Goal: Task Accomplishment & Management: Use online tool/utility

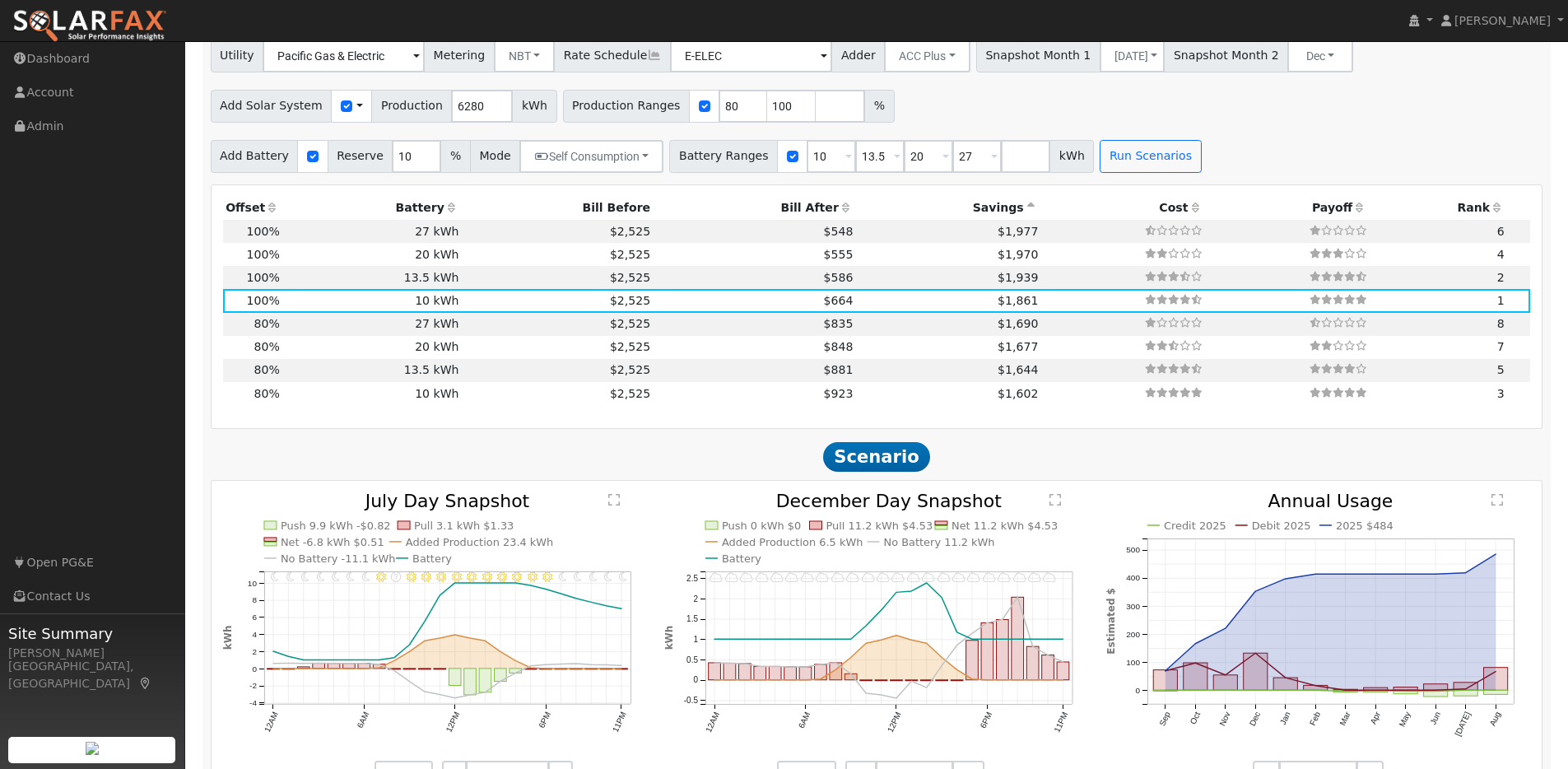
scroll to position [1501, 0]
click at [91, 17] on img at bounding box center [89, 26] width 154 height 35
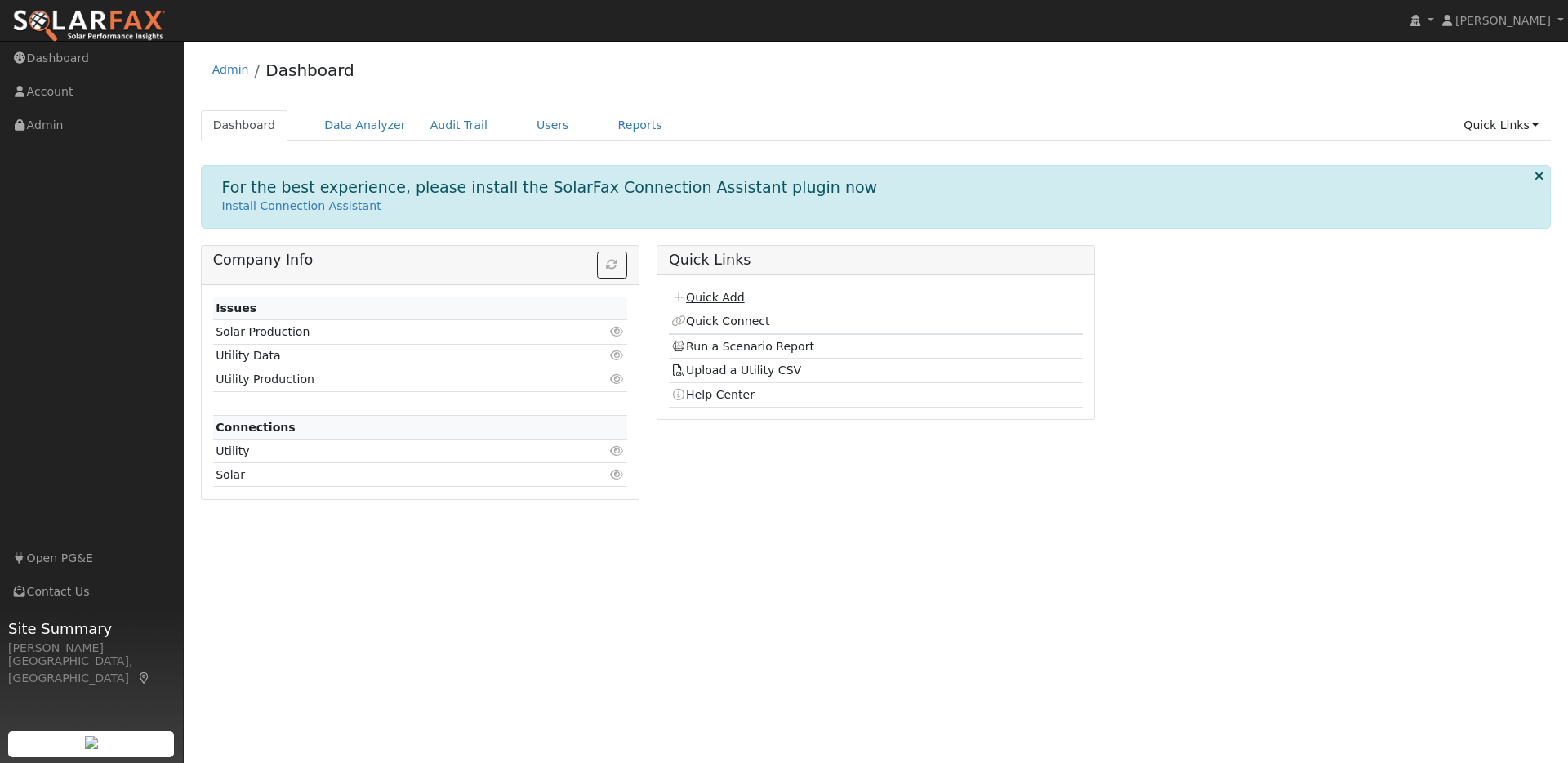
click at [720, 298] on link "Quick Add" at bounding box center [708, 297] width 73 height 13
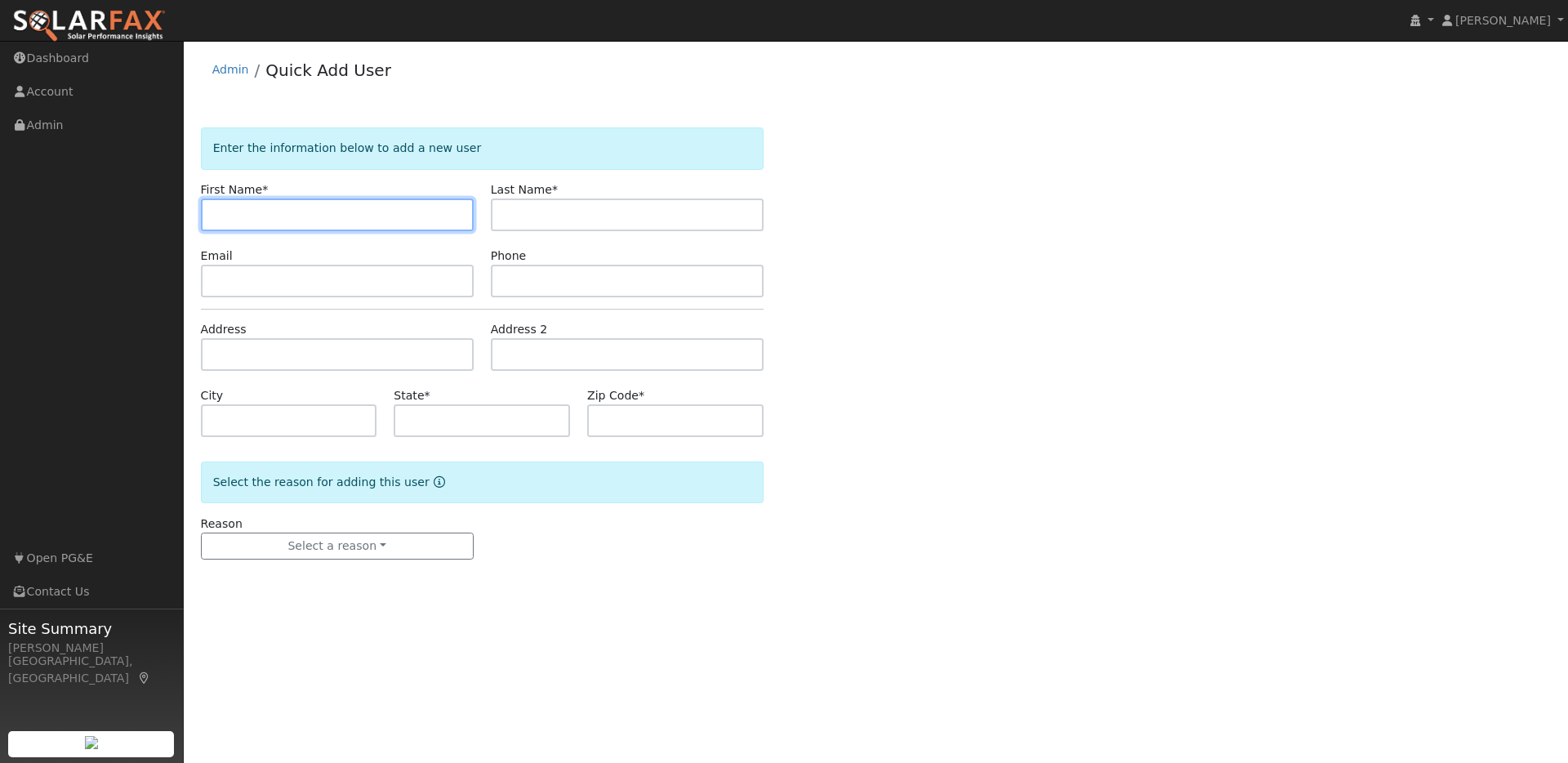
paste input "[PERSON_NAME]"
drag, startPoint x: 244, startPoint y: 215, endPoint x: 335, endPoint y: 219, distance: 91.1
click at [335, 219] on input "[PERSON_NAME]" at bounding box center [337, 215] width 273 height 33
click at [219, 218] on input "Ryan" at bounding box center [337, 215] width 273 height 33
type input "Ryan"
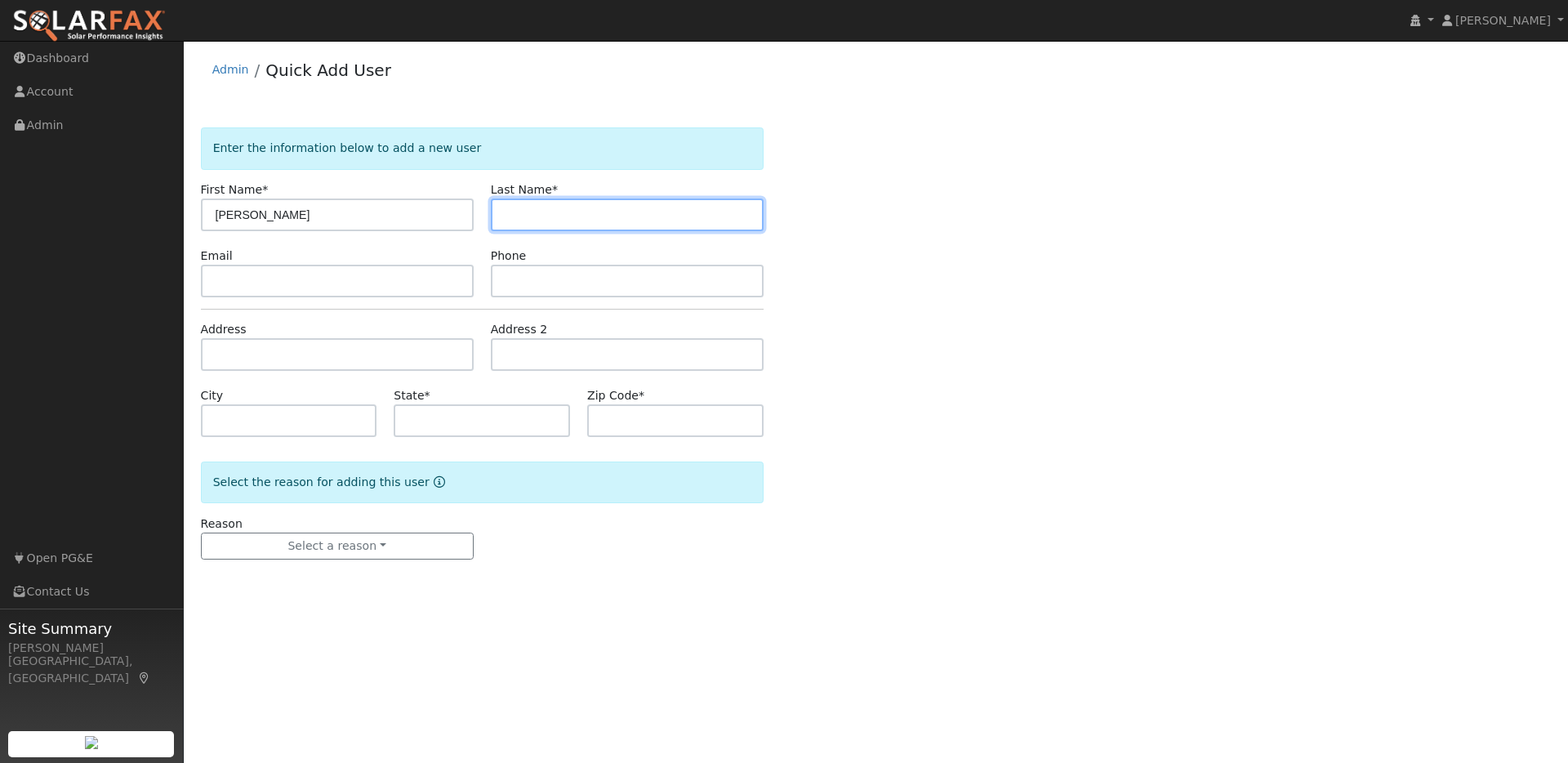
click at [523, 225] on input "text" at bounding box center [627, 215] width 273 height 33
paste input "[PERSON_NAME]"
drag, startPoint x: 534, startPoint y: 214, endPoint x: 467, endPoint y: 213, distance: 67.0
click at [467, 213] on div "First Name * Ryan Last Name * Ryan Lorenz" at bounding box center [482, 207] width 580 height 50
type input "Lorenz"
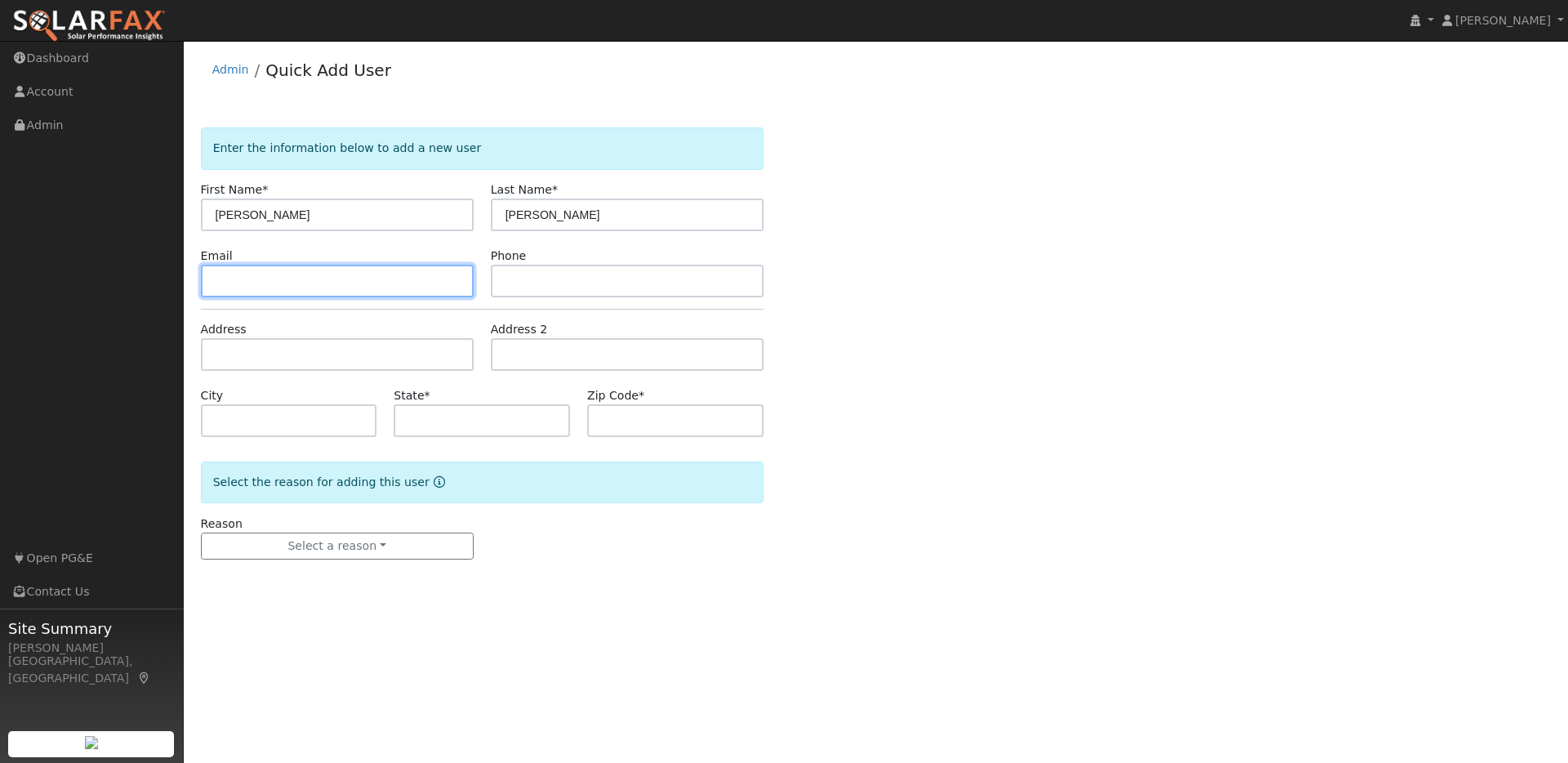
click at [228, 280] on input "text" at bounding box center [337, 281] width 273 height 33
paste input "ryanmcfaddenlorenz@gmail.com"
type input "ryanmcfaddenlorenz@gmail.com"
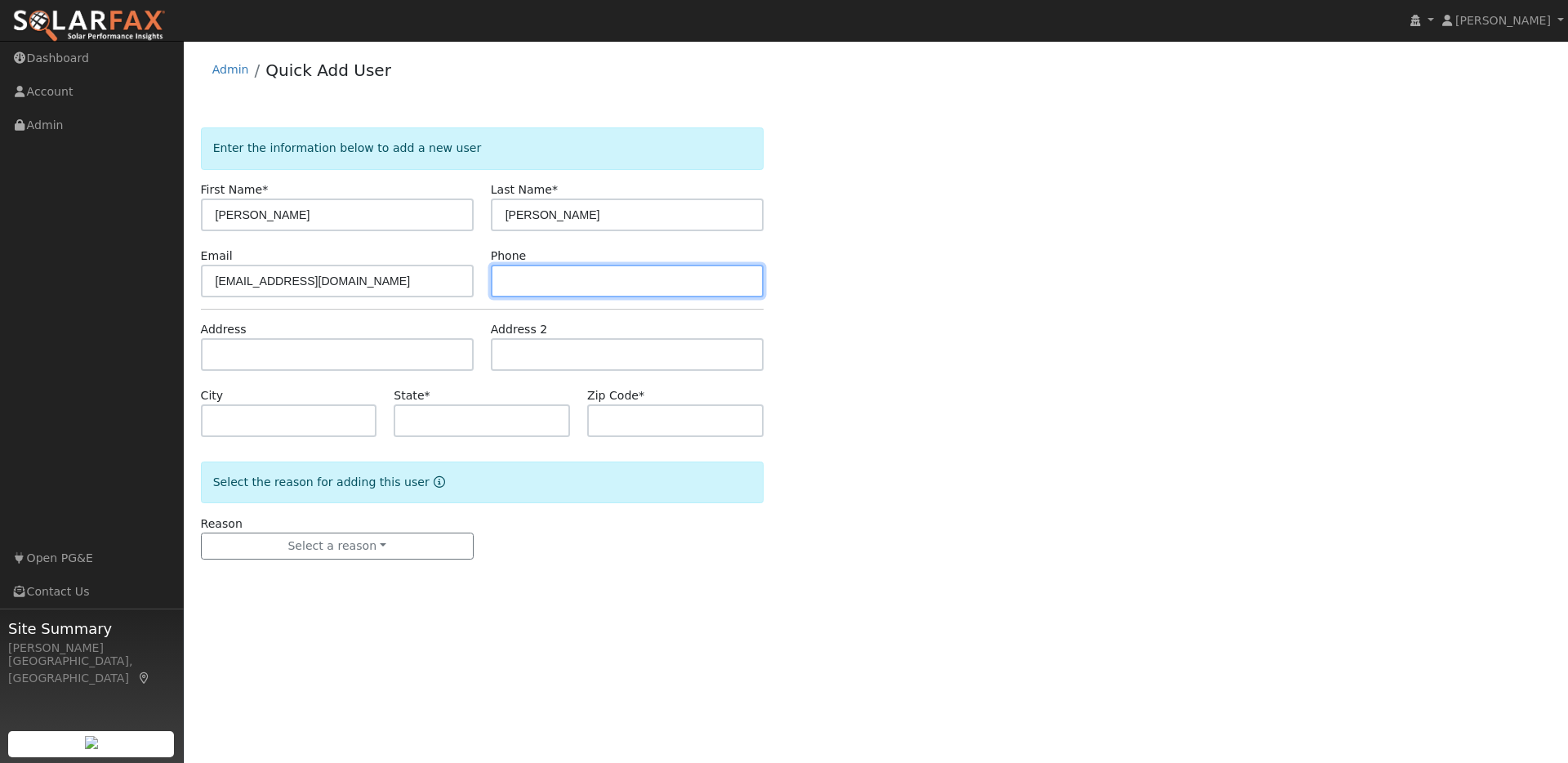
click at [517, 275] on input "text" at bounding box center [627, 281] width 273 height 33
paste input "9496339269"
type input "9496339269"
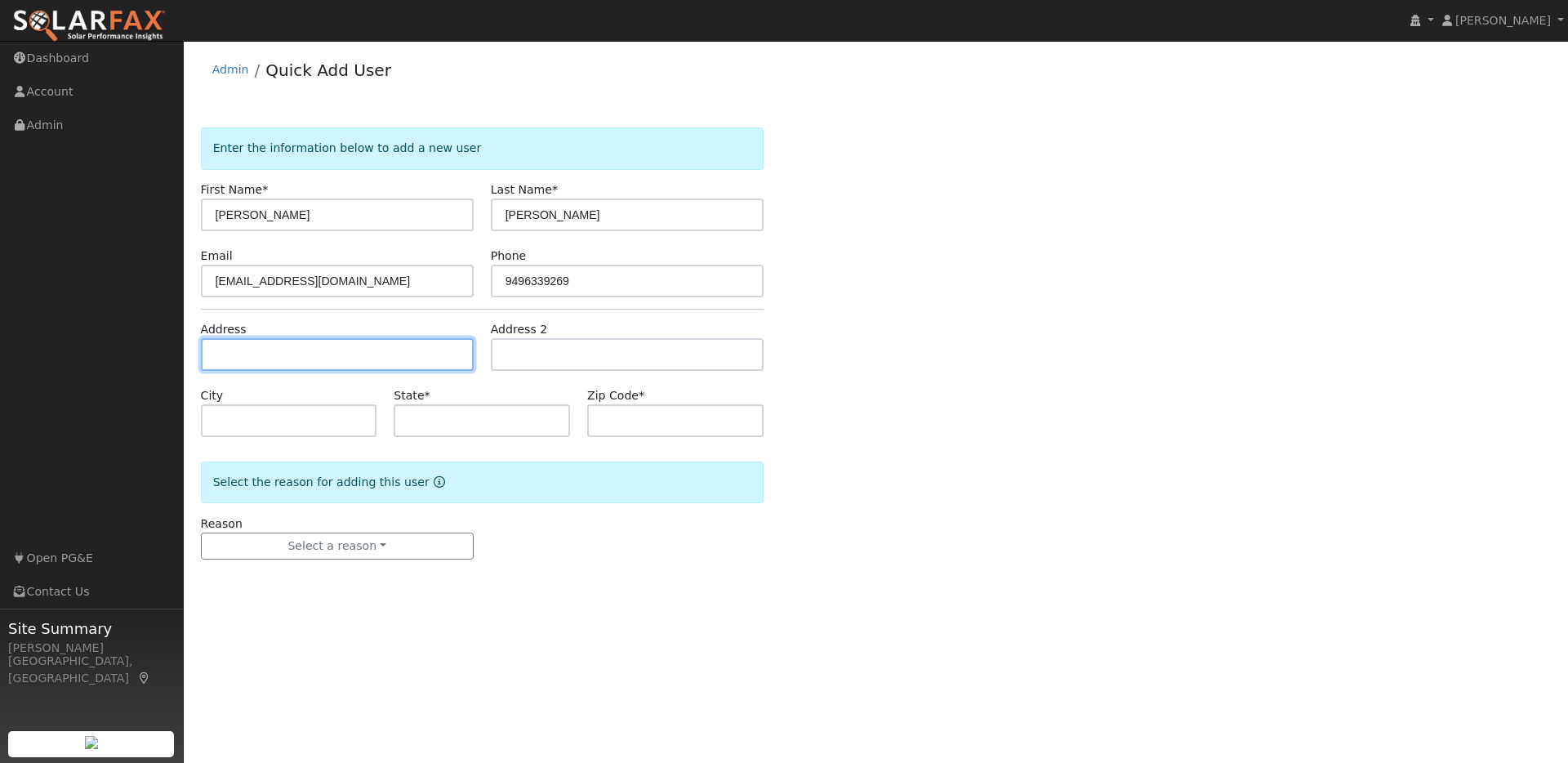
click at [267, 348] on input "text" at bounding box center [337, 355] width 273 height 33
paste input "1331 Richmond st, el cerrito ca, 94530"
type input "[STREET_ADDRESS]"
type input "El Cerrito"
type input "CA"
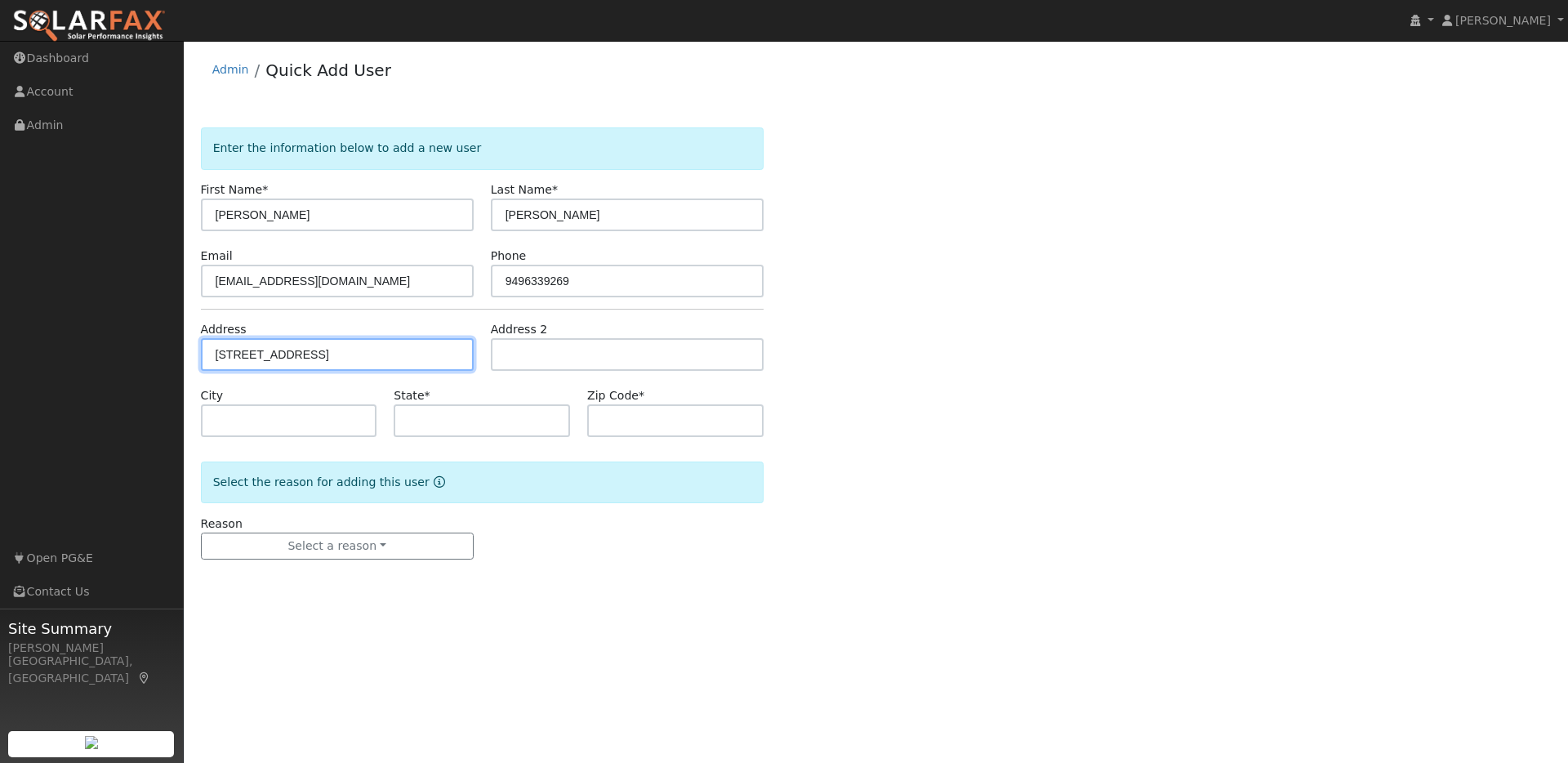
type input "94530"
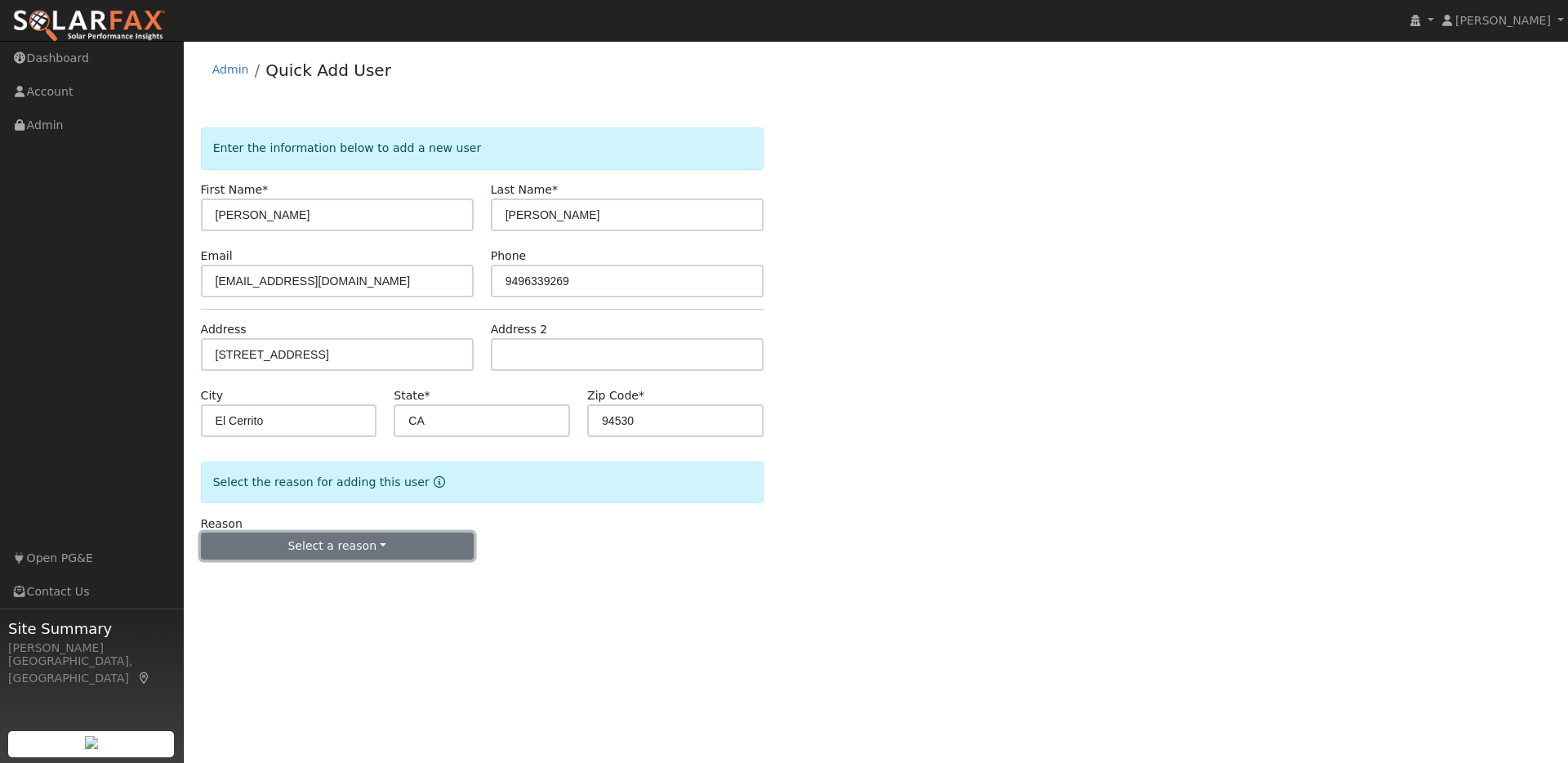
click at [346, 545] on button "Select a reason" at bounding box center [337, 546] width 273 height 28
click at [229, 580] on link "New lead" at bounding box center [292, 580] width 181 height 22
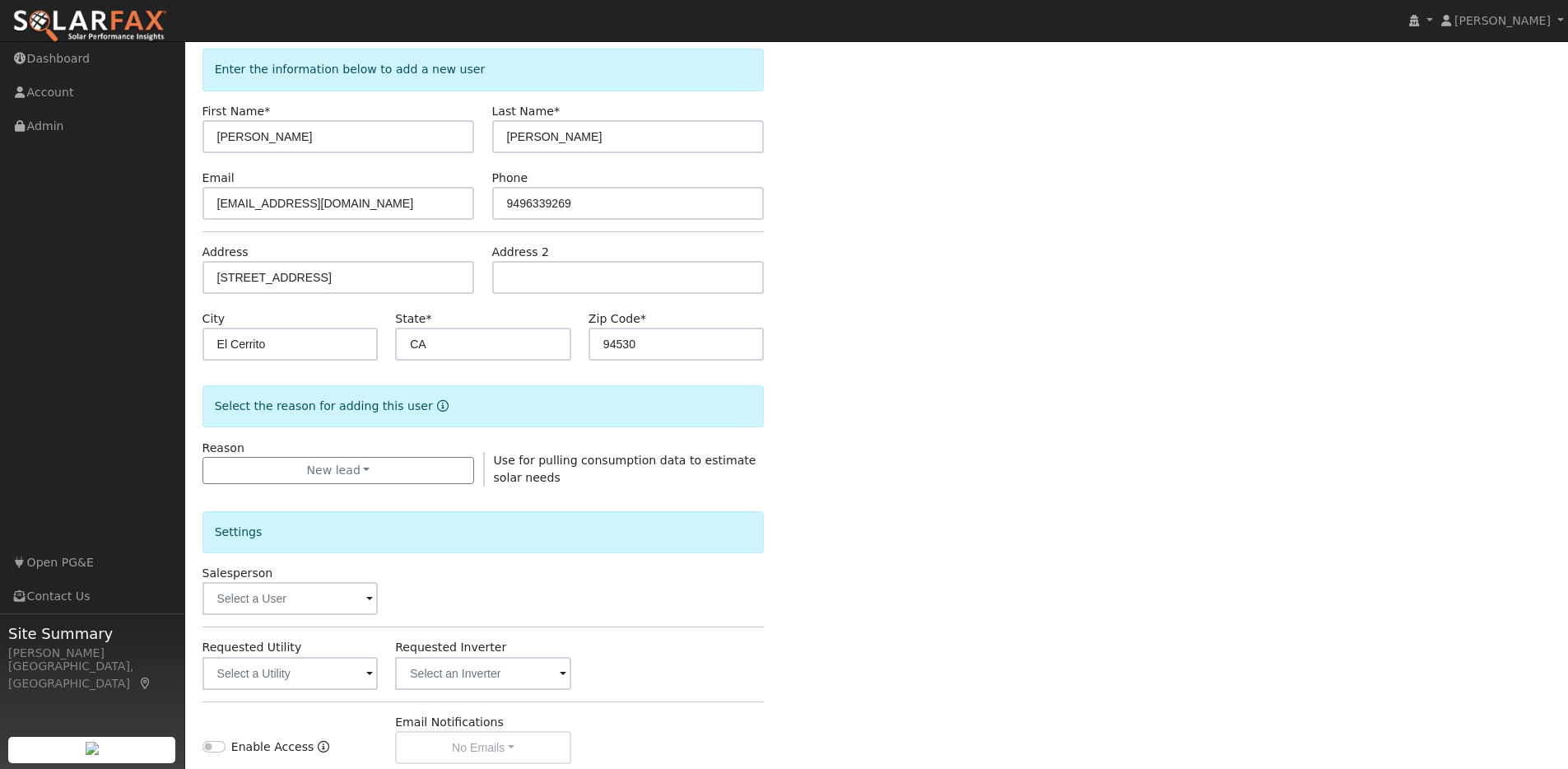
scroll to position [297, 0]
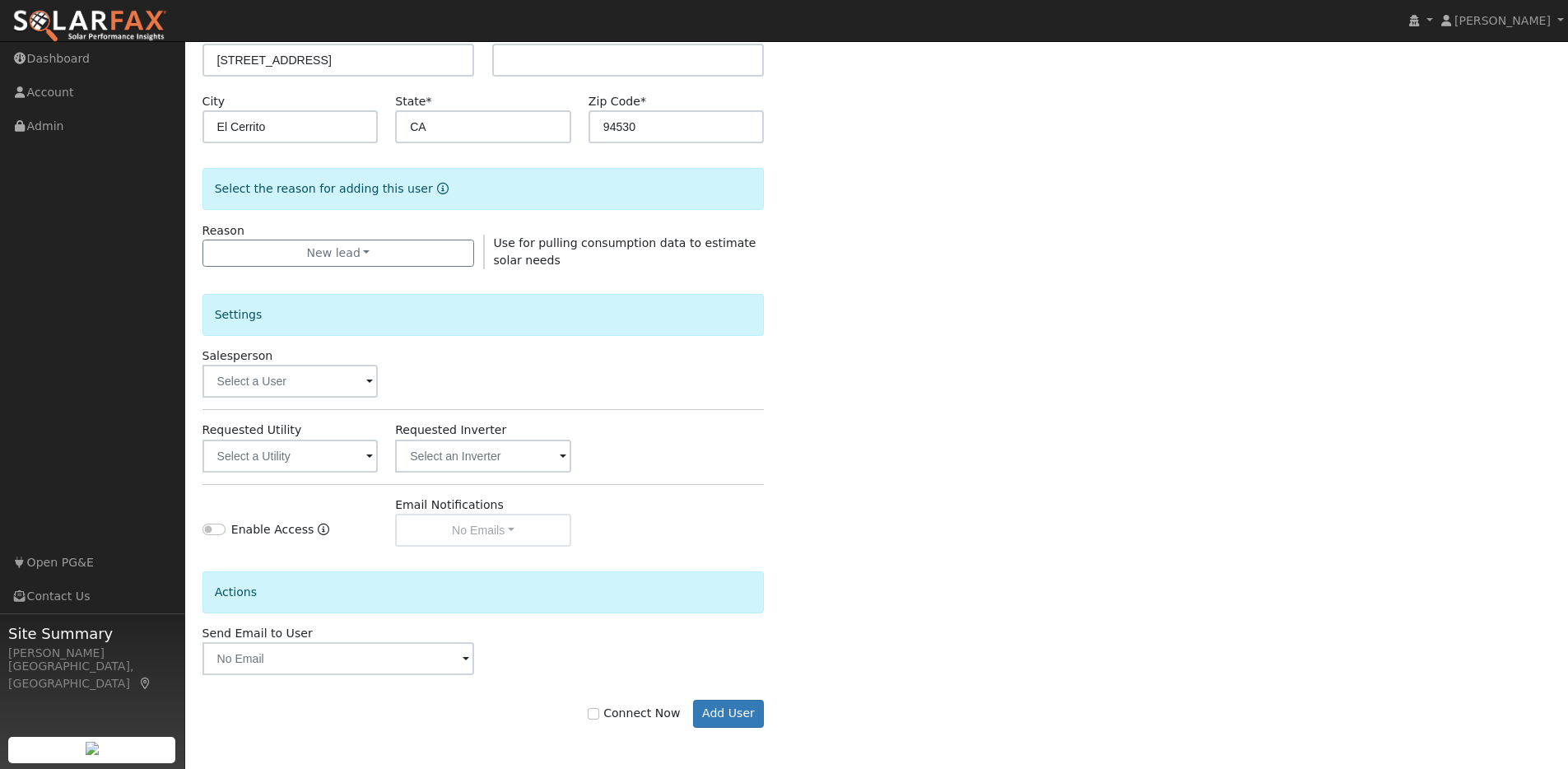
click at [372, 387] on span at bounding box center [370, 383] width 7 height 19
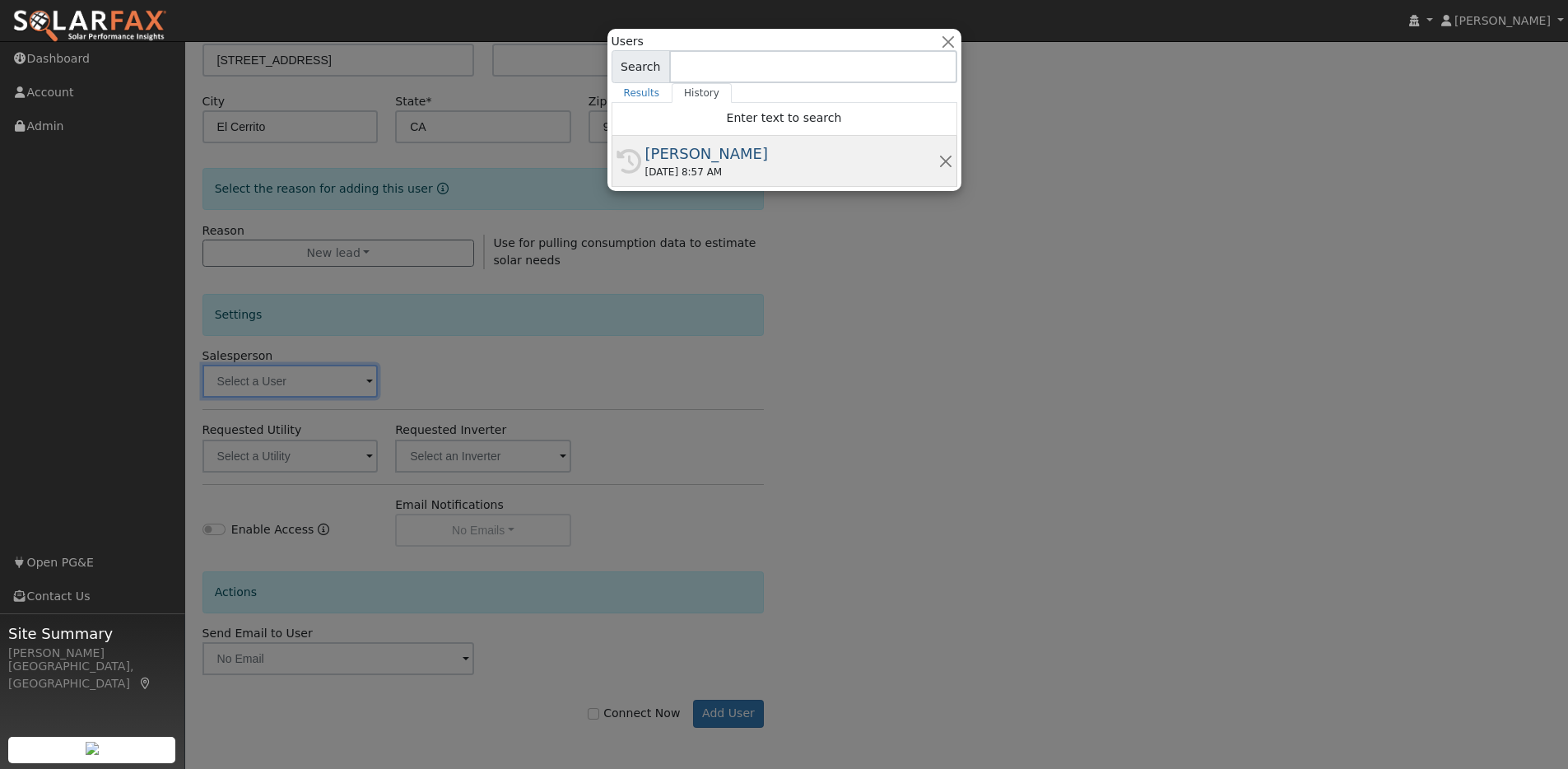
click at [699, 160] on div "[PERSON_NAME]" at bounding box center [792, 153] width 293 height 22
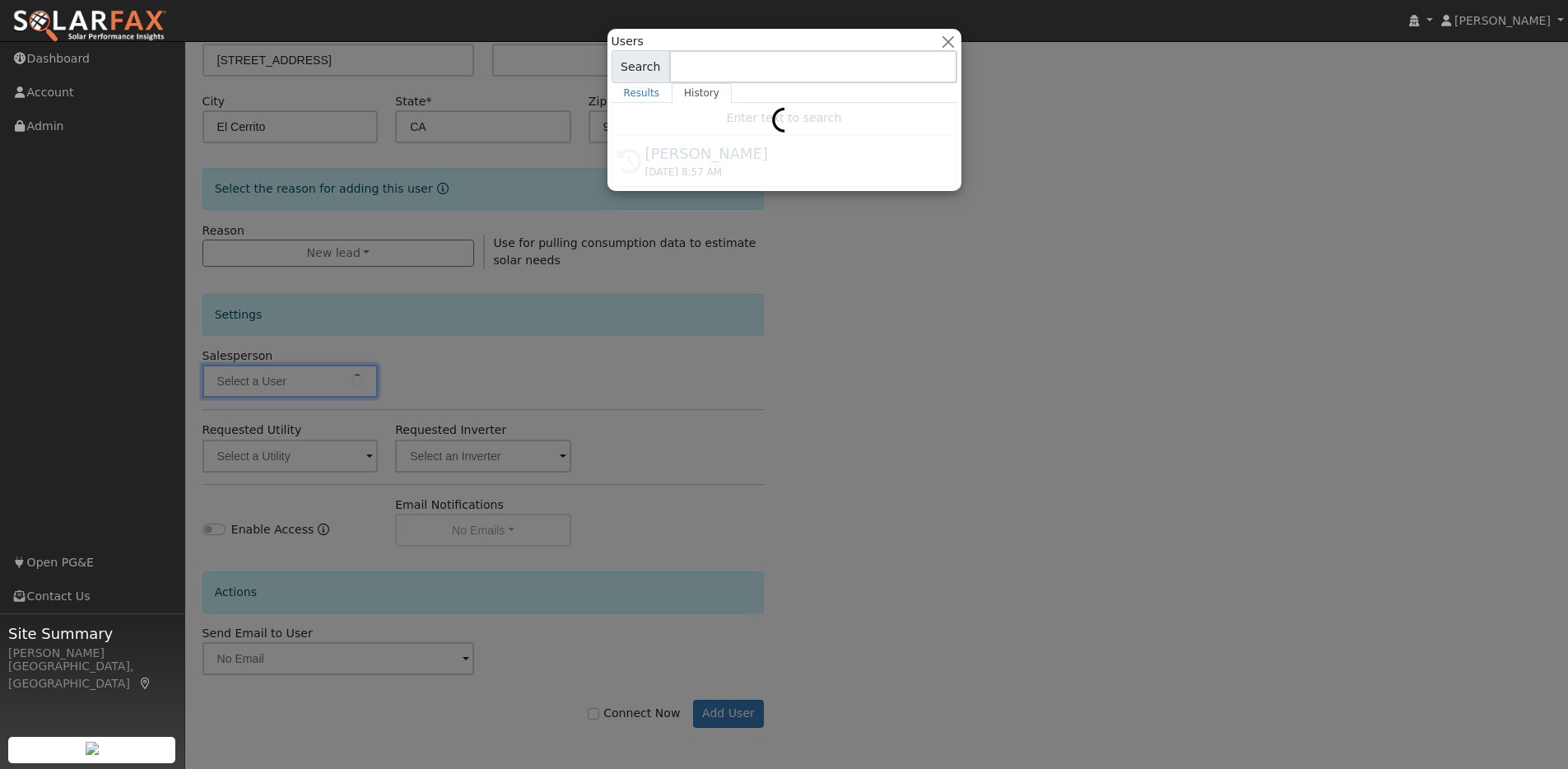
type input "[PERSON_NAME]"
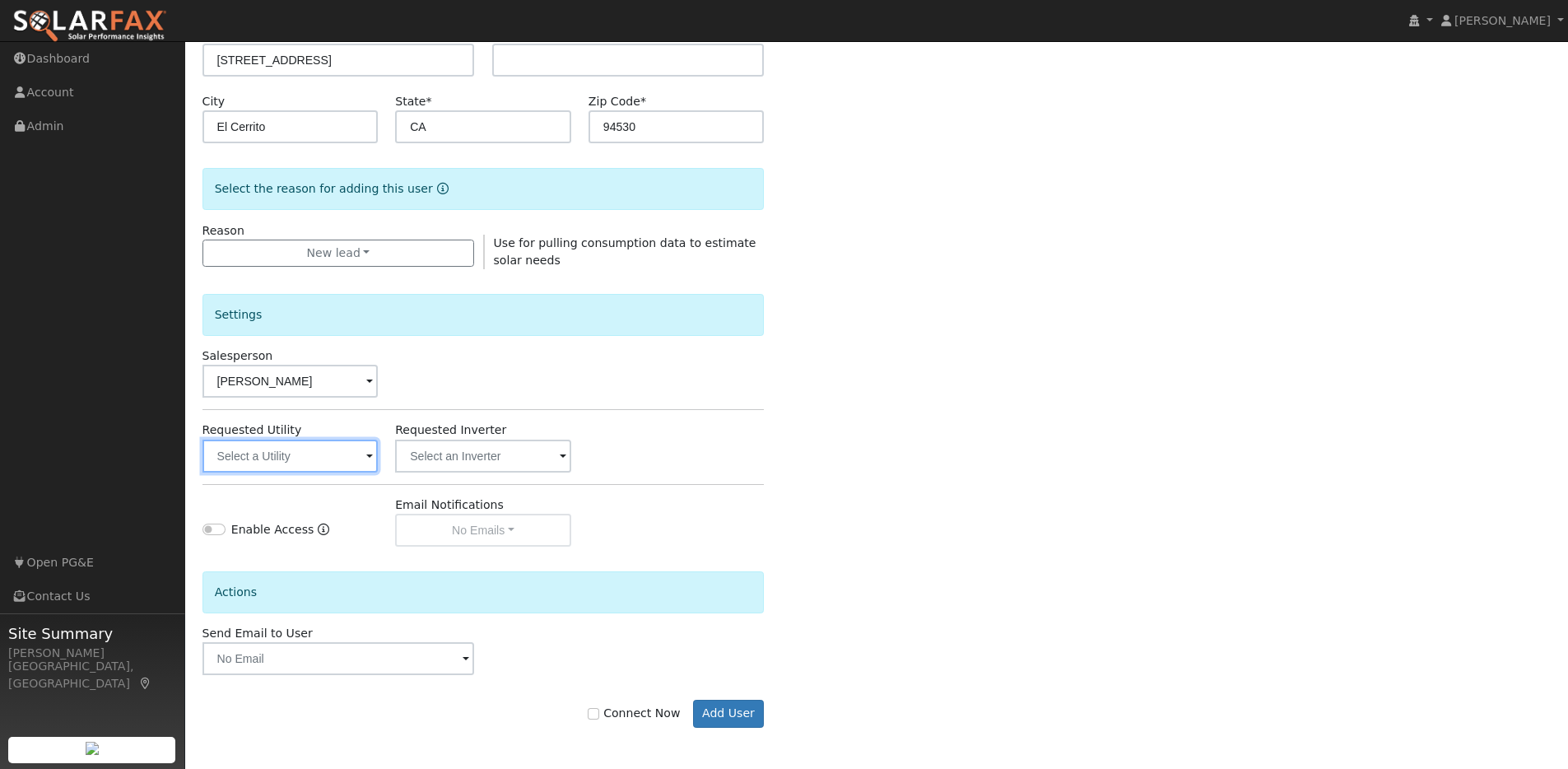
click at [357, 454] on input "text" at bounding box center [290, 456] width 176 height 33
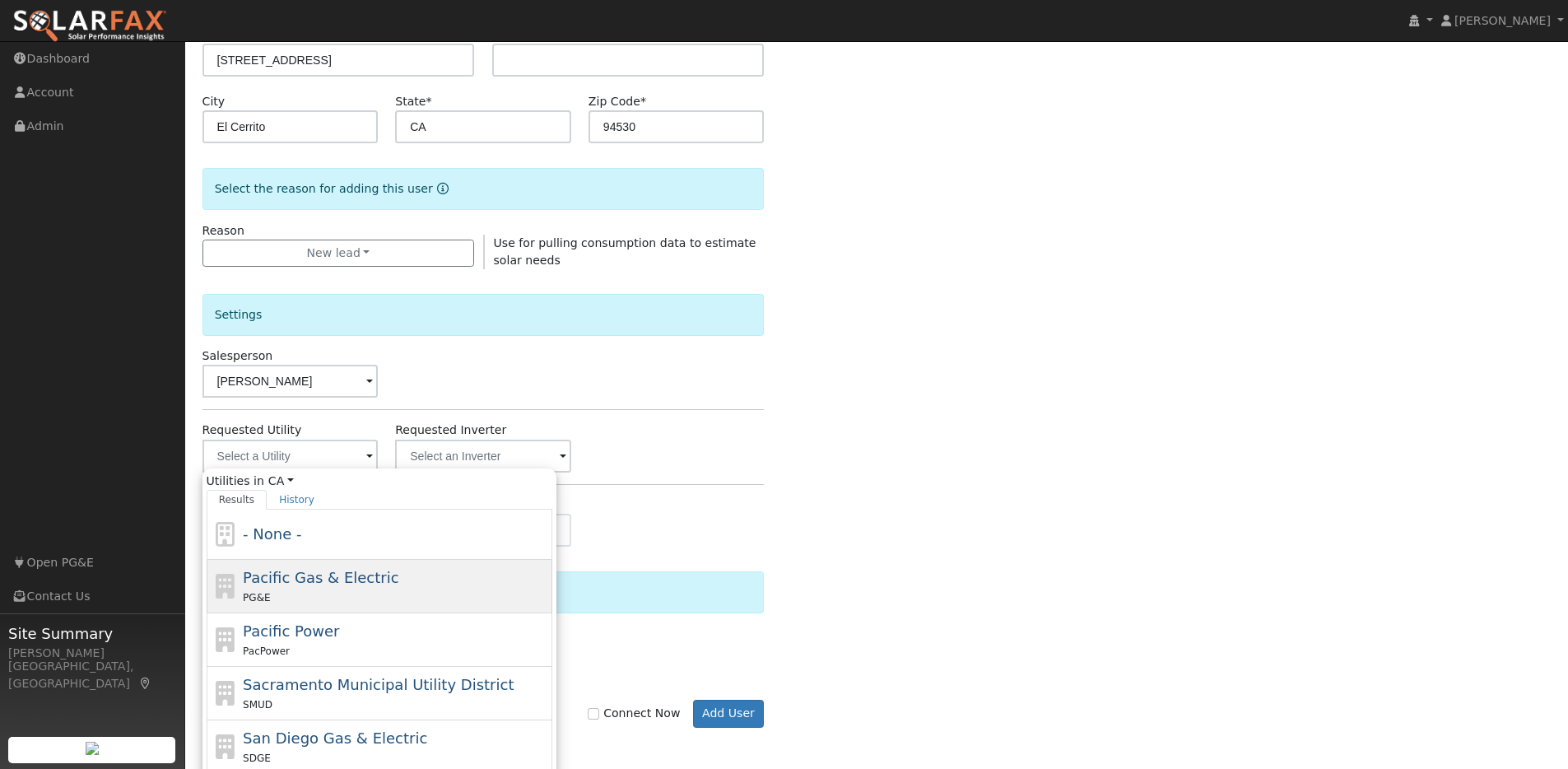
click at [307, 575] on span "Pacific Gas & Electric" at bounding box center [320, 577] width 155 height 17
type input "Pacific Gas & Electric"
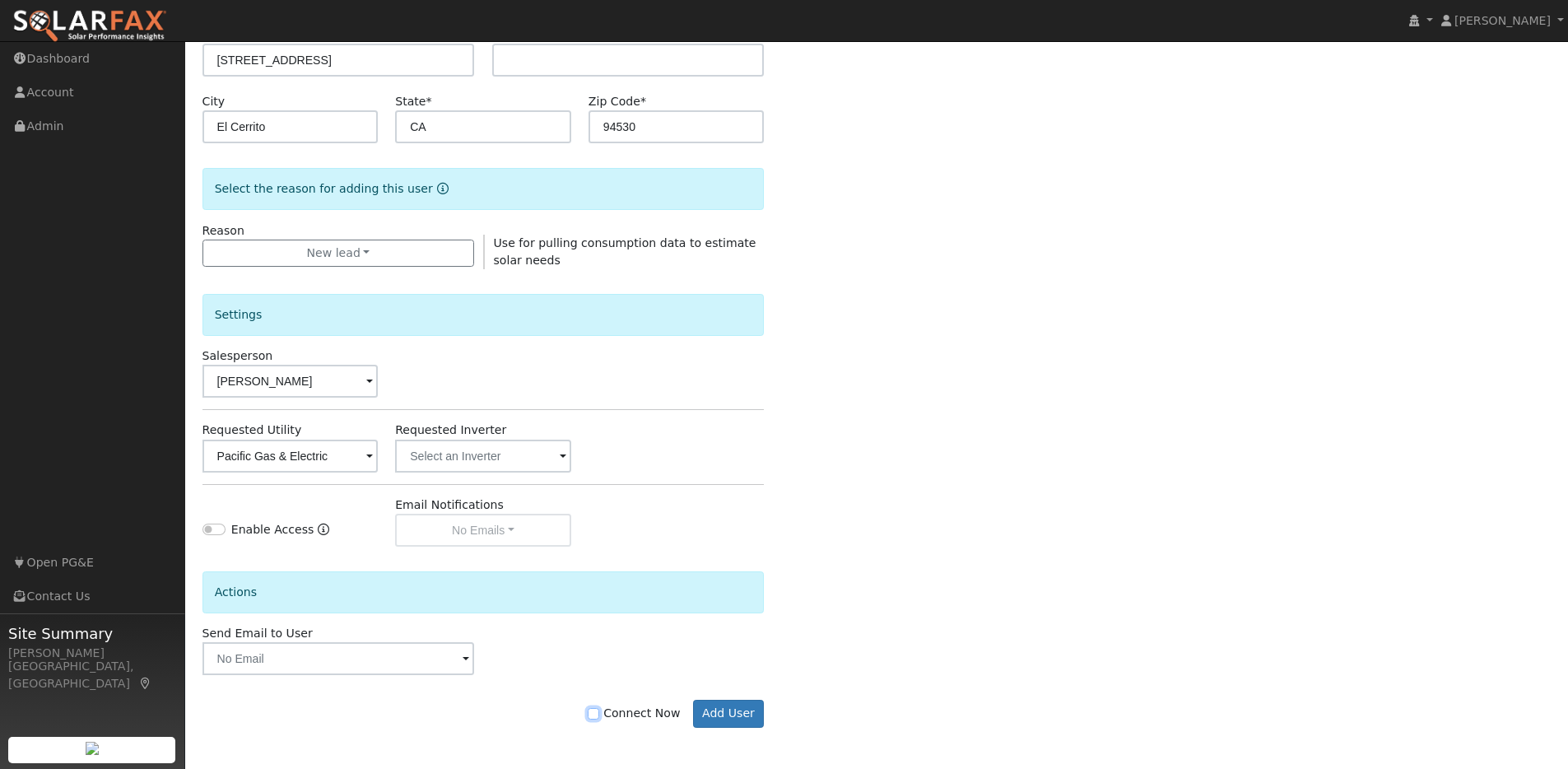
click at [597, 716] on input "Connect Now" at bounding box center [593, 713] width 11 height 11
checkbox input "true"
click at [717, 713] on button "Add User" at bounding box center [729, 713] width 72 height 28
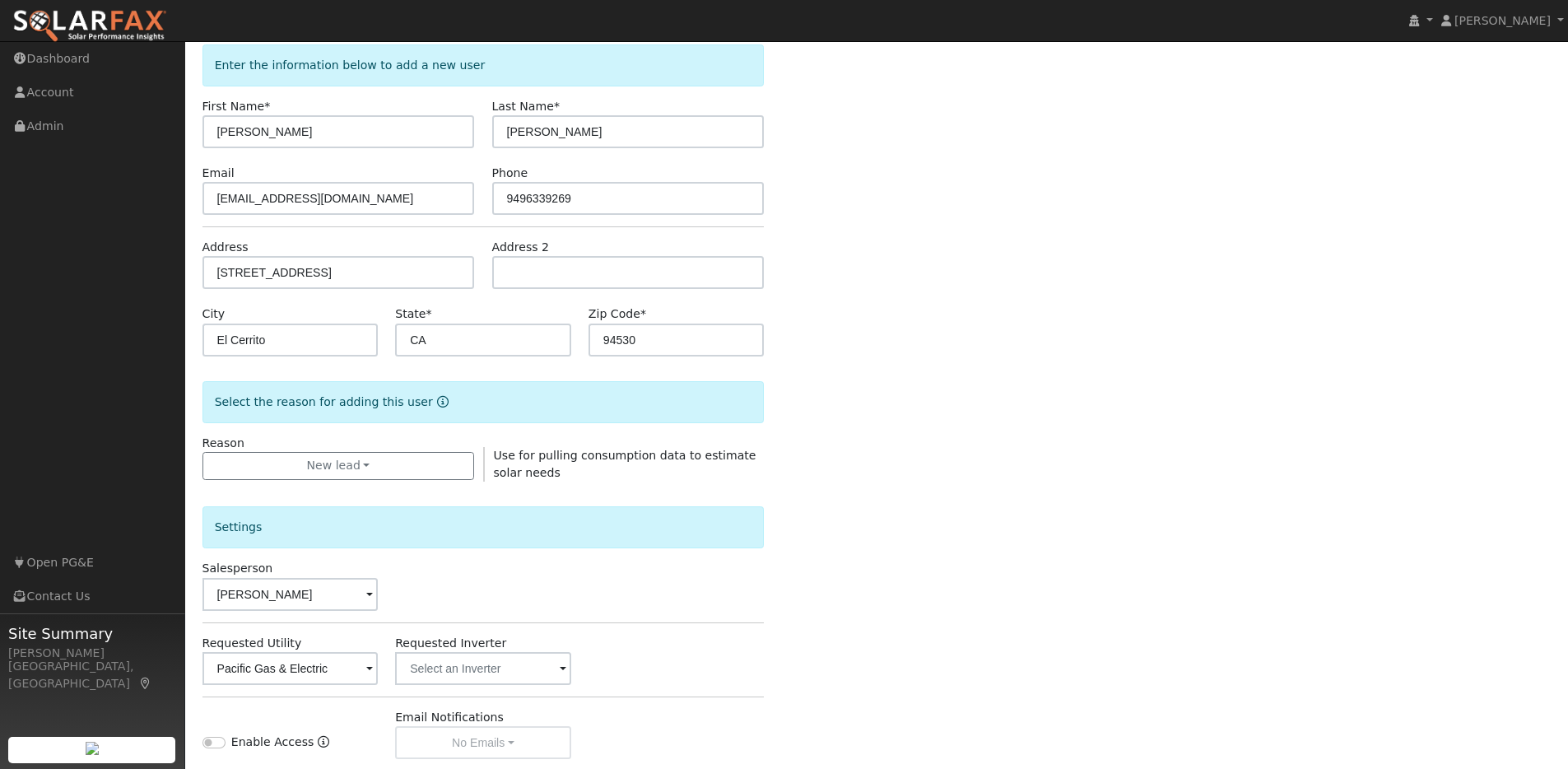
scroll to position [0, 0]
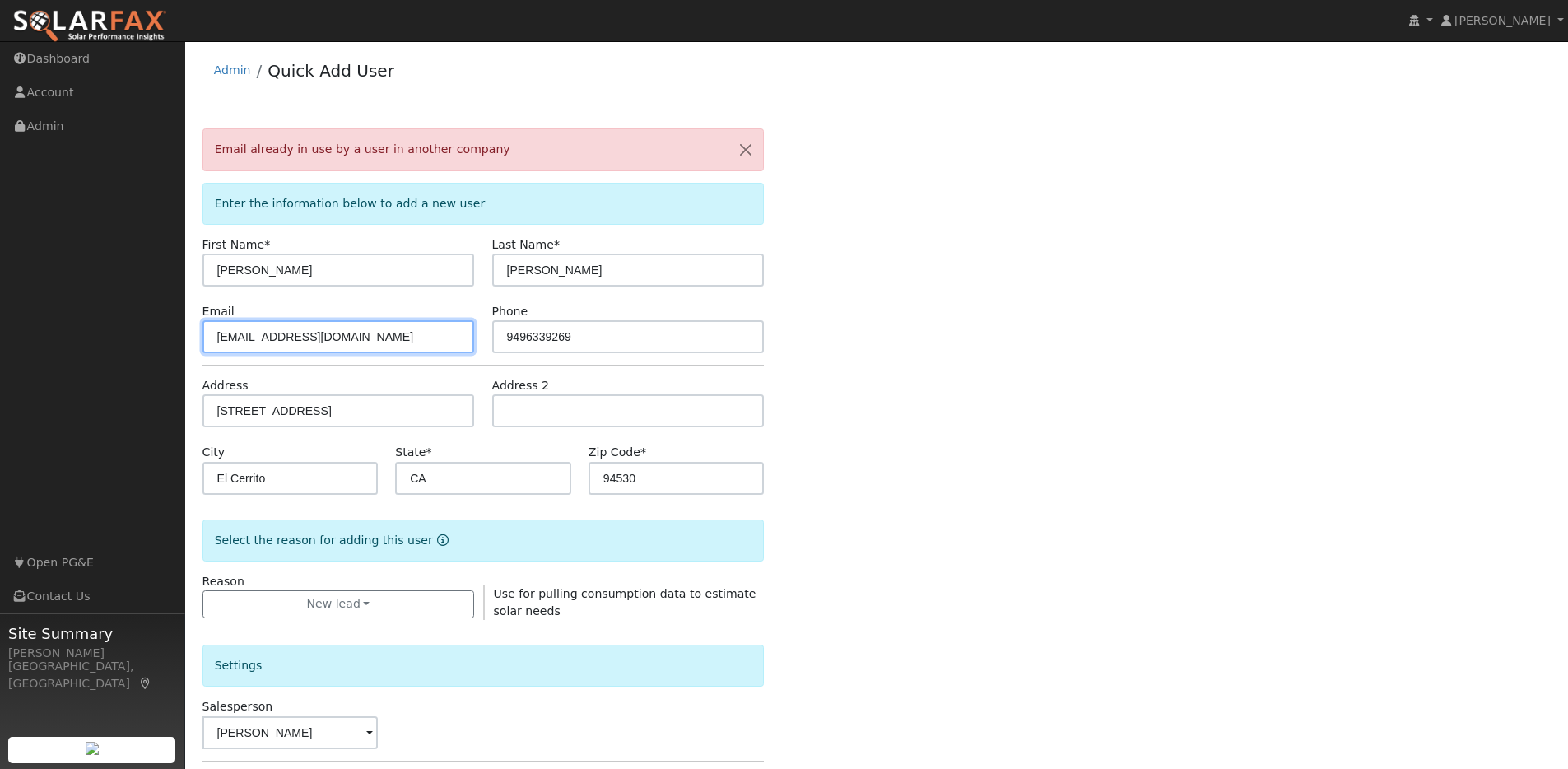
drag, startPoint x: 391, startPoint y: 340, endPoint x: 156, endPoint y: 325, distance: 235.5
click at [156, 325] on div "Chris Jones Chris Jones Profile My Company Help Center Terms Of Service See Wha…" at bounding box center [784, 580] width 1568 height 1078
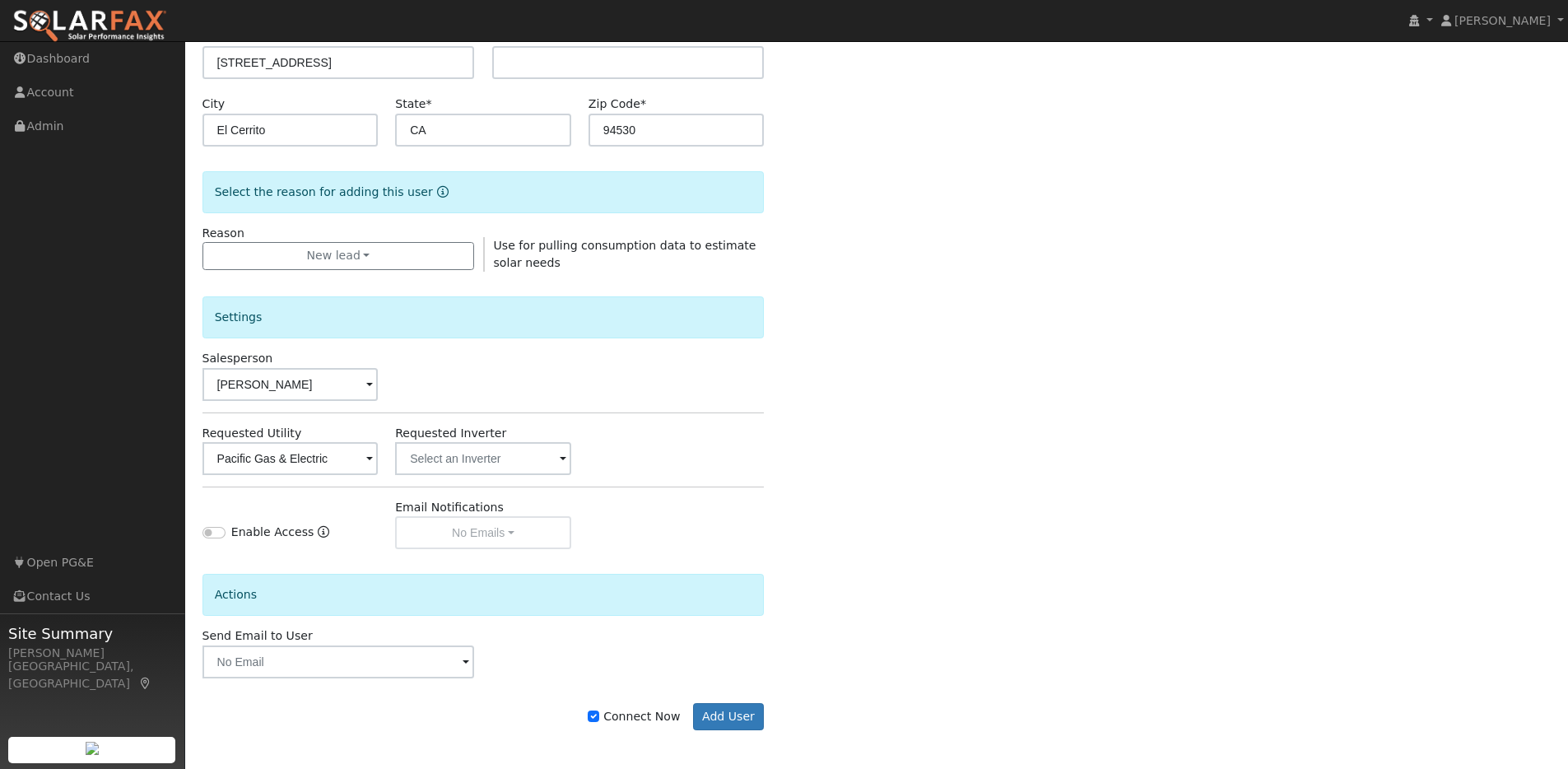
scroll to position [350, 0]
type input "chris@gotwatts.com"
click at [721, 711] on button "Add User" at bounding box center [729, 714] width 72 height 28
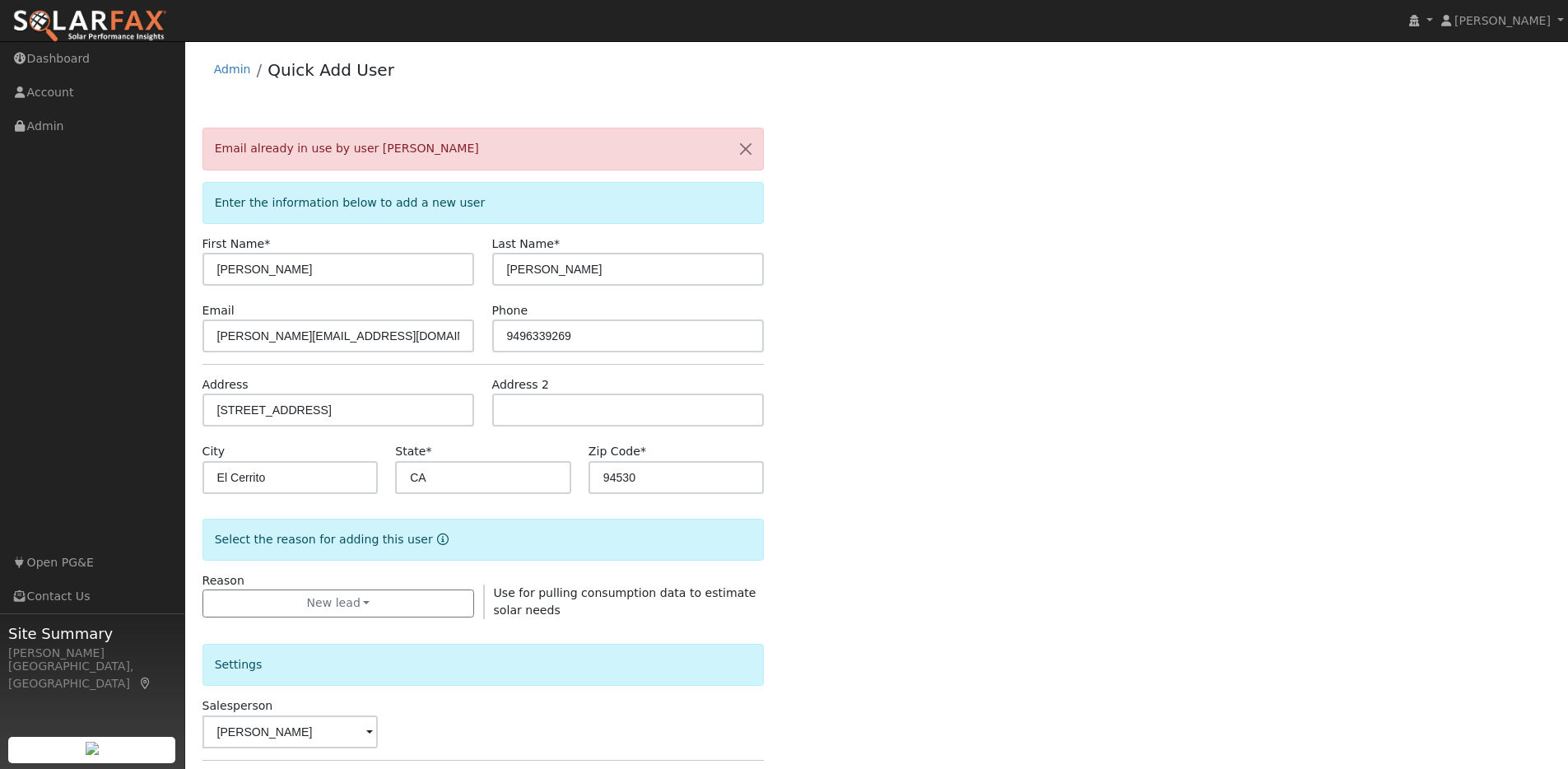
scroll to position [0, 0]
drag, startPoint x: 312, startPoint y: 340, endPoint x: 211, endPoint y: 339, distance: 101.0
click at [208, 341] on input "chris@gotwatts.com" at bounding box center [338, 337] width 272 height 33
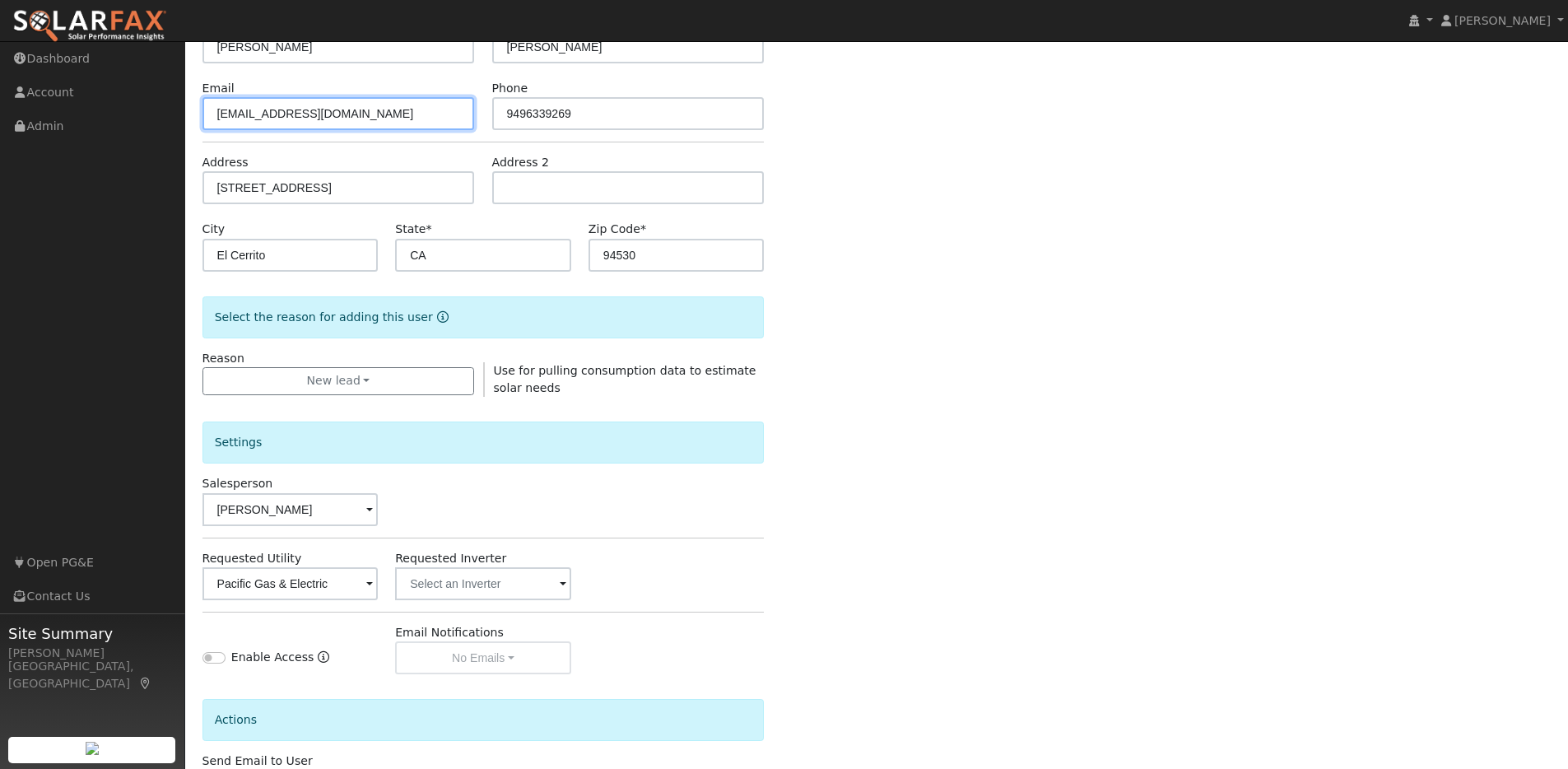
scroll to position [350, 0]
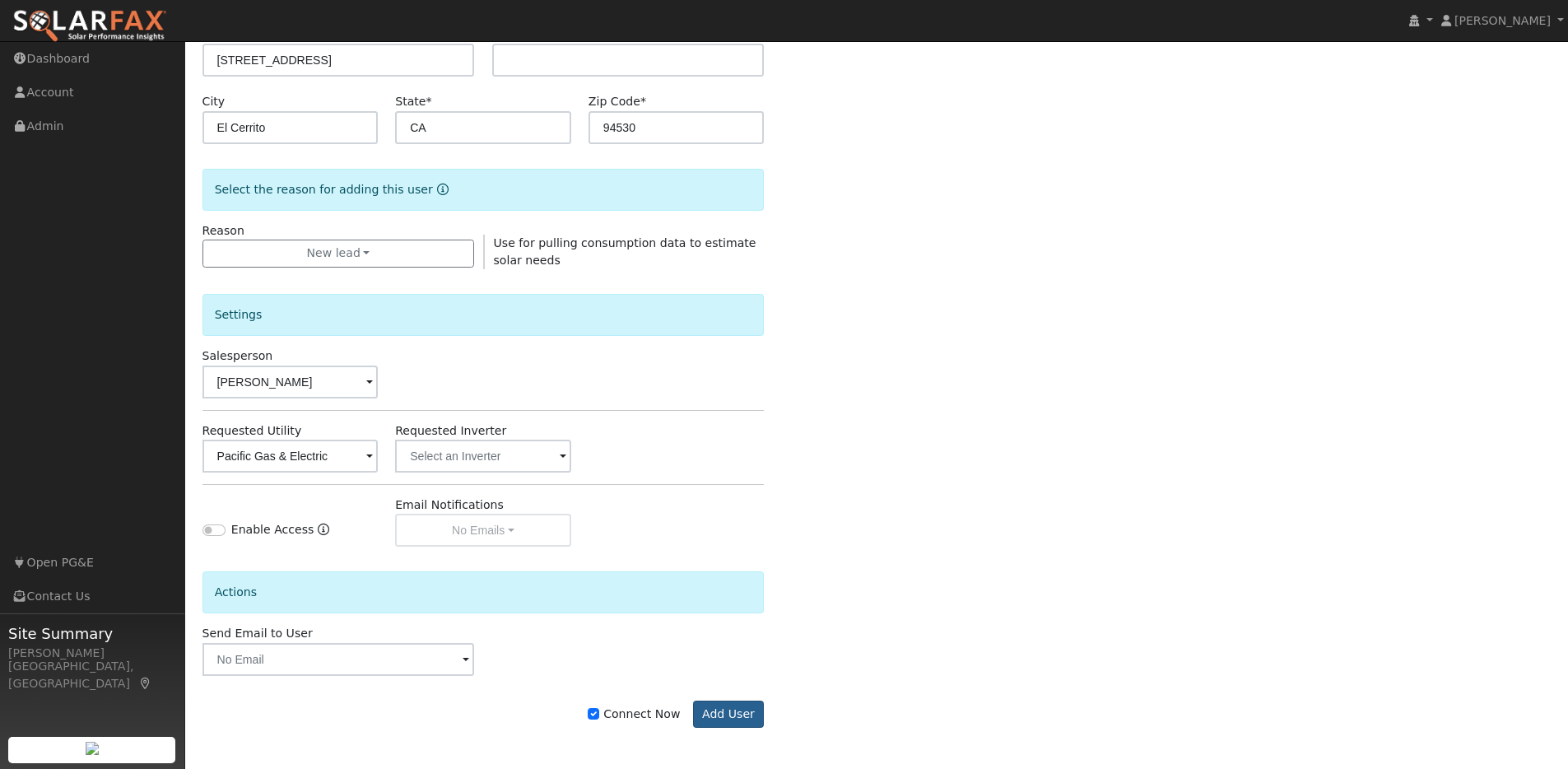
type input "crownguy83@yahoo.com"
click at [714, 711] on button "Add User" at bounding box center [729, 714] width 72 height 28
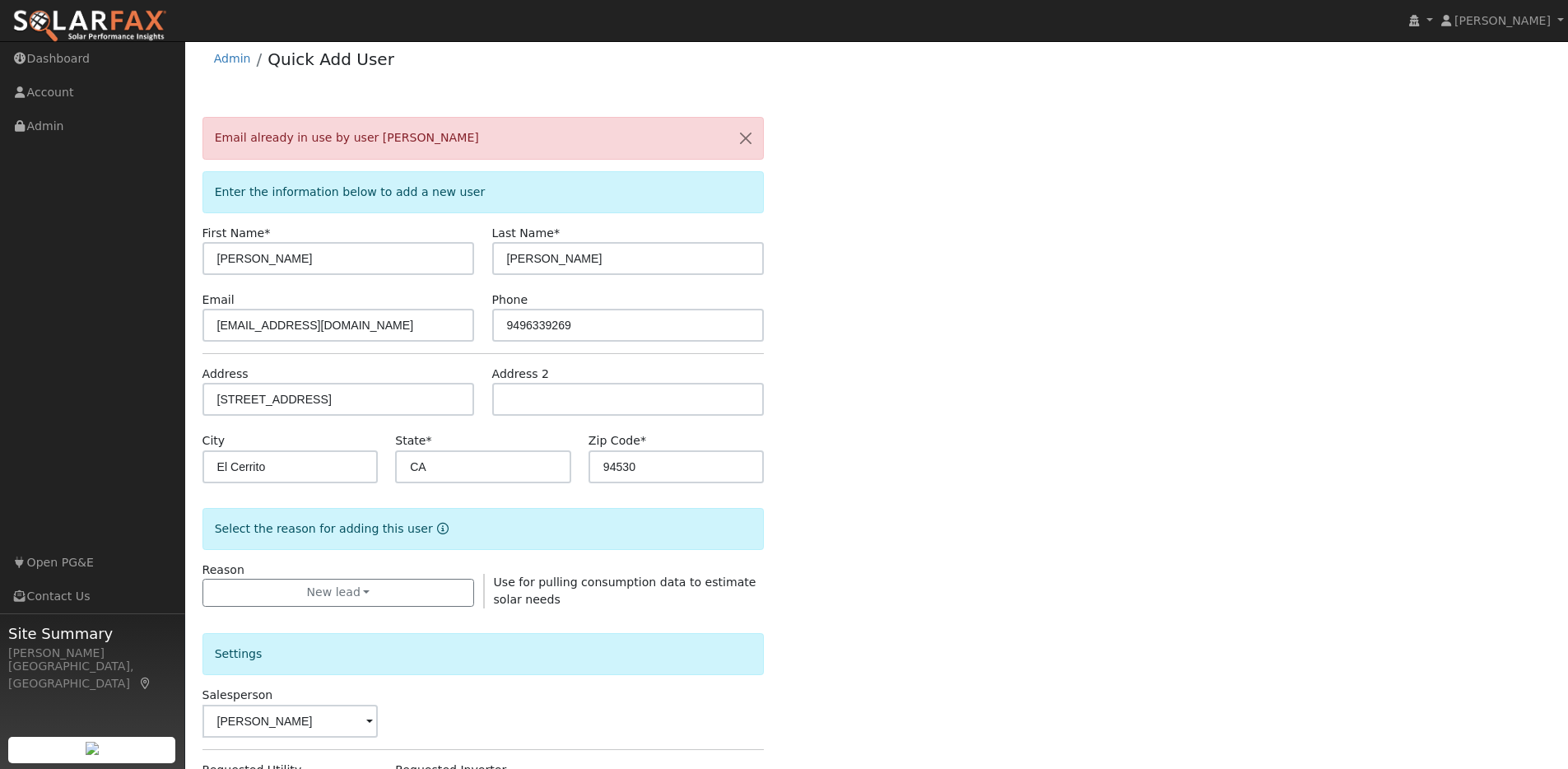
scroll to position [0, 0]
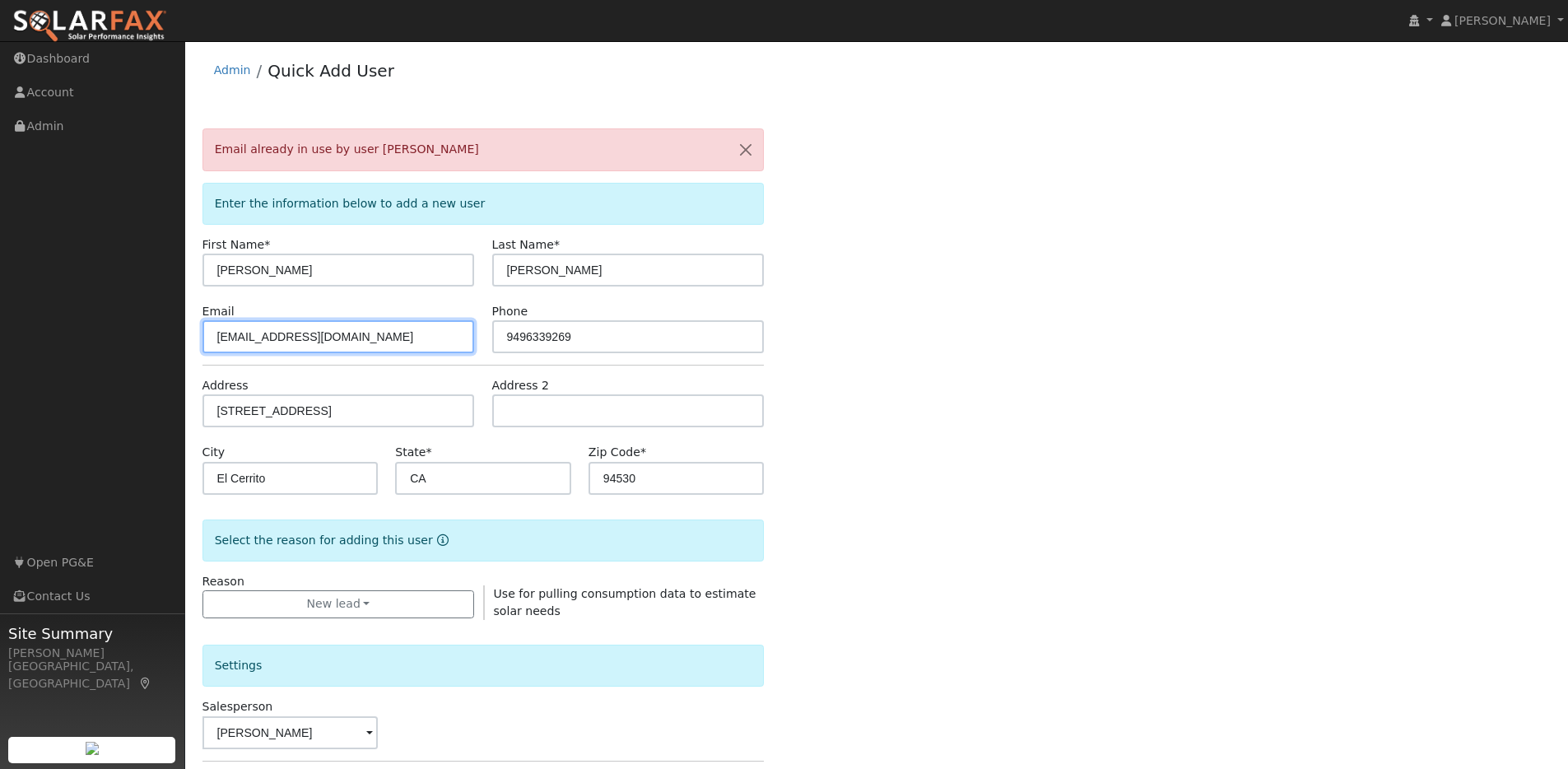
drag, startPoint x: 358, startPoint y: 338, endPoint x: 201, endPoint y: 337, distance: 157.0
click at [201, 337] on div "Email crownguy83@yahoo.com" at bounding box center [338, 328] width 290 height 51
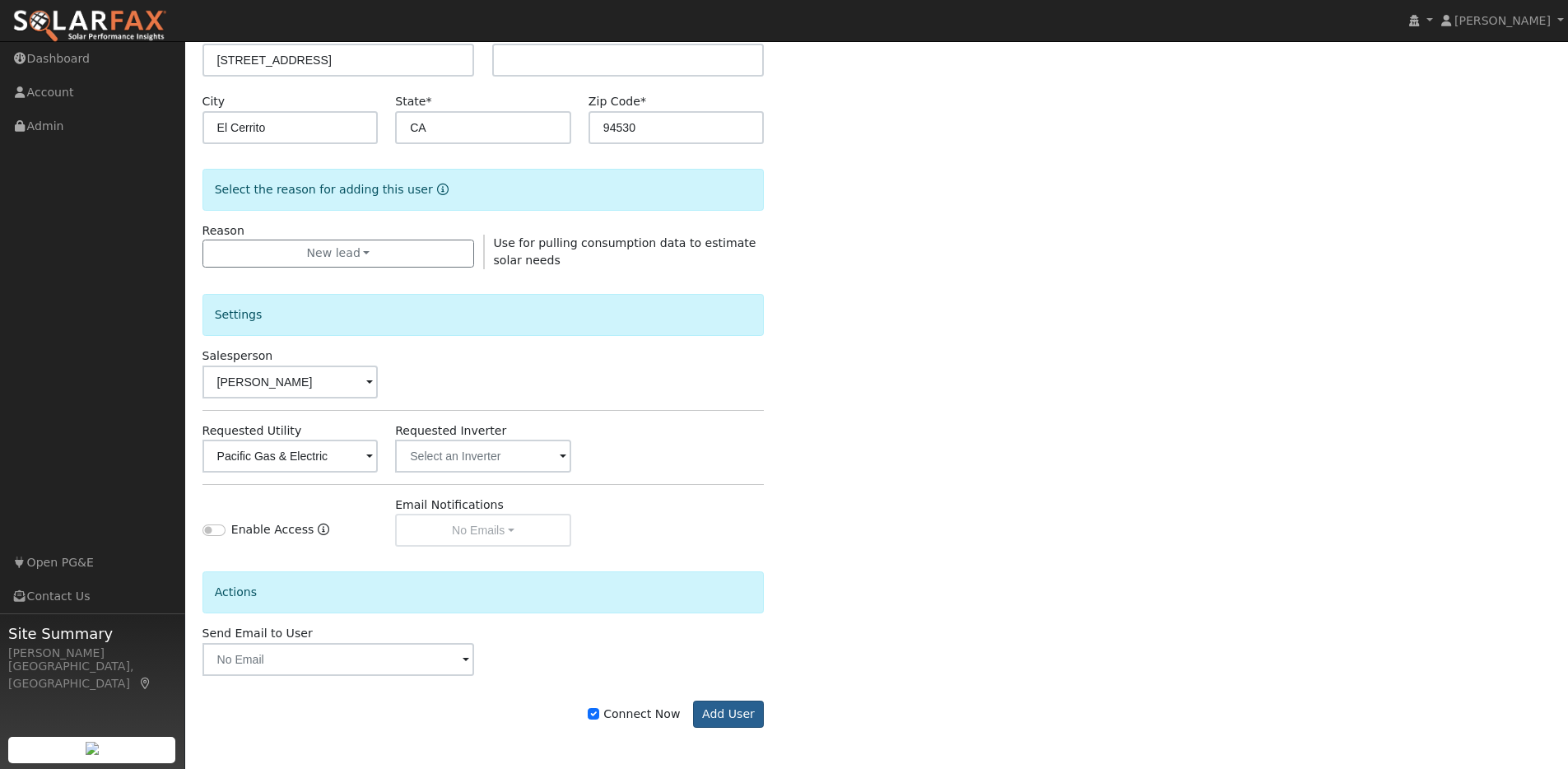
type input "[EMAIL_ADDRESS][DOMAIN_NAME]"
click at [728, 712] on button "Add User" at bounding box center [729, 714] width 72 height 28
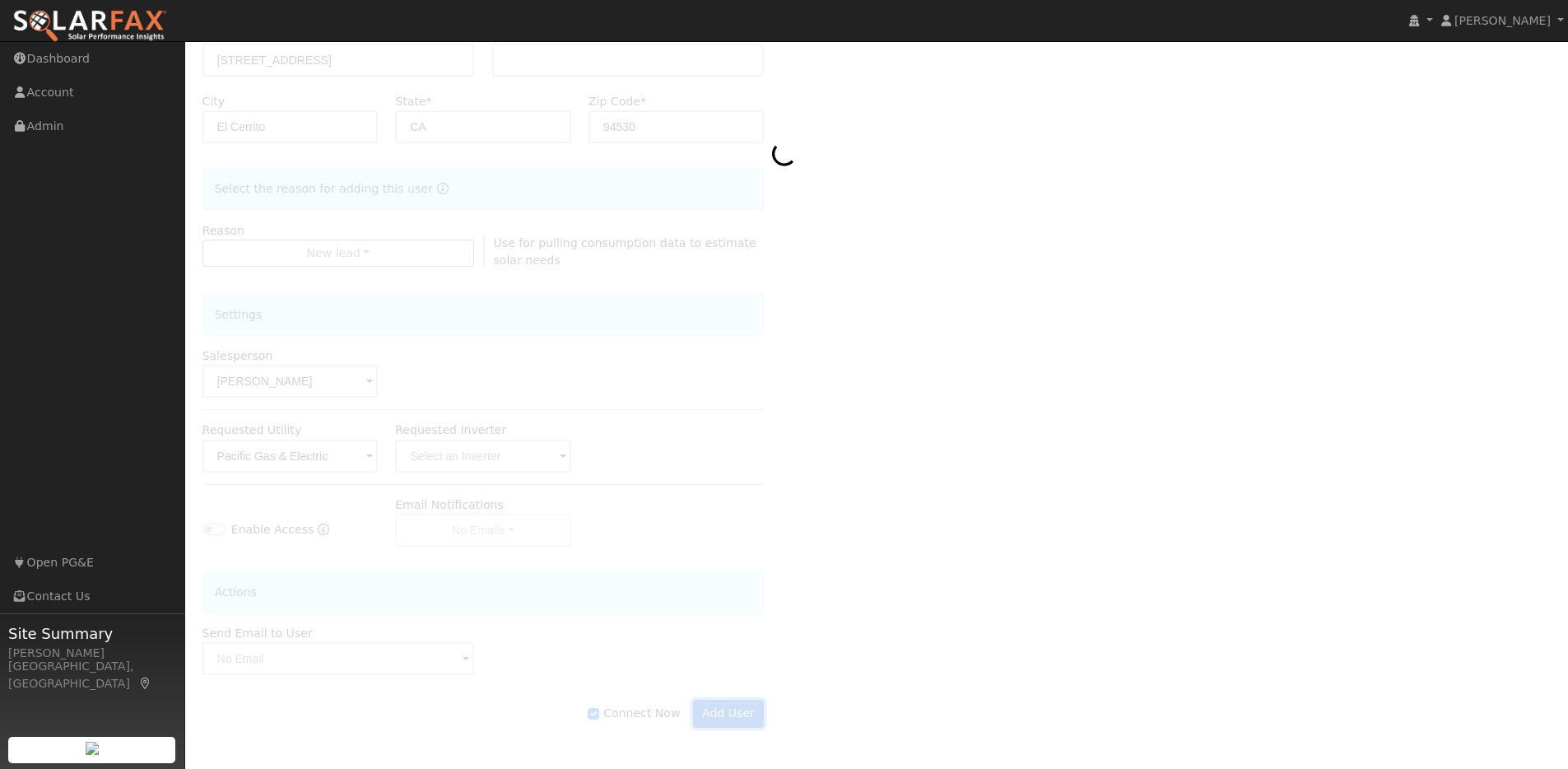
scroll to position [297, 0]
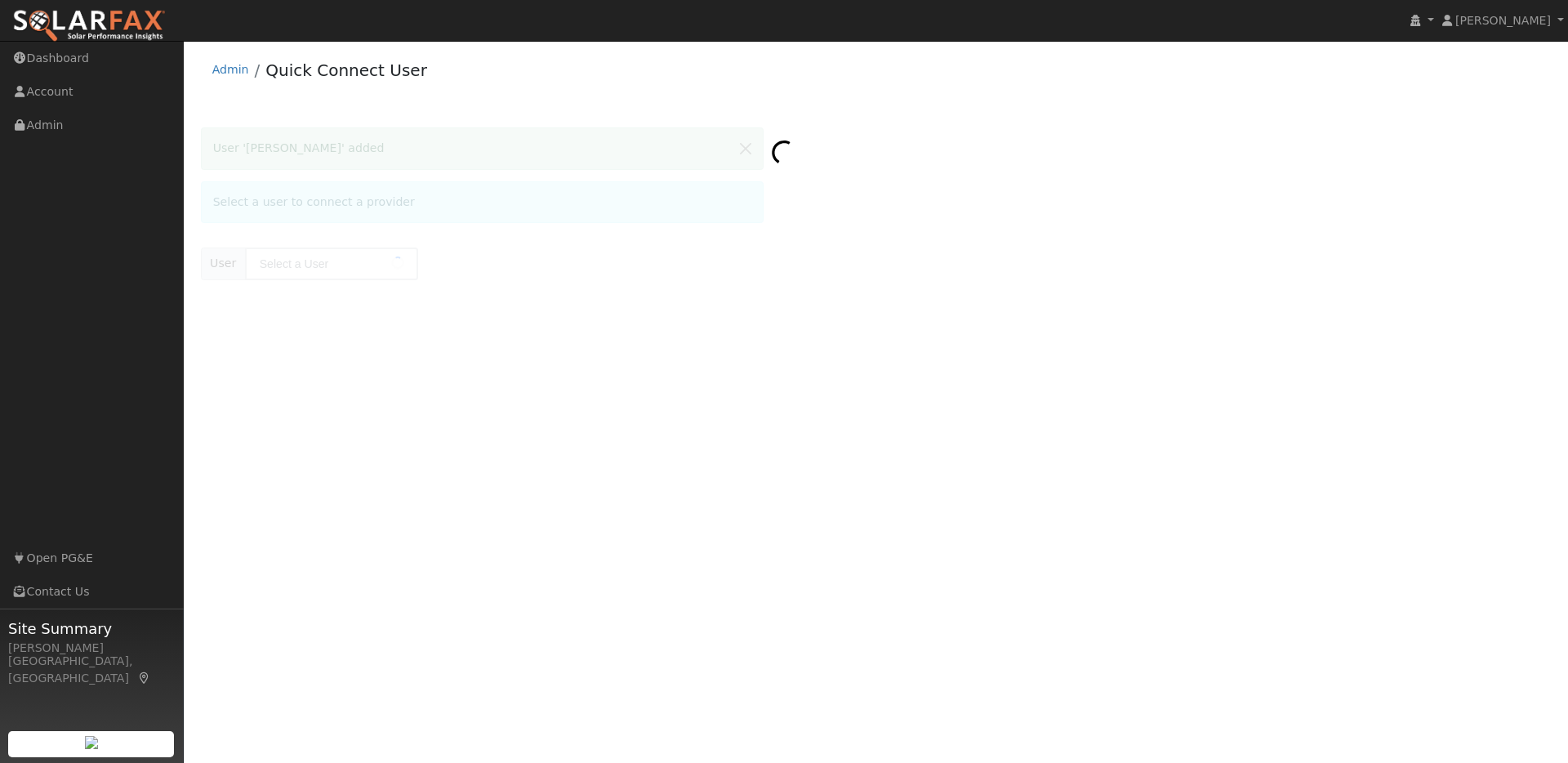
type input "Ryan Lorenz"
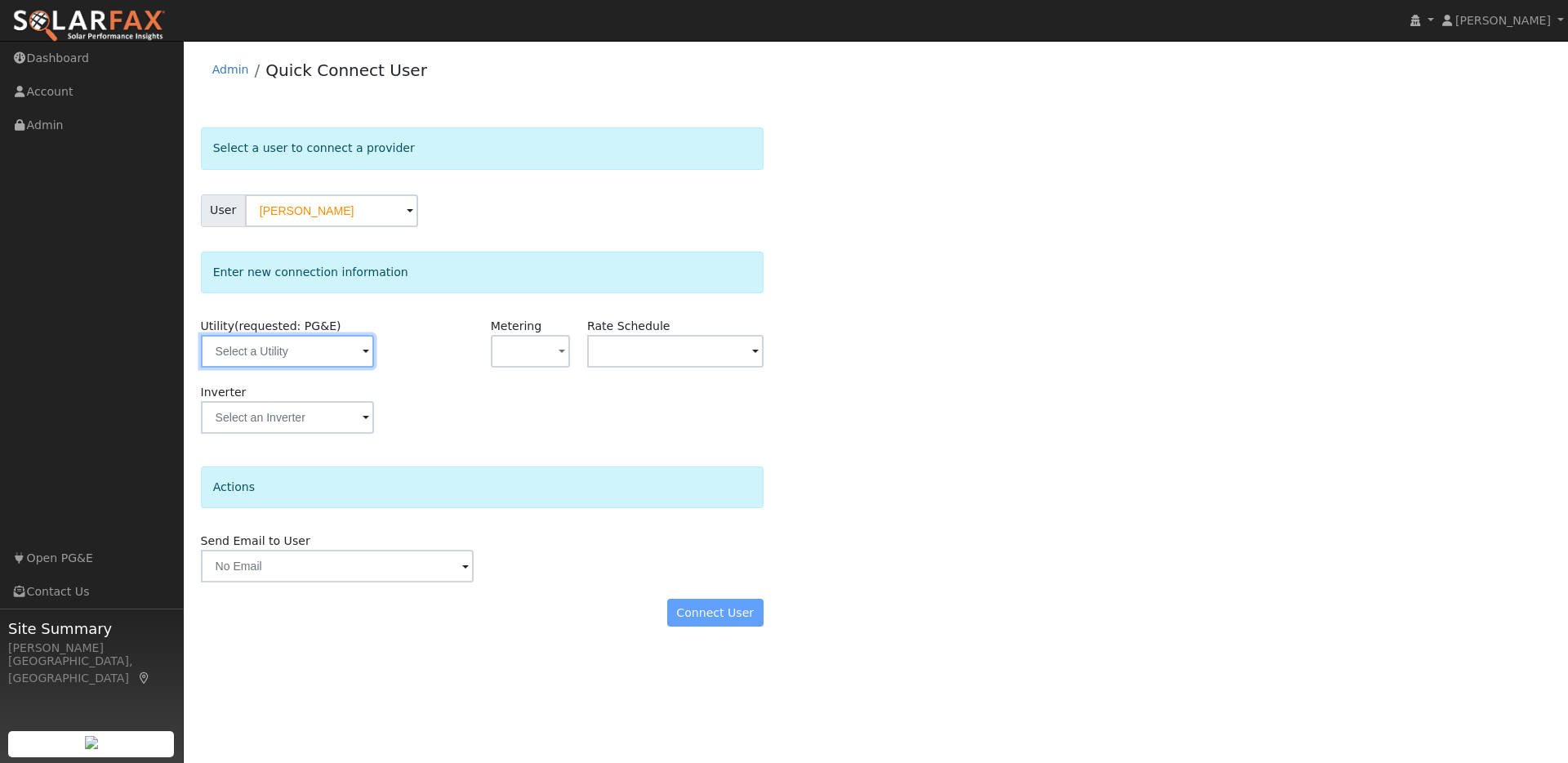
click at [334, 343] on input "text" at bounding box center [287, 351] width 173 height 33
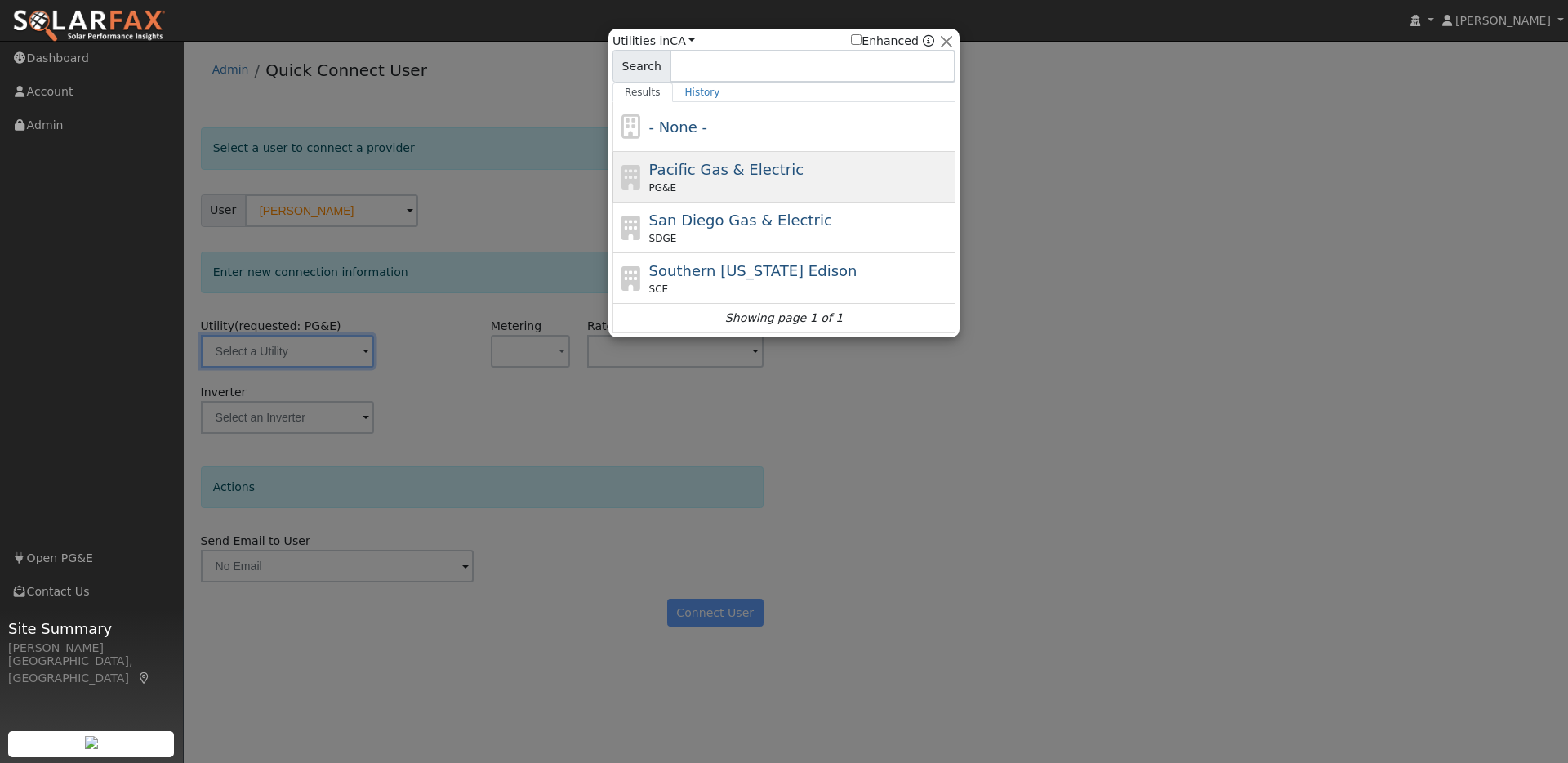
click at [746, 163] on span "Pacific Gas & Electric" at bounding box center [726, 170] width 154 height 17
type input "PG&E"
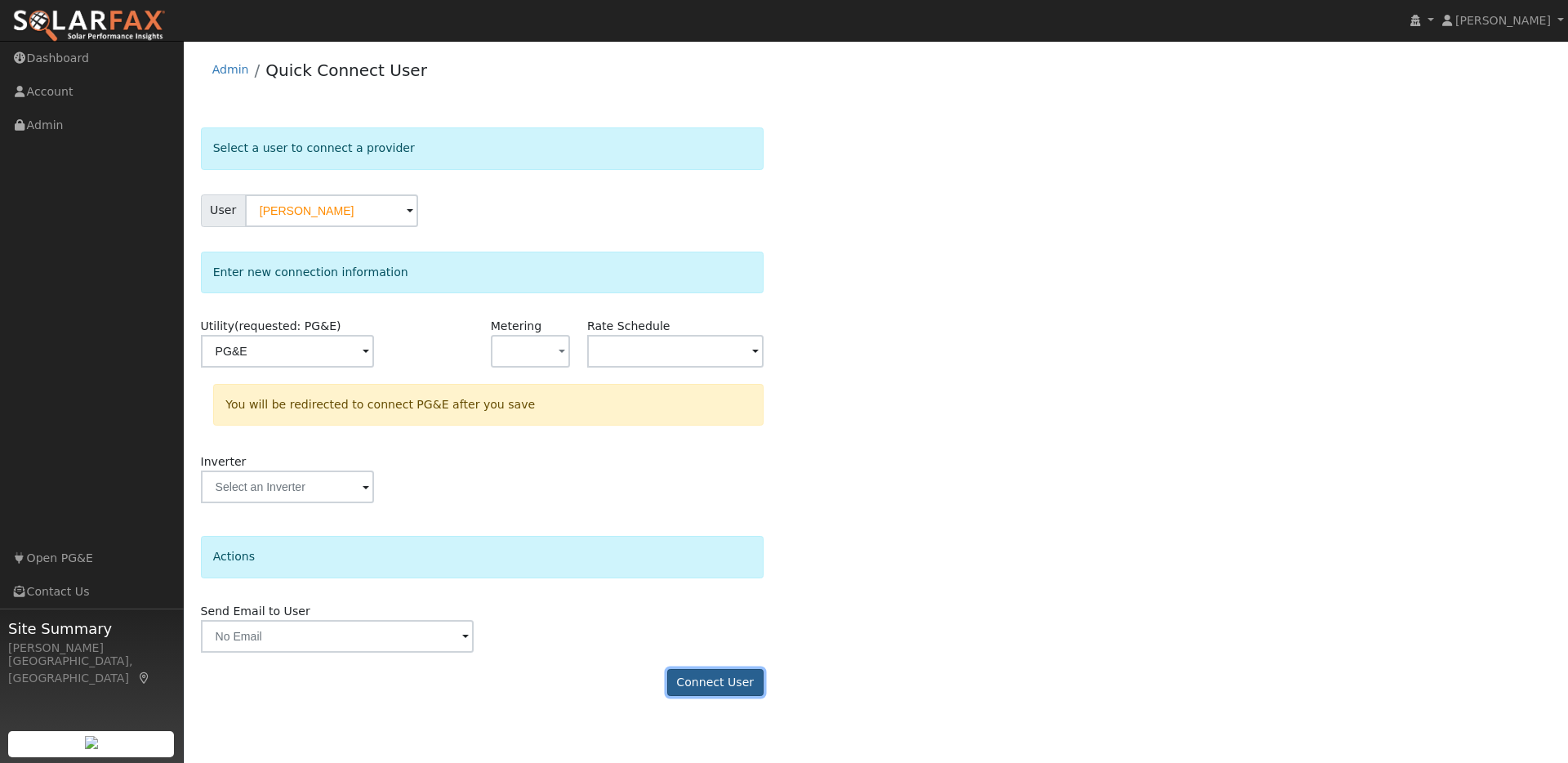
click at [735, 685] on button "Connect User" at bounding box center [715, 683] width 96 height 28
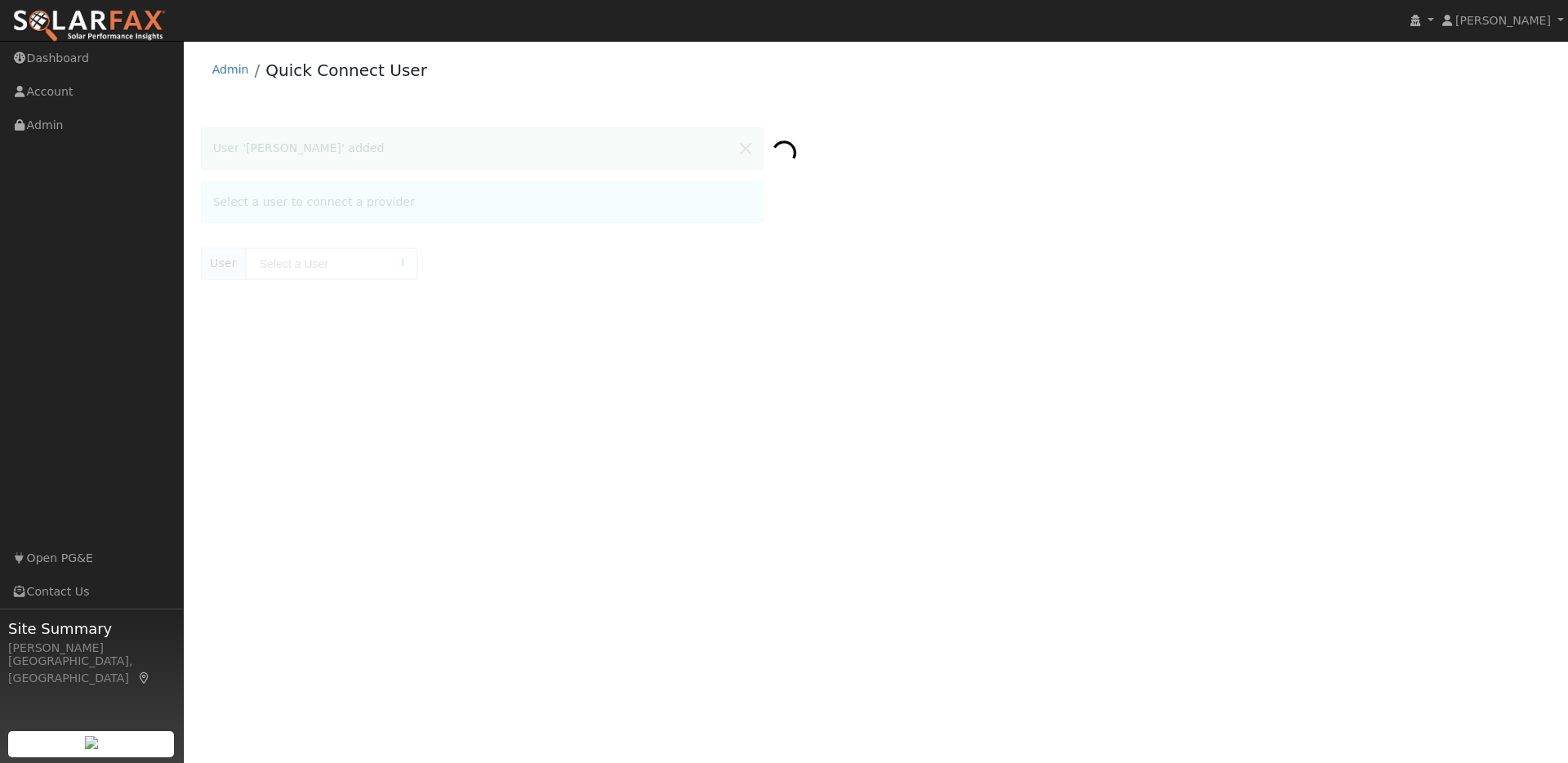
type input "[PERSON_NAME]"
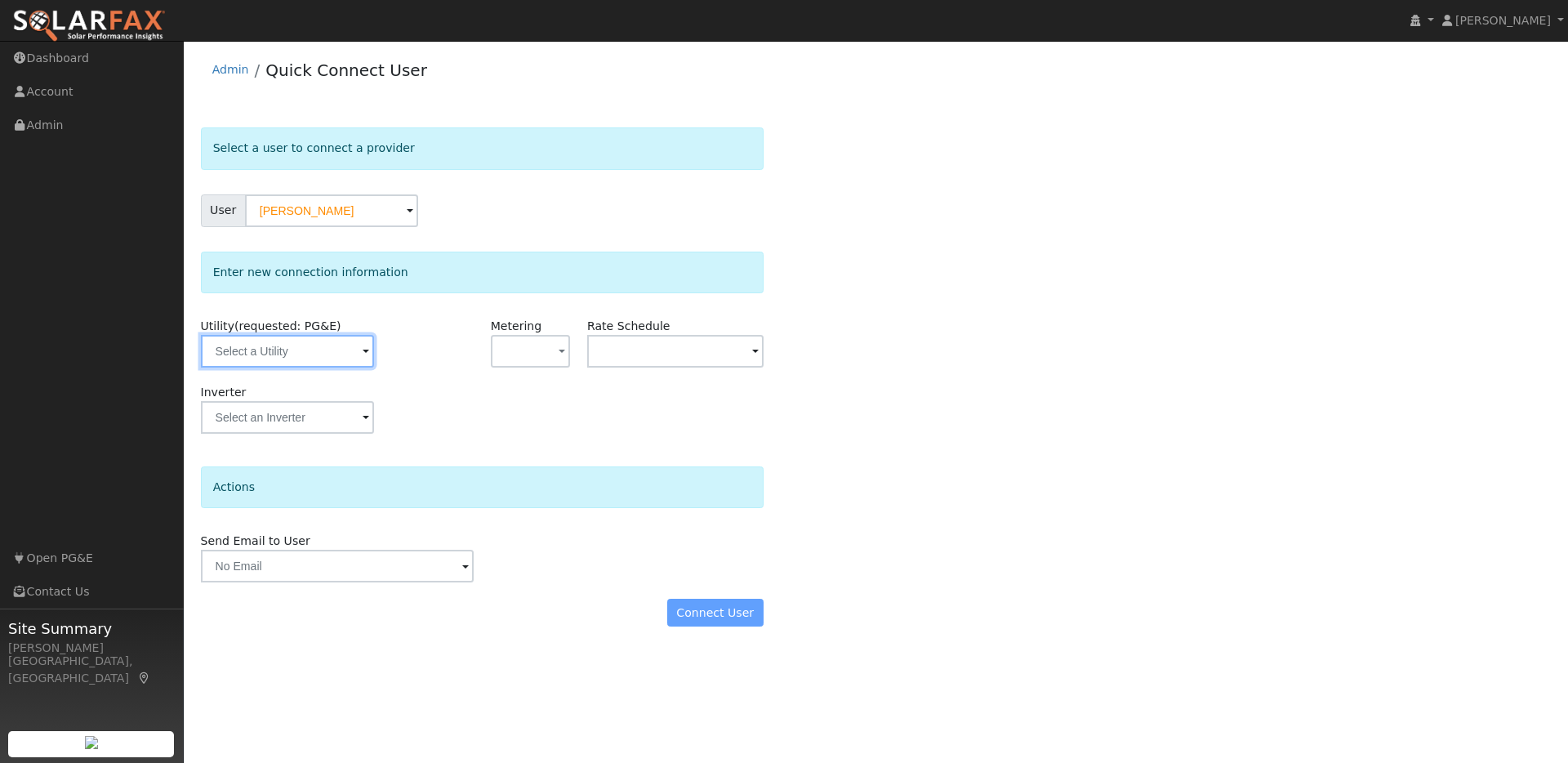
click at [341, 361] on input "text" at bounding box center [287, 351] width 173 height 33
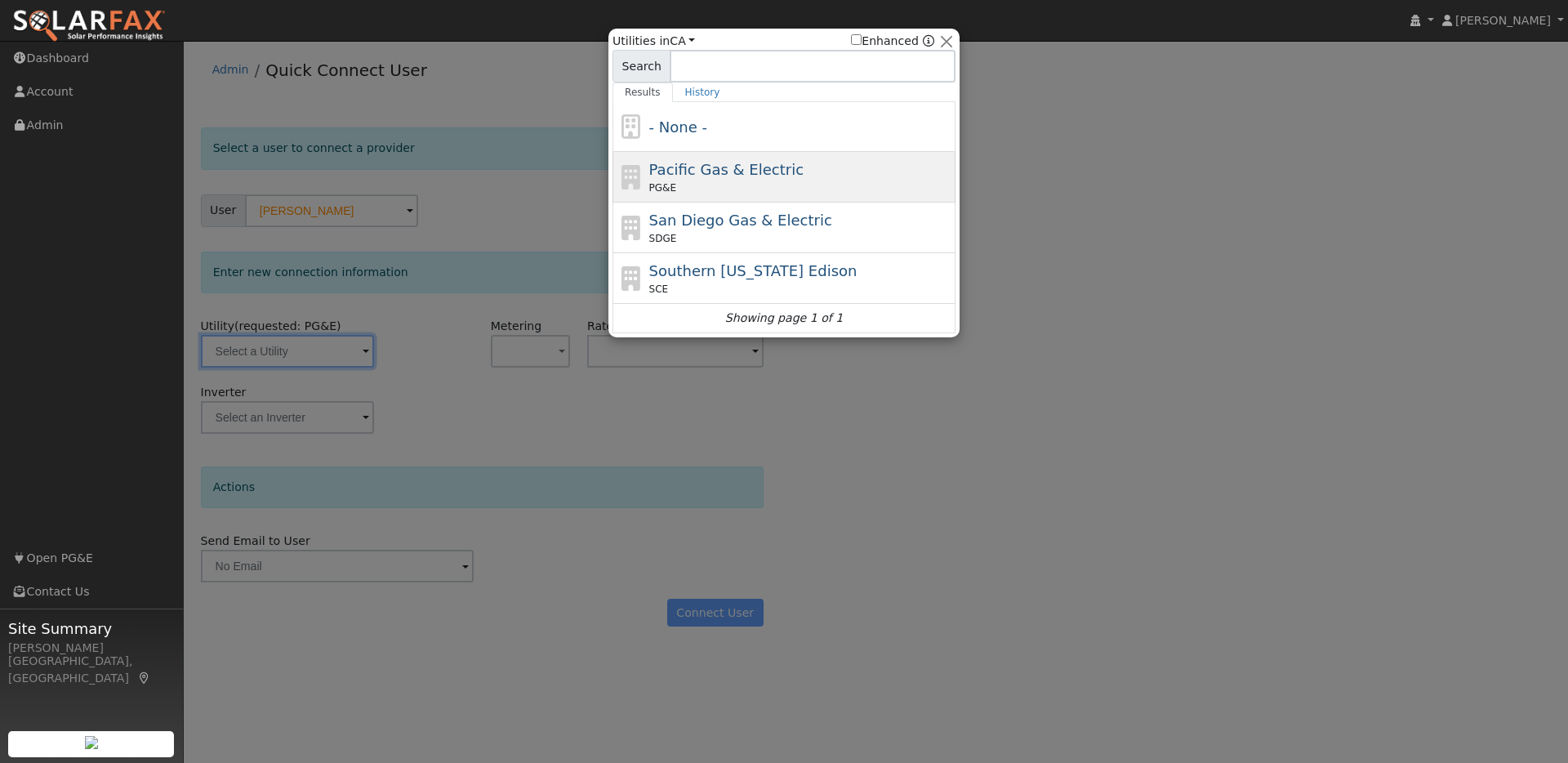
click at [728, 184] on div "PG&E" at bounding box center [800, 188] width 303 height 15
type input "PG&E"
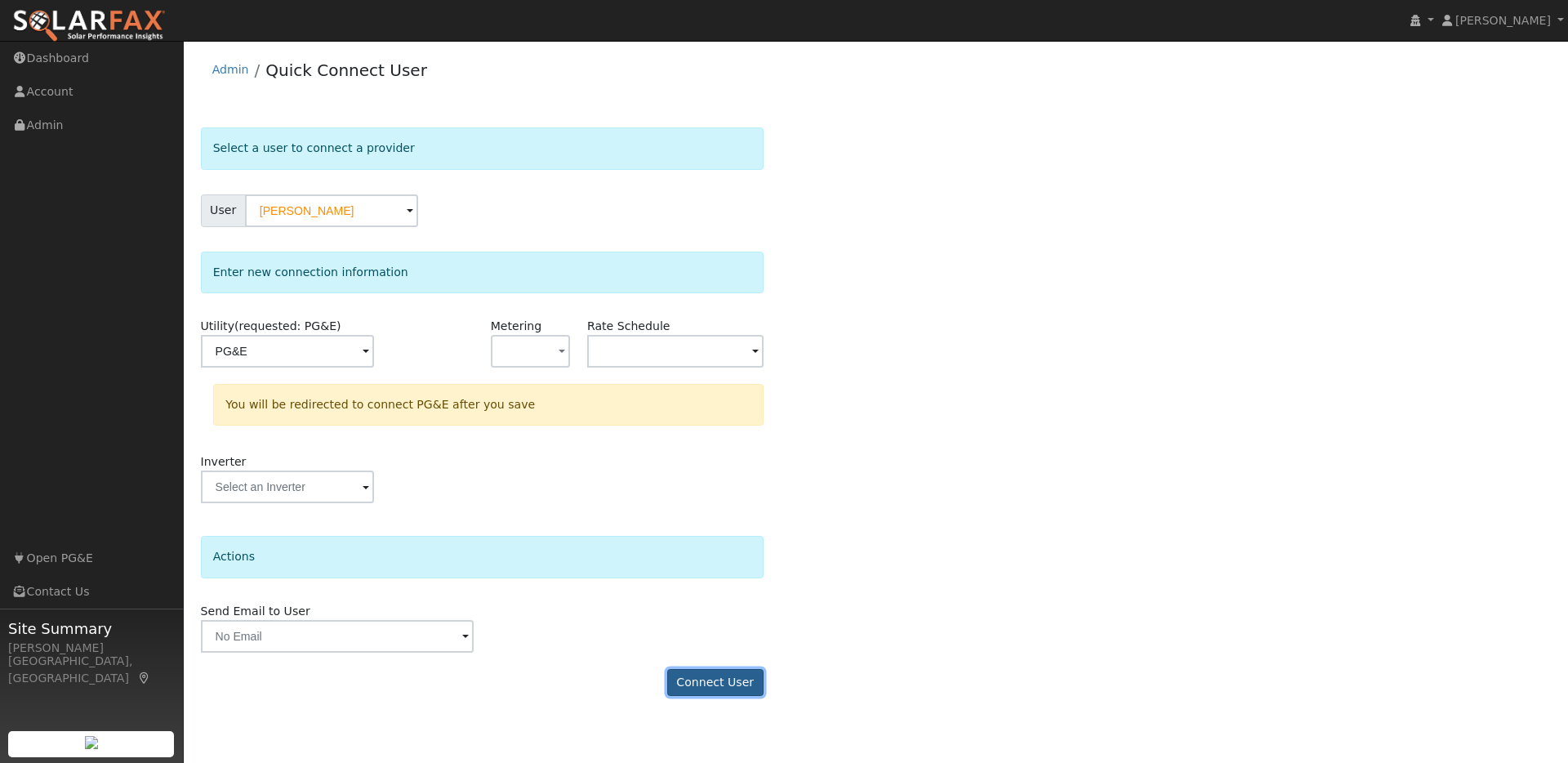
click at [726, 682] on button "Connect User" at bounding box center [715, 683] width 96 height 28
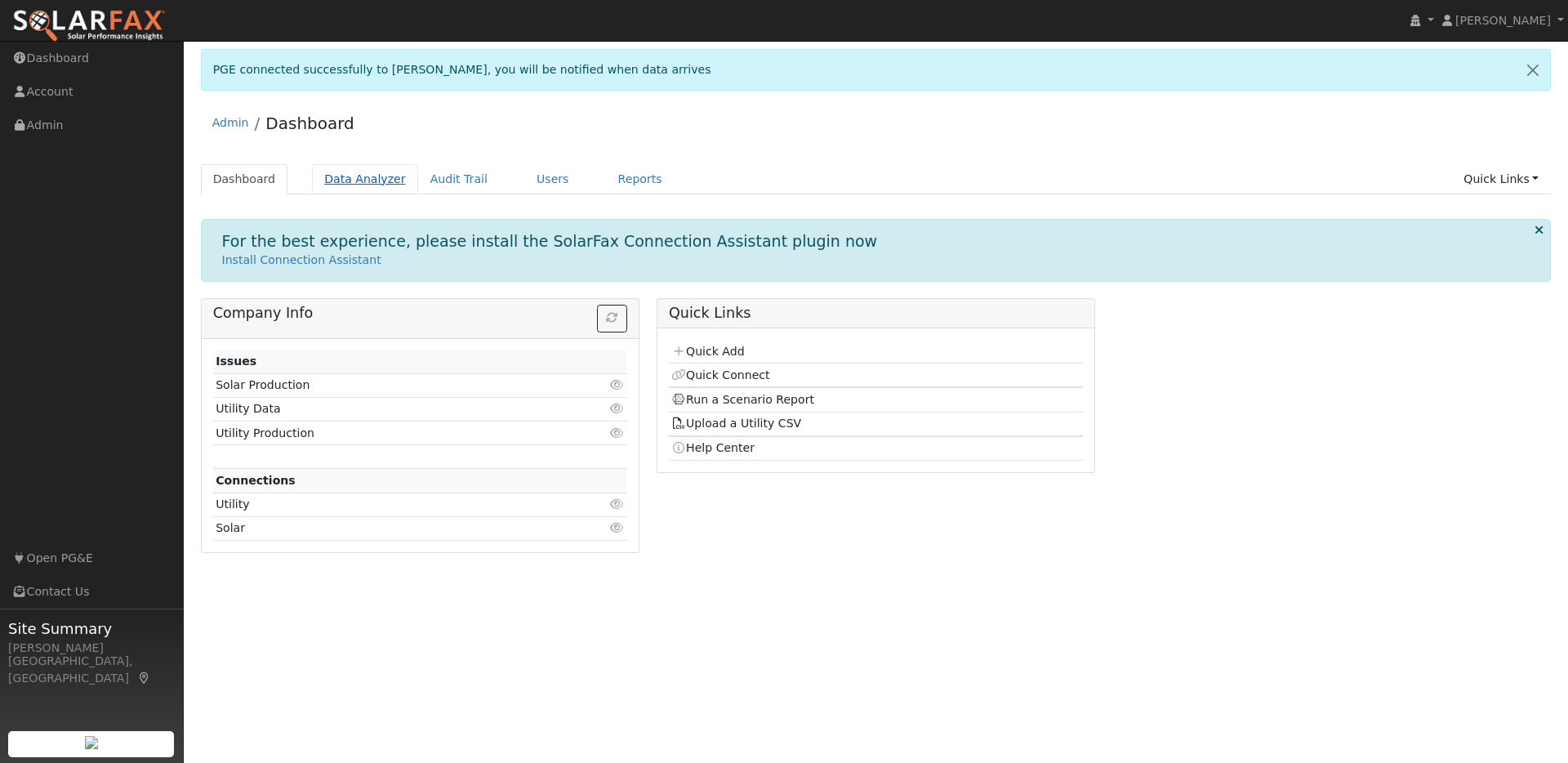
click at [373, 181] on link "Data Analyzer" at bounding box center [365, 179] width 106 height 30
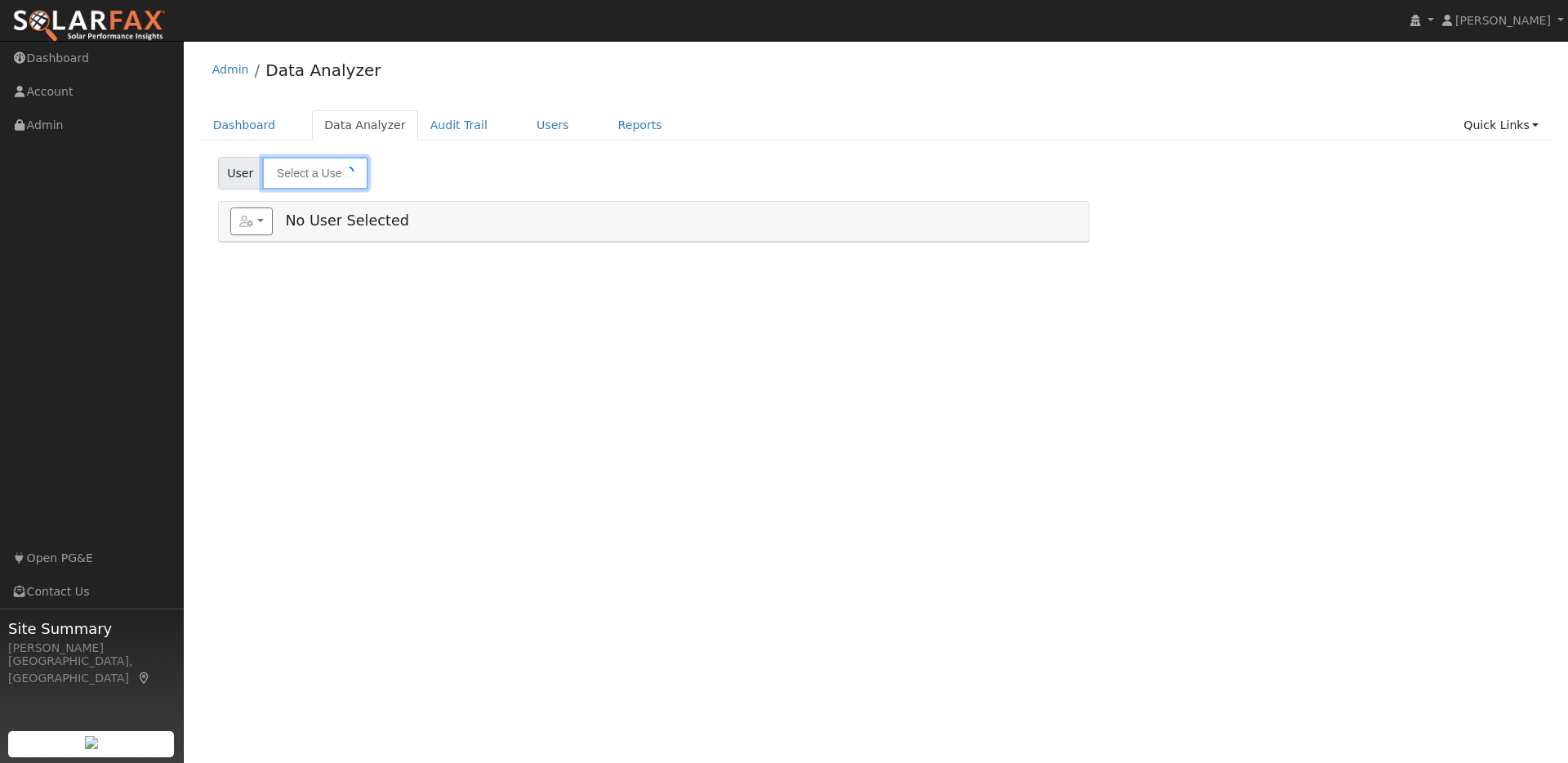
type input "John Allen"
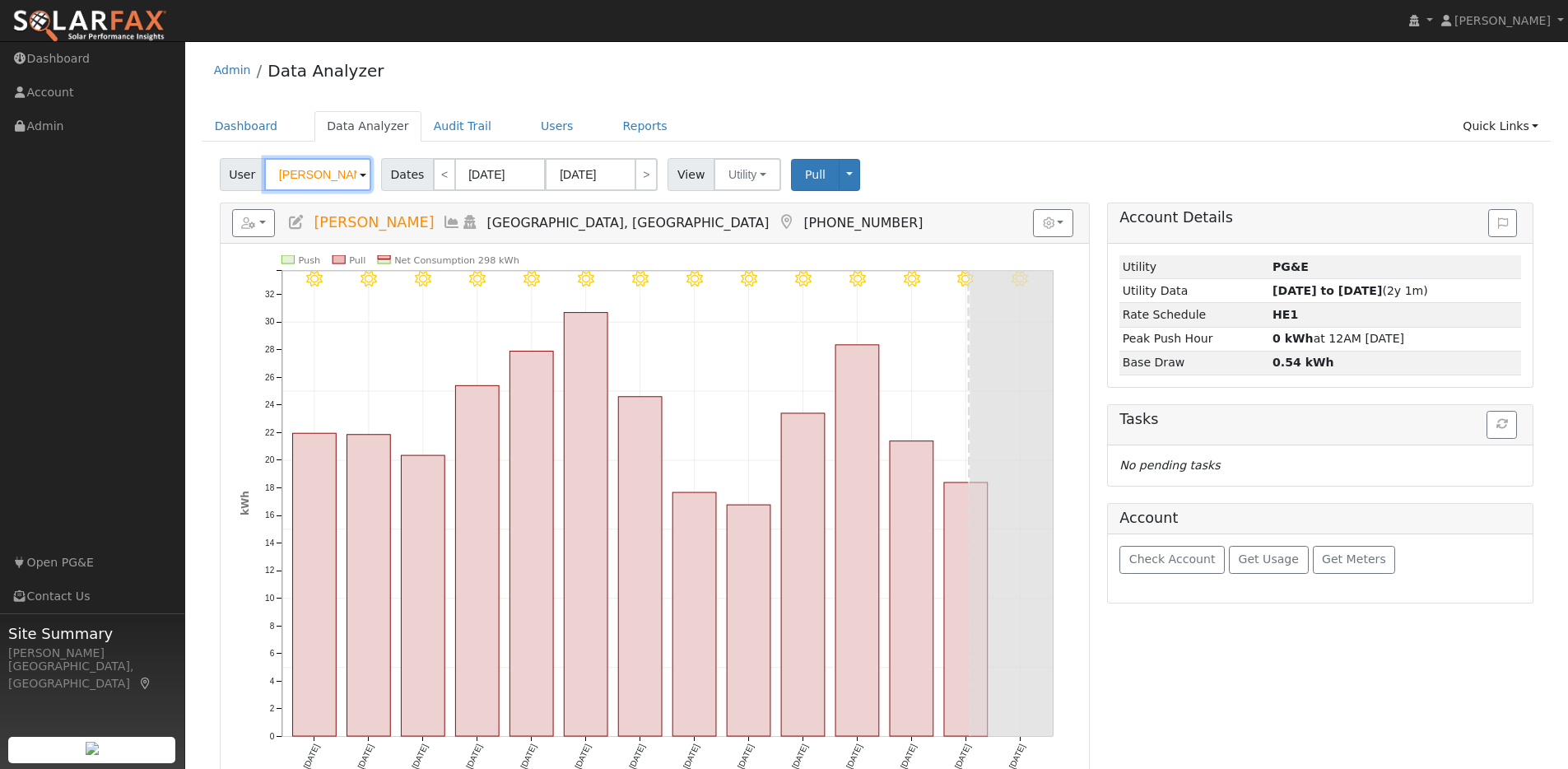
drag, startPoint x: 338, startPoint y: 174, endPoint x: 253, endPoint y: 168, distance: 85.2
click at [253, 168] on div "User John Allen" at bounding box center [297, 174] width 155 height 33
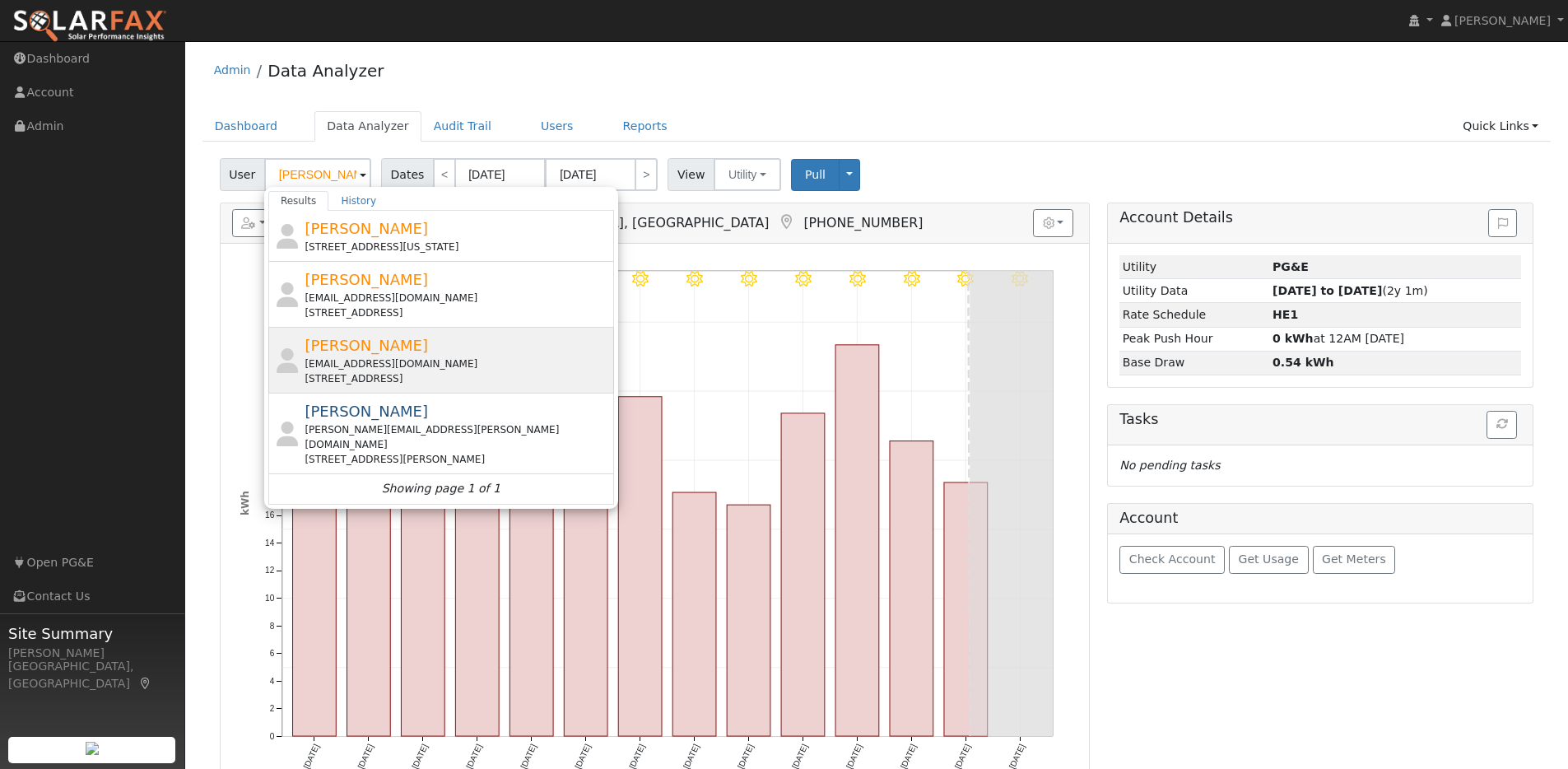
click at [432, 349] on div "Ryan Lorenz katiedonsbach@gmail.com 1331 Richmond Street, El Cerrito, CA 94530" at bounding box center [457, 359] width 305 height 51
type input "Ryan Lorenz"
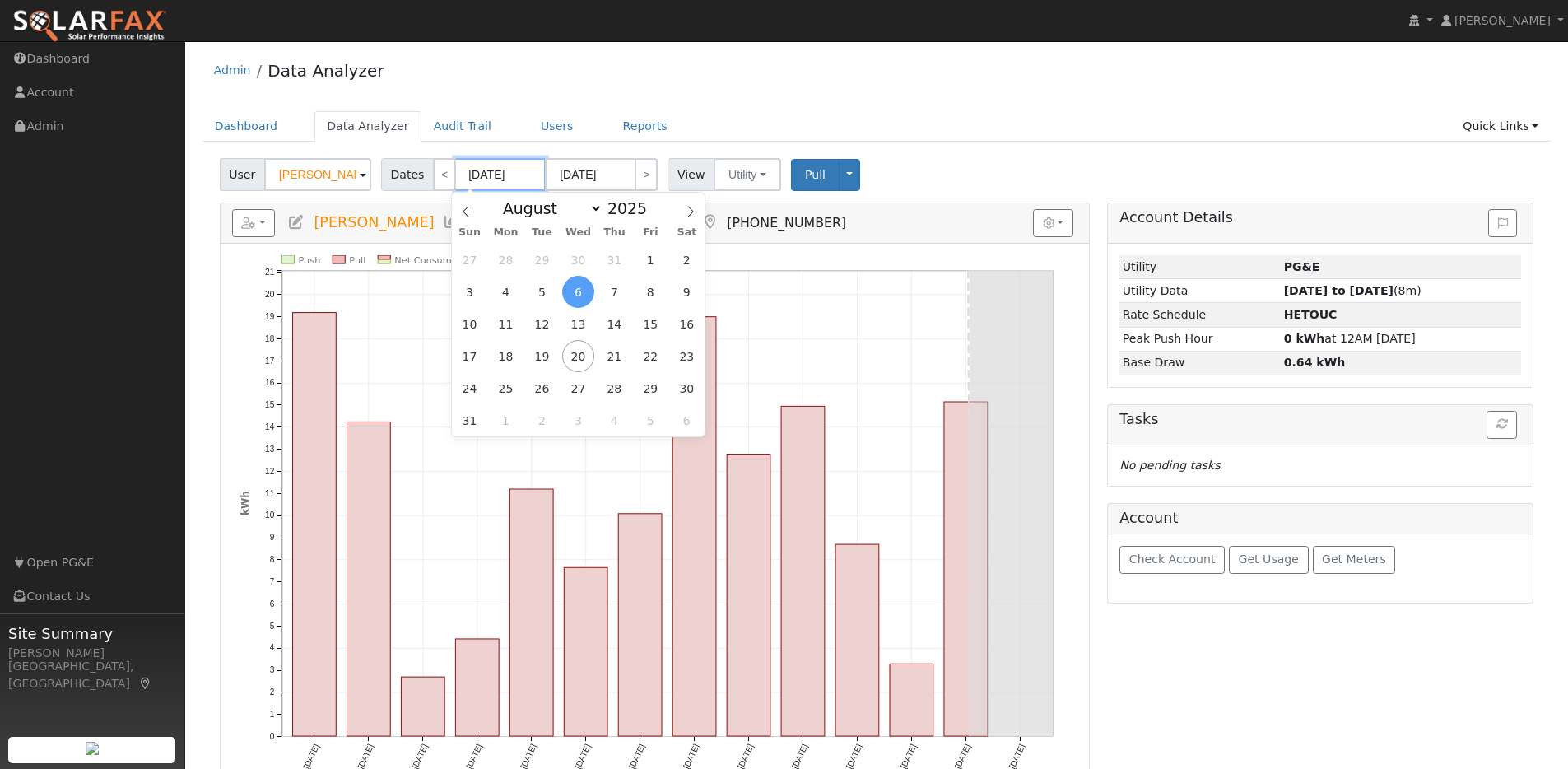
click at [527, 175] on input "08/06/2025" at bounding box center [501, 174] width 91 height 33
click at [651, 213] on span at bounding box center [656, 213] width 11 height 9
type input "2024"
click at [537, 296] on span "6" at bounding box center [542, 291] width 32 height 32
type input "08/06/2024"
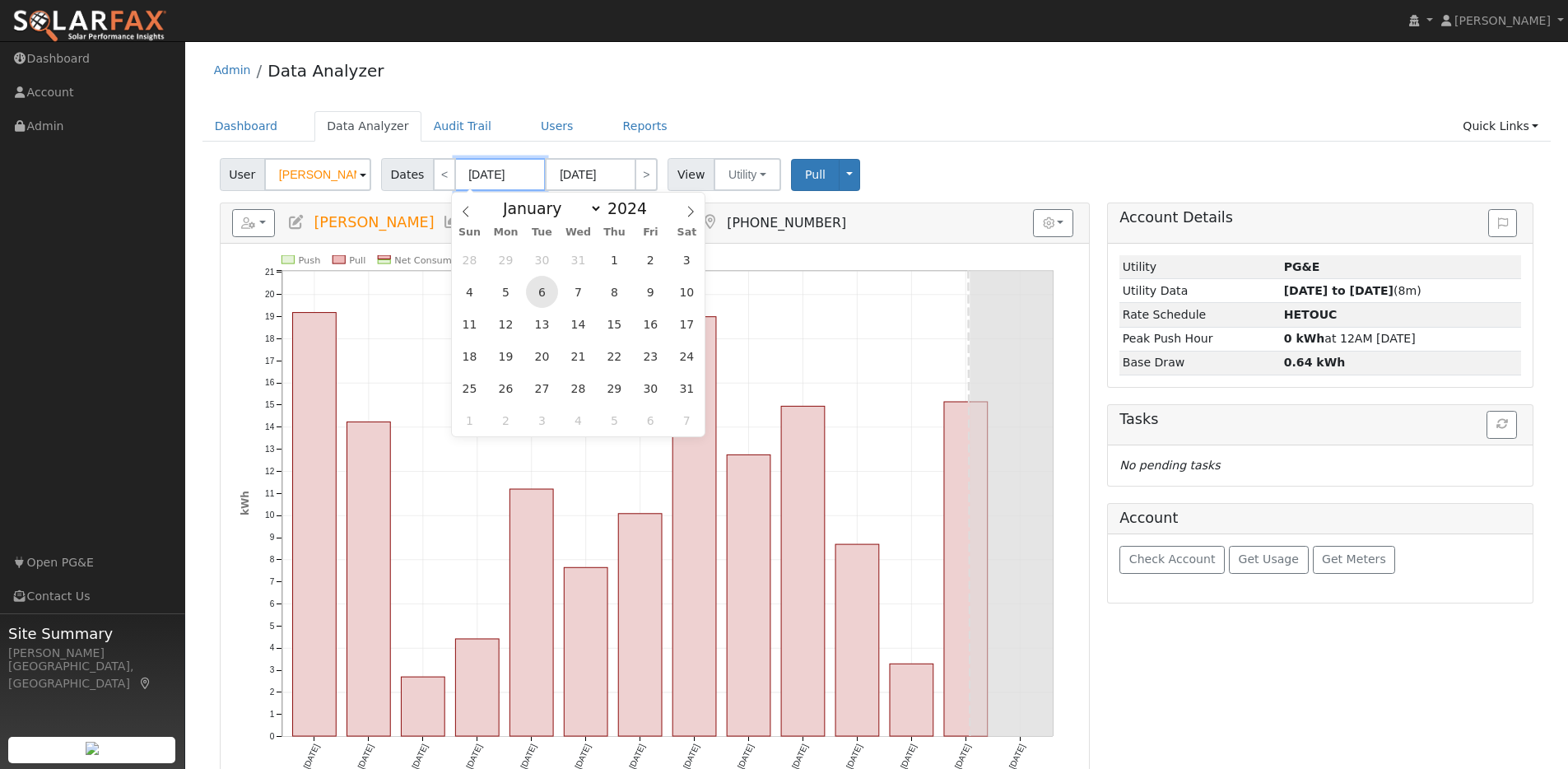
type input "08/19/2024"
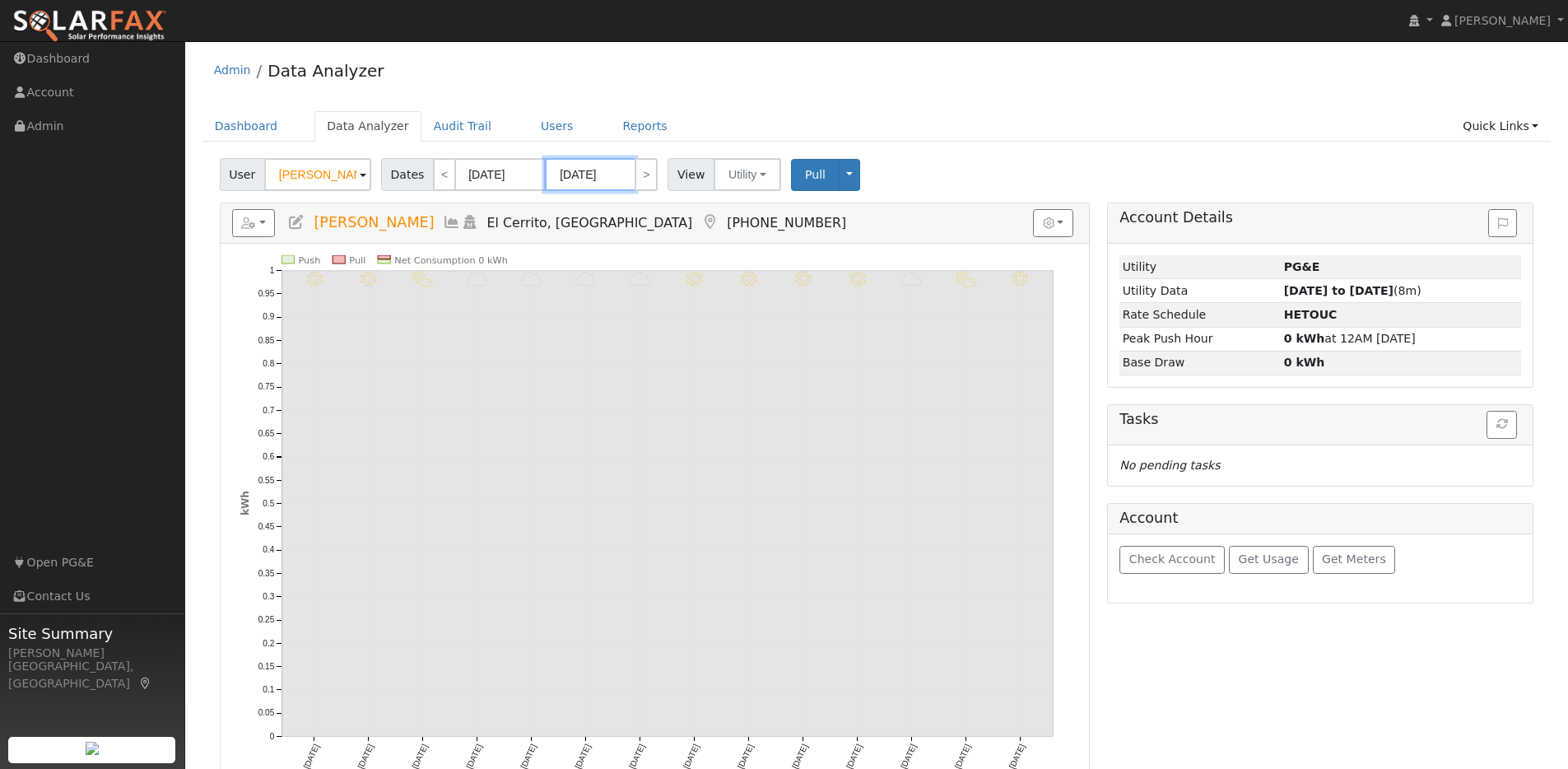
click at [621, 168] on input "08/19/2024" at bounding box center [590, 174] width 91 height 33
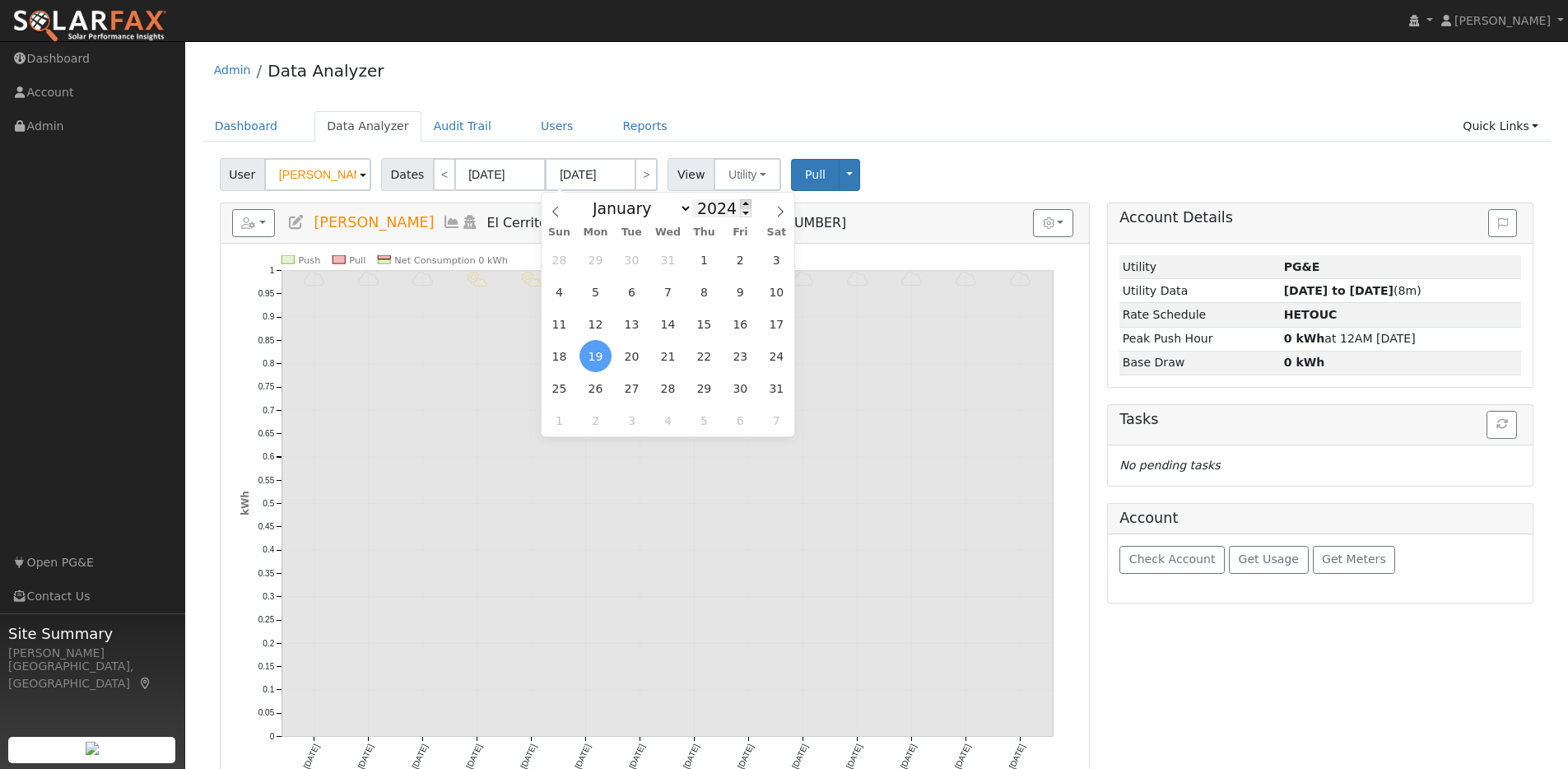
click at [740, 206] on span at bounding box center [745, 203] width 11 height 9
type input "2025"
click at [667, 292] on span "6" at bounding box center [667, 291] width 32 height 32
type input "08/06/2025"
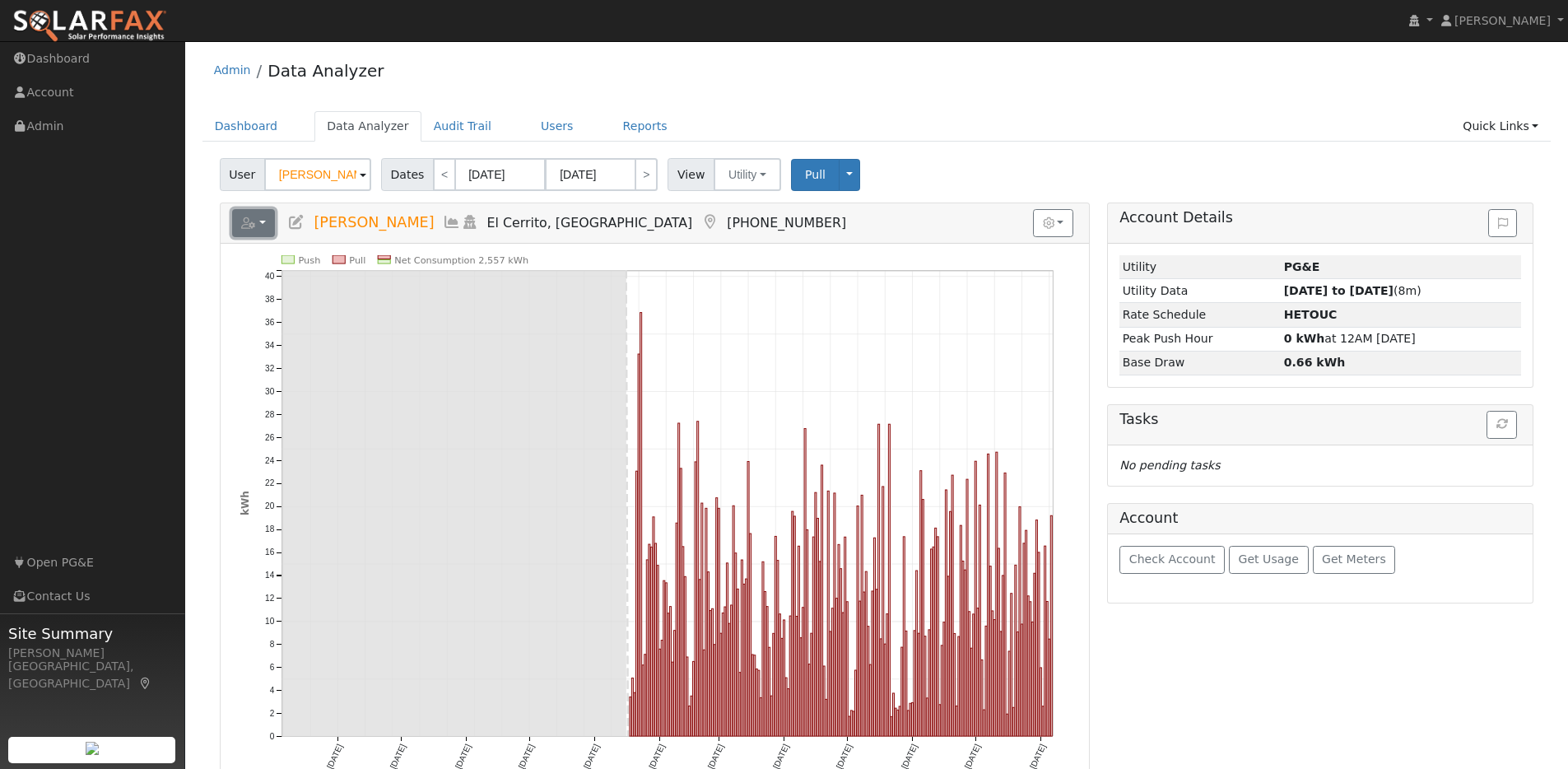
click at [258, 228] on button "button" at bounding box center [254, 223] width 44 height 28
click at [426, 296] on link "Export to CSV" at bounding box center [456, 295] width 119 height 20
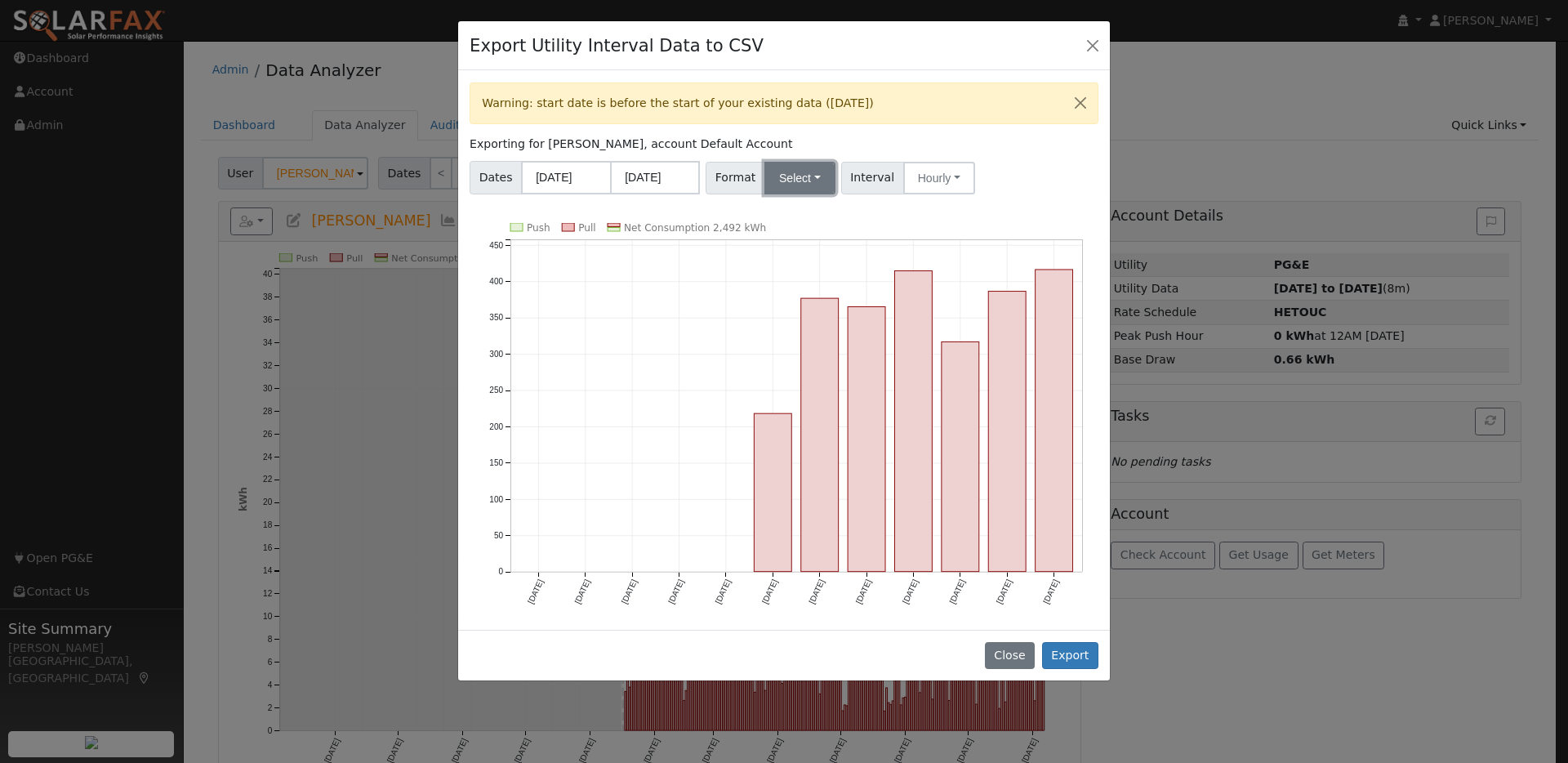
click at [813, 188] on button "Select" at bounding box center [800, 178] width 71 height 33
click at [809, 368] on link "OpenSolar" at bounding box center [820, 363] width 117 height 22
click at [1071, 652] on button "Export" at bounding box center [1070, 656] width 56 height 28
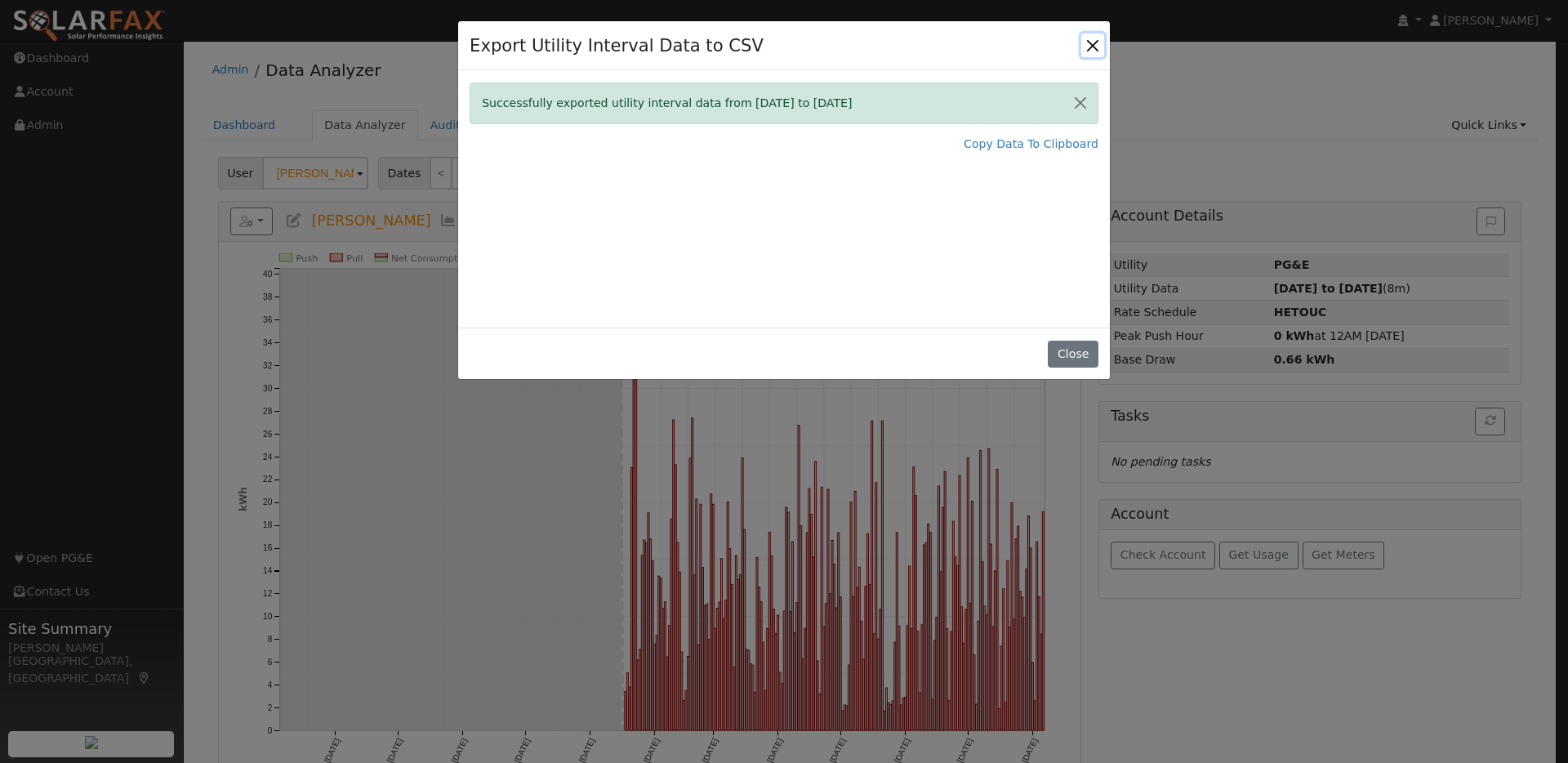
click at [1092, 38] on button "Close" at bounding box center [1093, 45] width 22 height 22
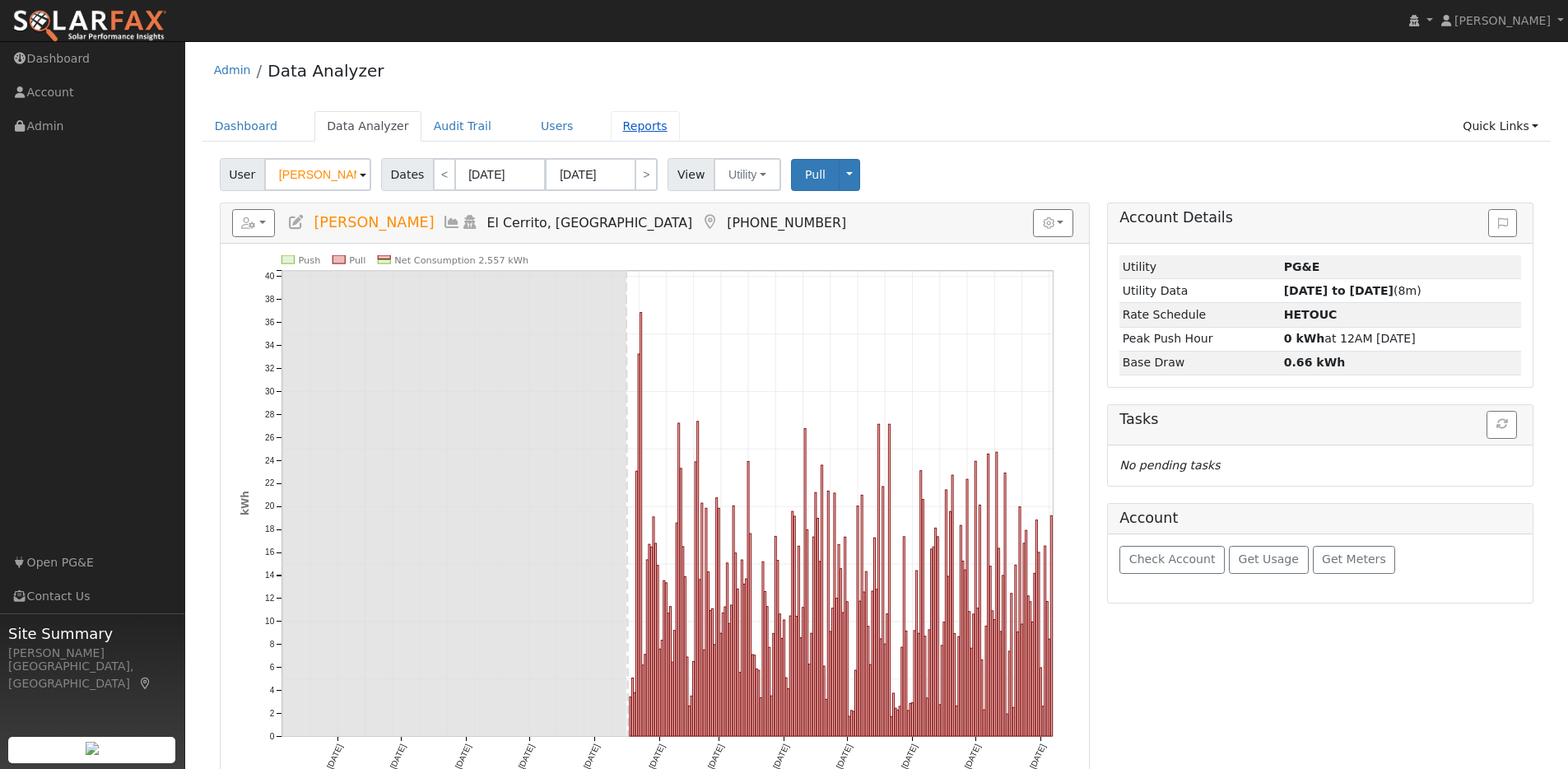
click at [631, 127] on link "Reports" at bounding box center [644, 126] width 69 height 31
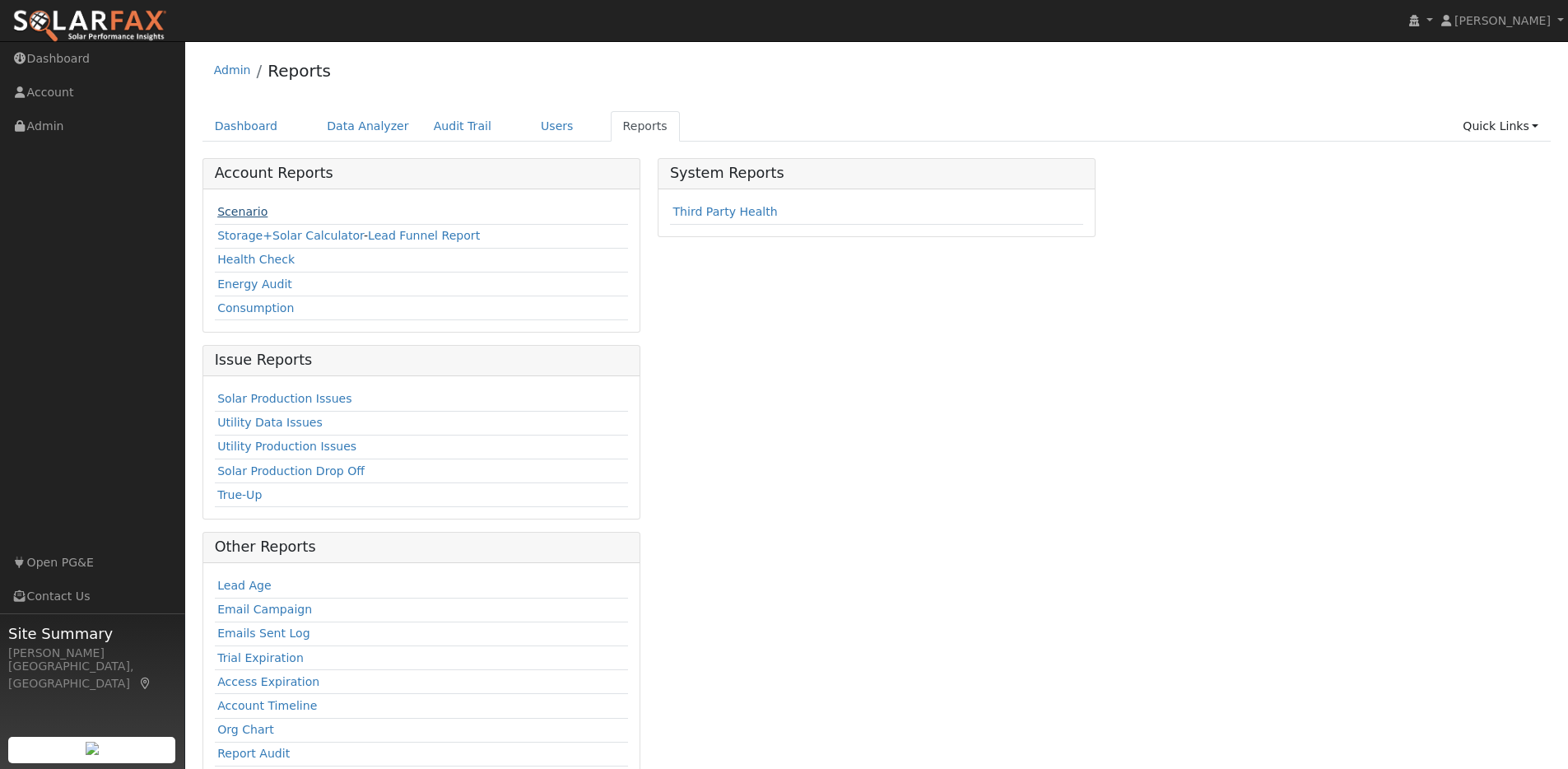
click at [234, 208] on link "Scenario" at bounding box center [242, 211] width 51 height 13
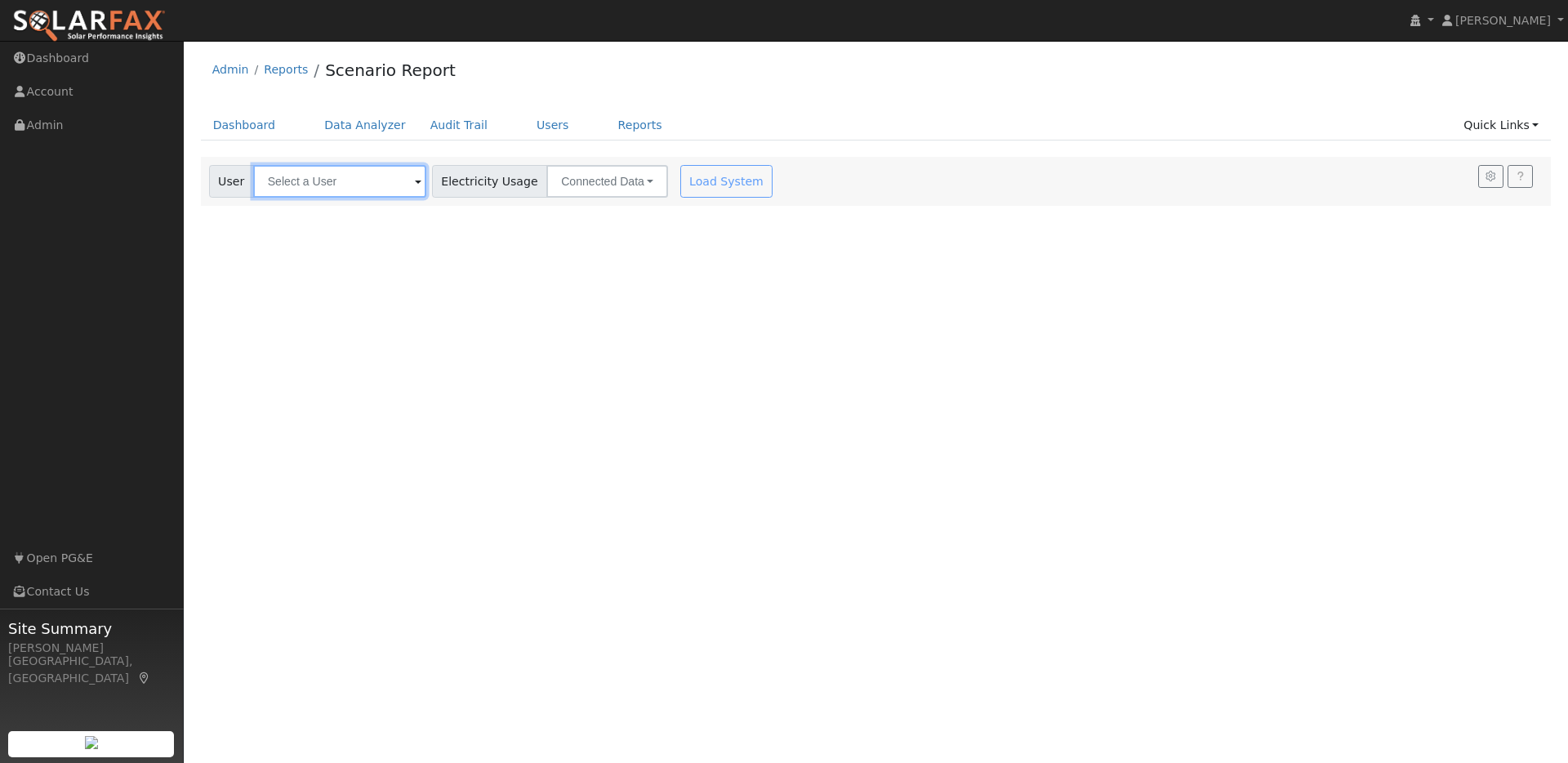
click at [365, 191] on input "text" at bounding box center [340, 182] width 173 height 33
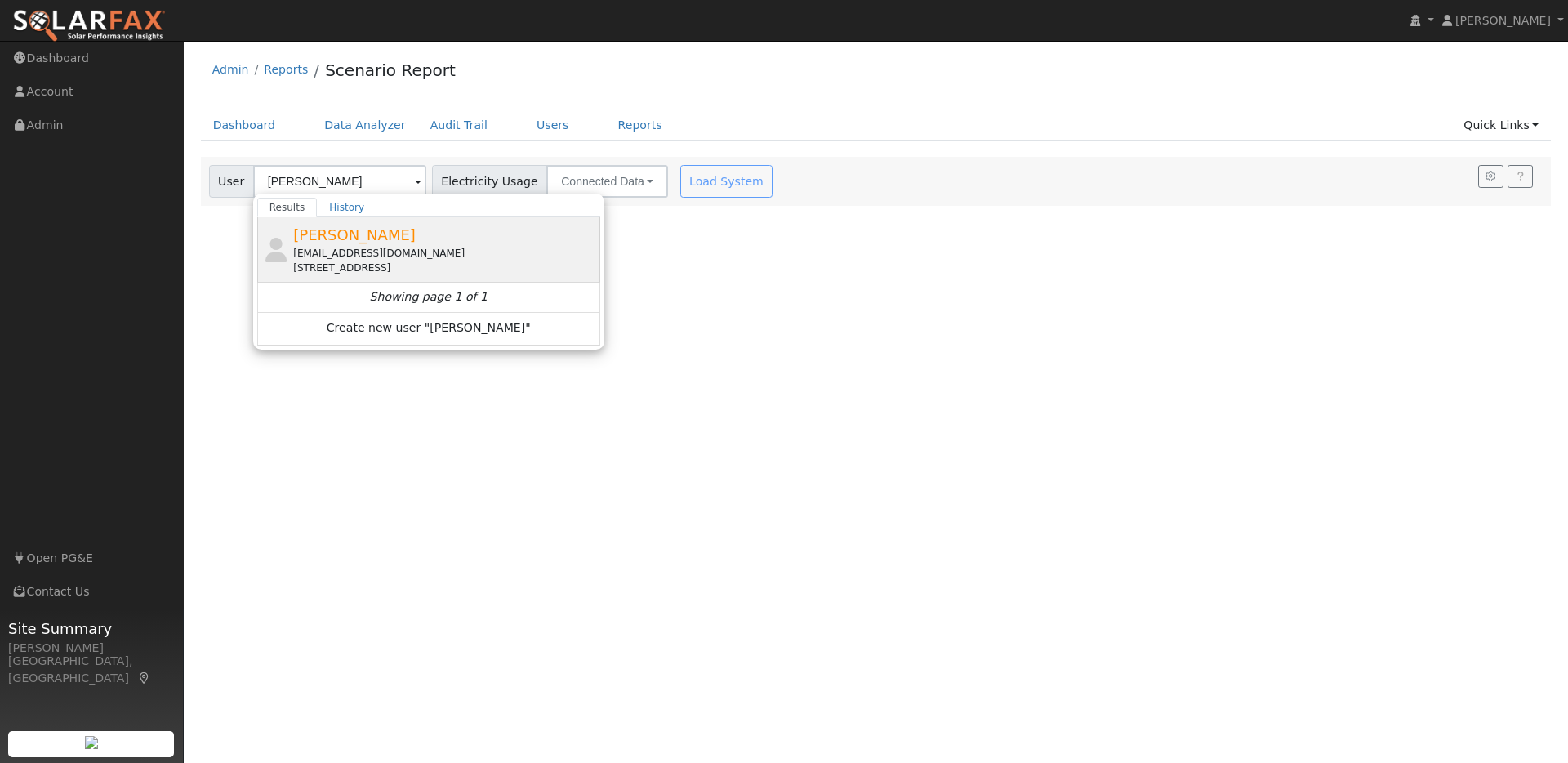
click at [427, 233] on div "[PERSON_NAME] [PERSON_NAME][EMAIL_ADDRESS][DOMAIN_NAME] [STREET_ADDRESS]" at bounding box center [445, 249] width 303 height 51
type input "[PERSON_NAME]"
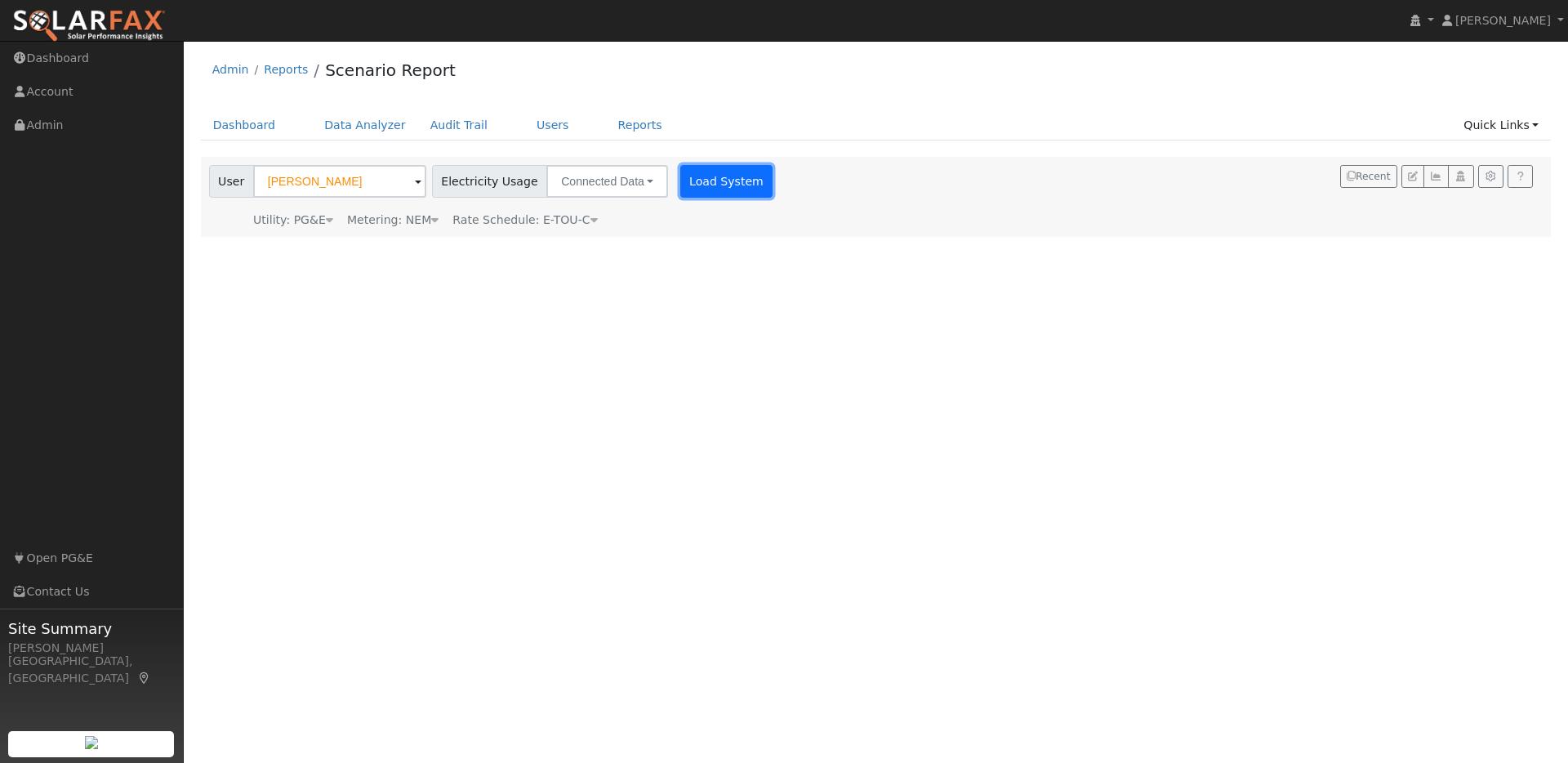
click at [697, 189] on button "Load System" at bounding box center [727, 182] width 93 height 33
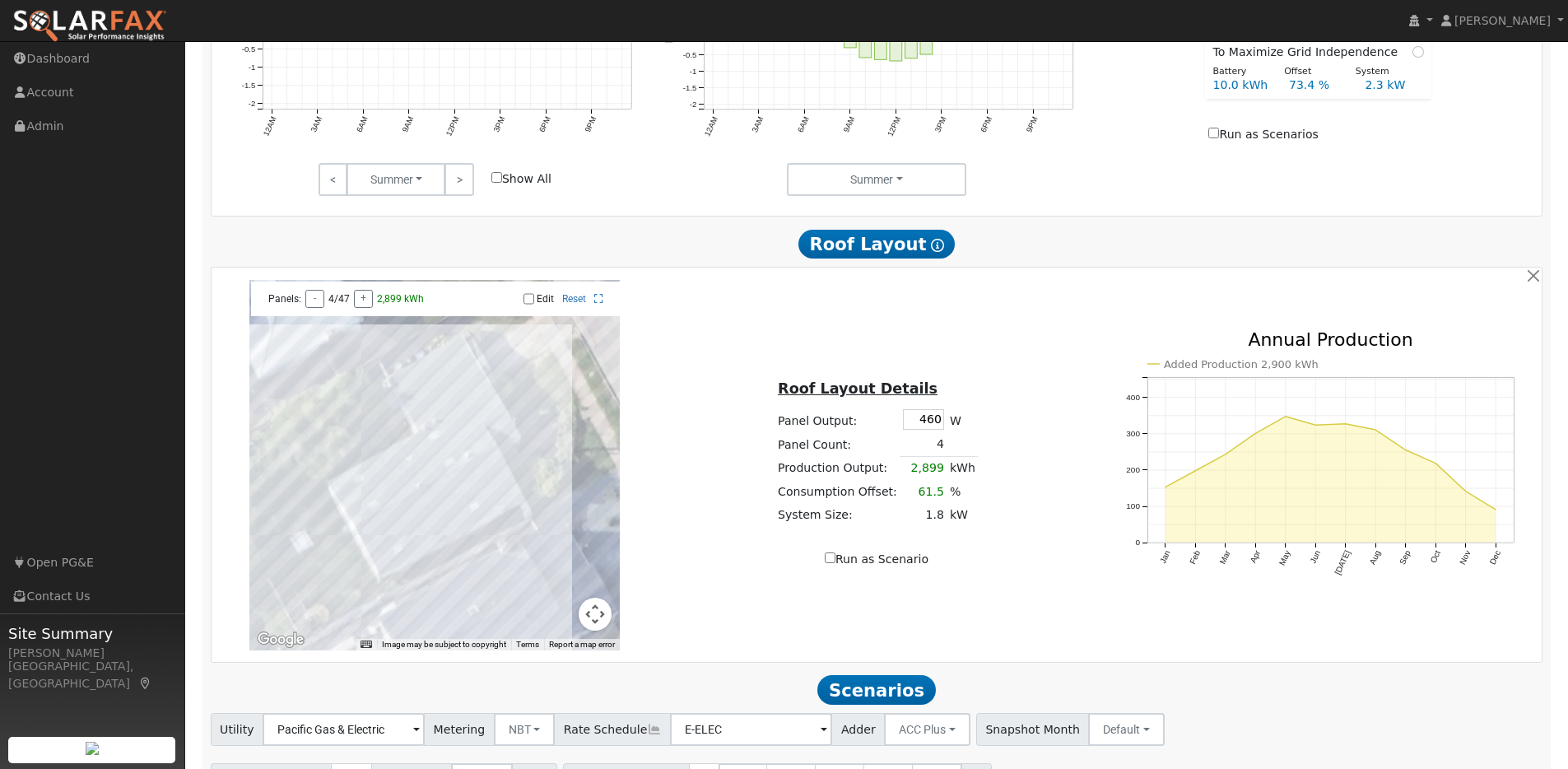
scroll to position [1031, 0]
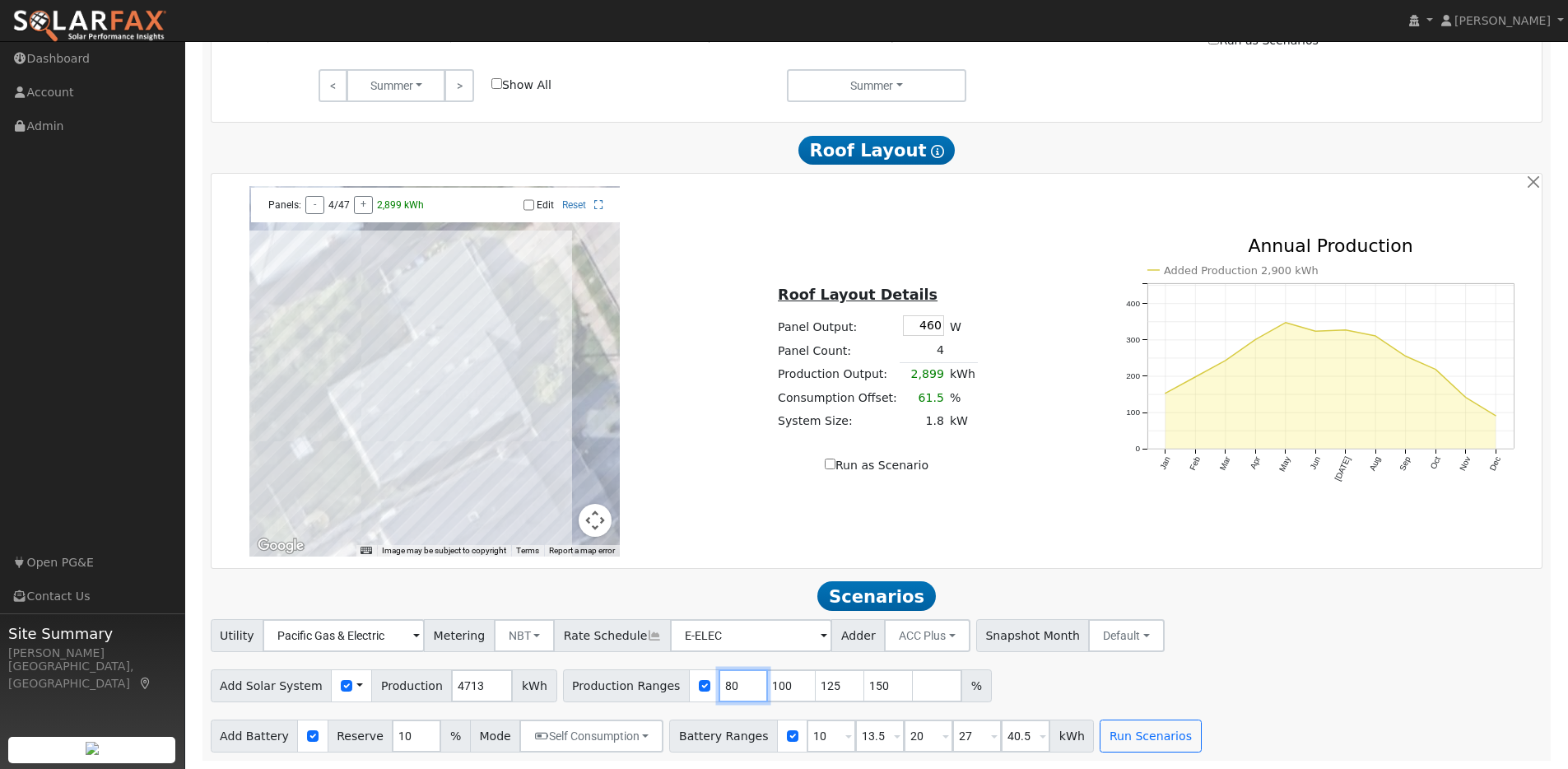
drag, startPoint x: 726, startPoint y: 687, endPoint x: 699, endPoint y: 686, distance: 27.0
click at [719, 686] on input "80" at bounding box center [743, 685] width 50 height 33
type input "100"
type input "125"
type input "150"
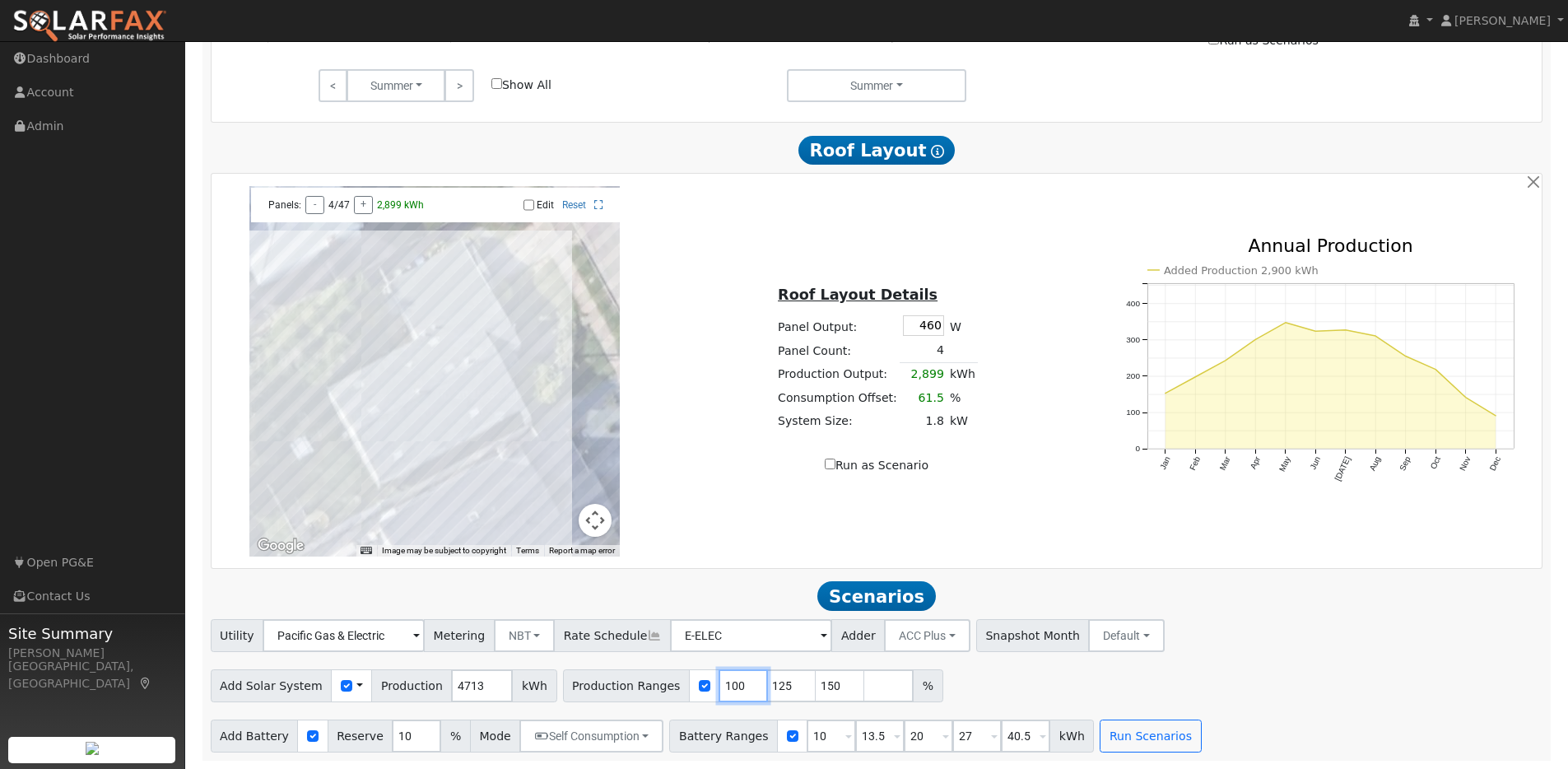
type input "100"
click at [822, 686] on input "150" at bounding box center [840, 685] width 50 height 33
type input "169"
click at [979, 683] on div "Add Solar System Use CSV Data Production 4713 kWh Production Ranges 100 125 169…" at bounding box center [876, 683] width 1339 height 38
drag, startPoint x: 875, startPoint y: 738, endPoint x: 861, endPoint y: 738, distance: 14.0
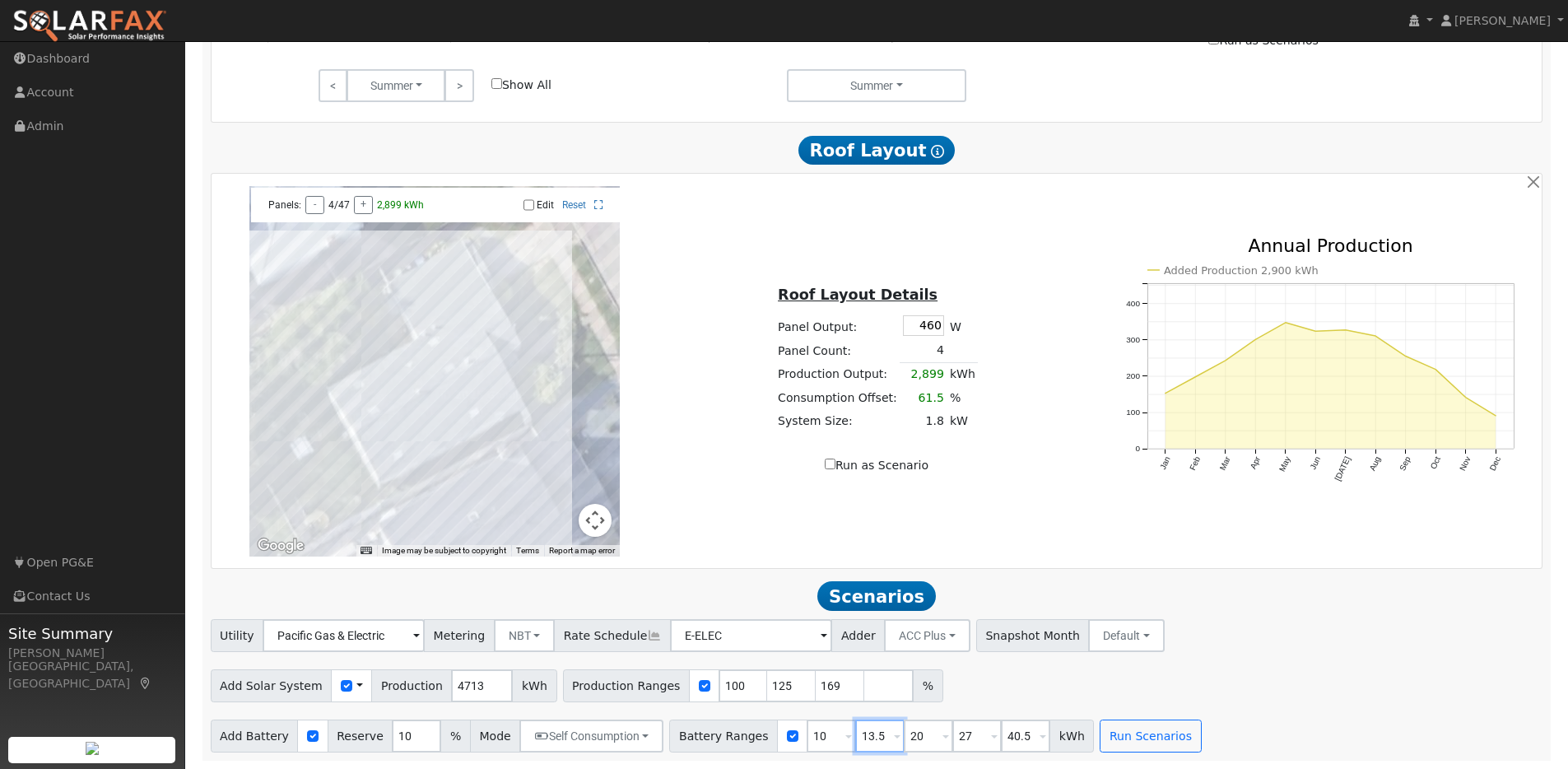
click at [861, 738] on input "13.5" at bounding box center [880, 736] width 50 height 33
type input "20"
type input "27"
type input "40.5"
type input "20"
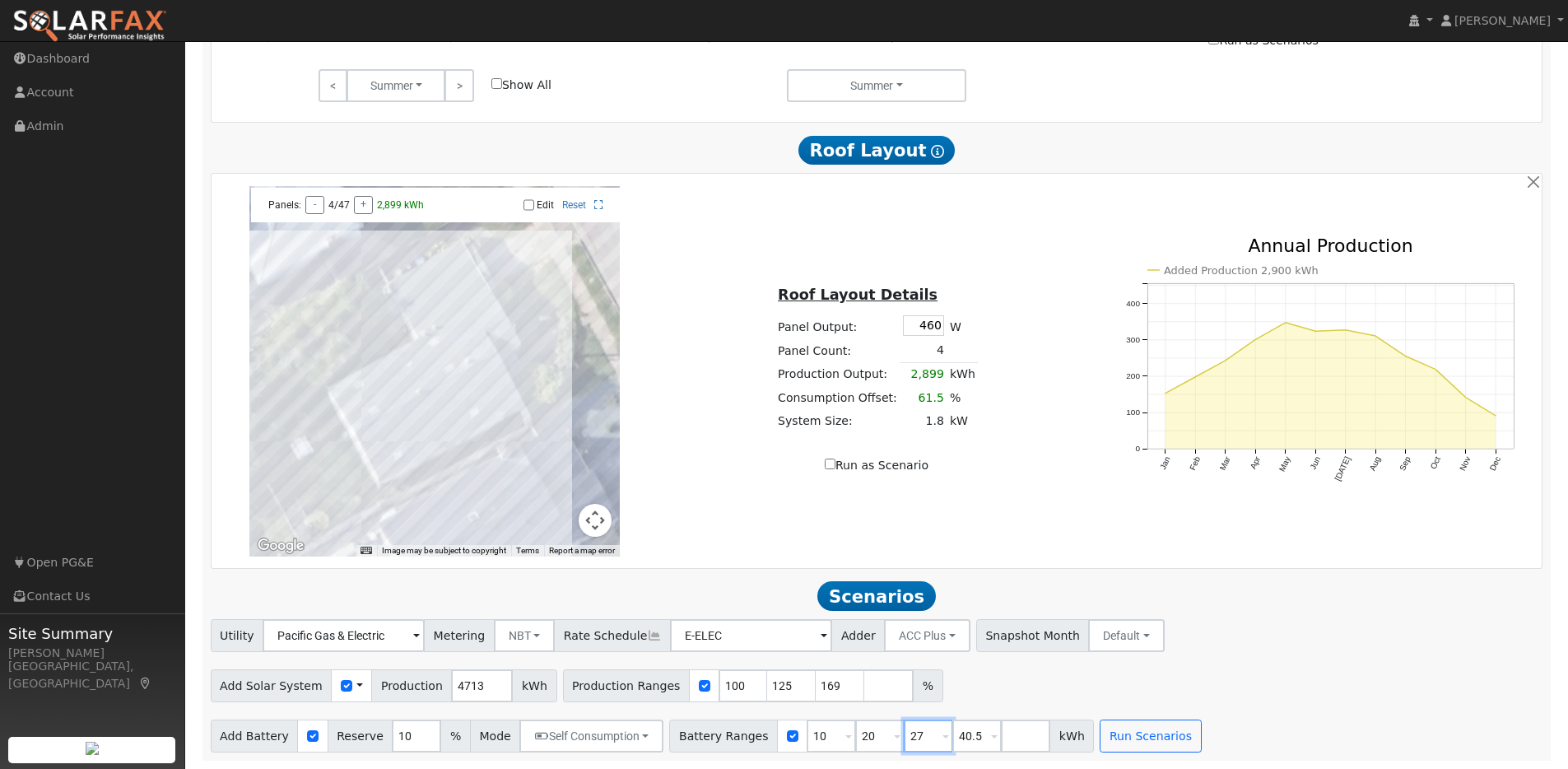
click at [916, 735] on input "27" at bounding box center [928, 736] width 50 height 33
type input "40.5"
type input "4"
click at [1088, 643] on button "Default" at bounding box center [1127, 636] width 77 height 33
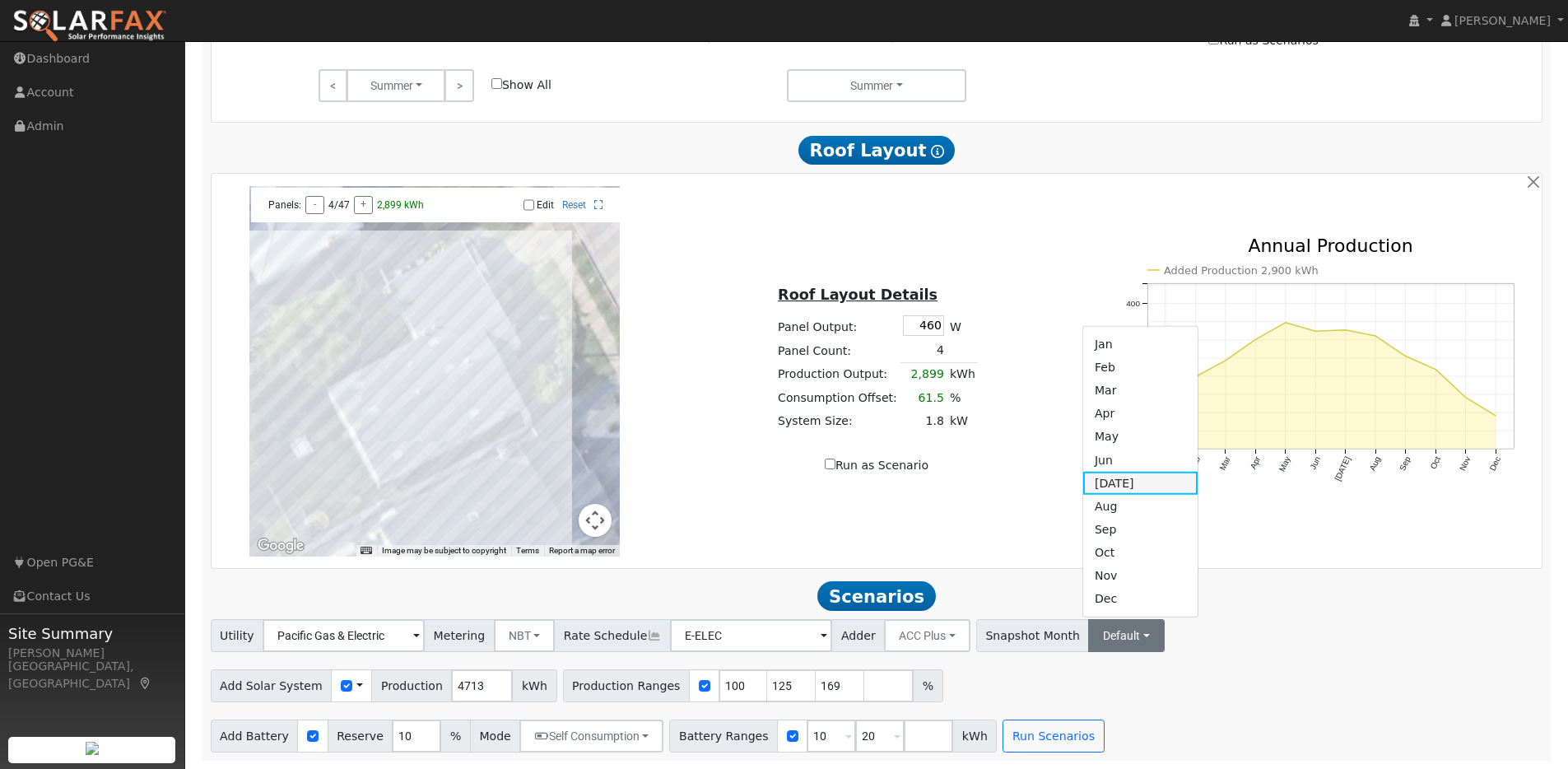
click at [1083, 480] on link "[DATE]" at bounding box center [1140, 483] width 114 height 23
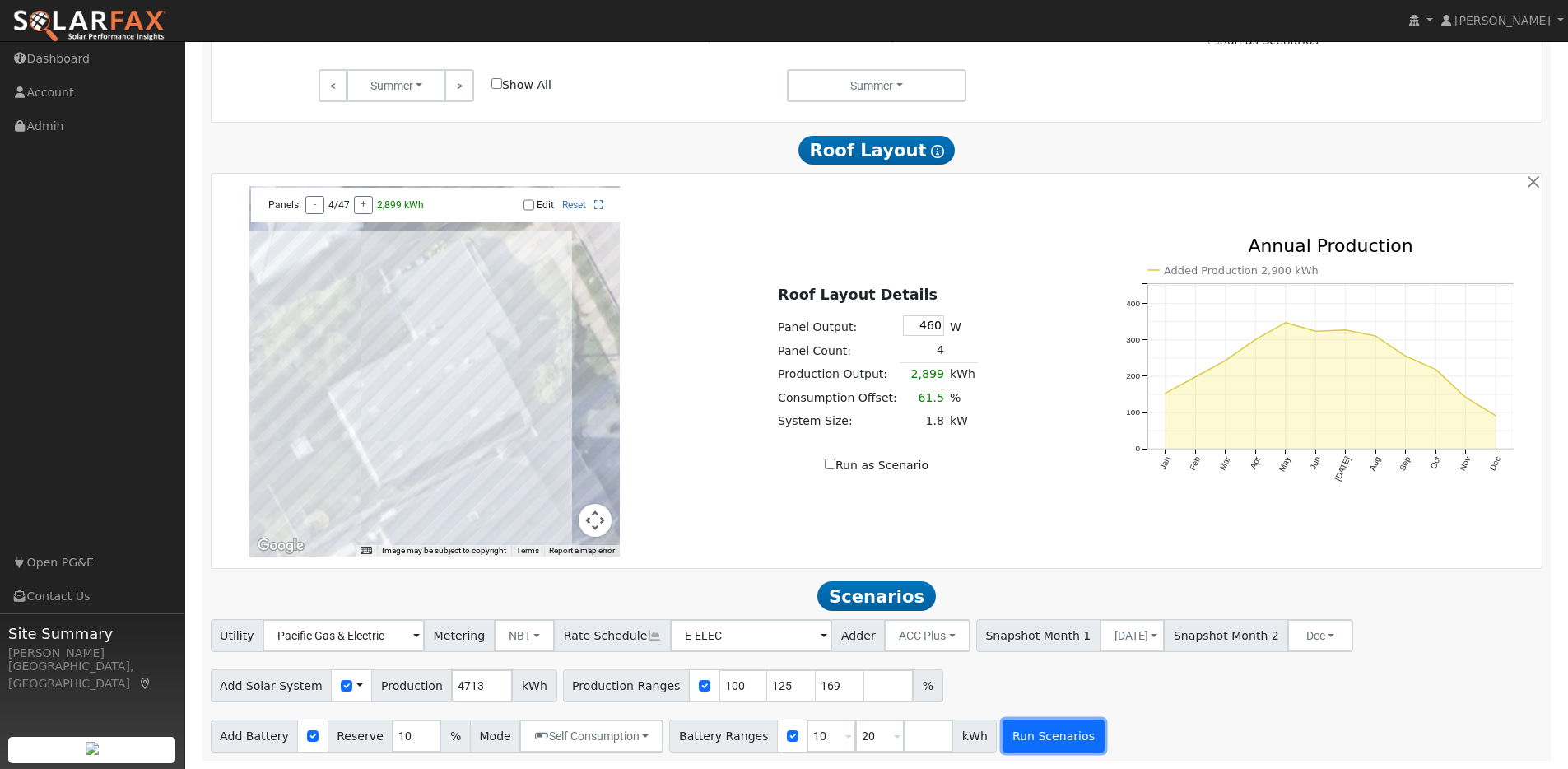
click at [1046, 740] on button "Run Scenarios" at bounding box center [1053, 736] width 101 height 33
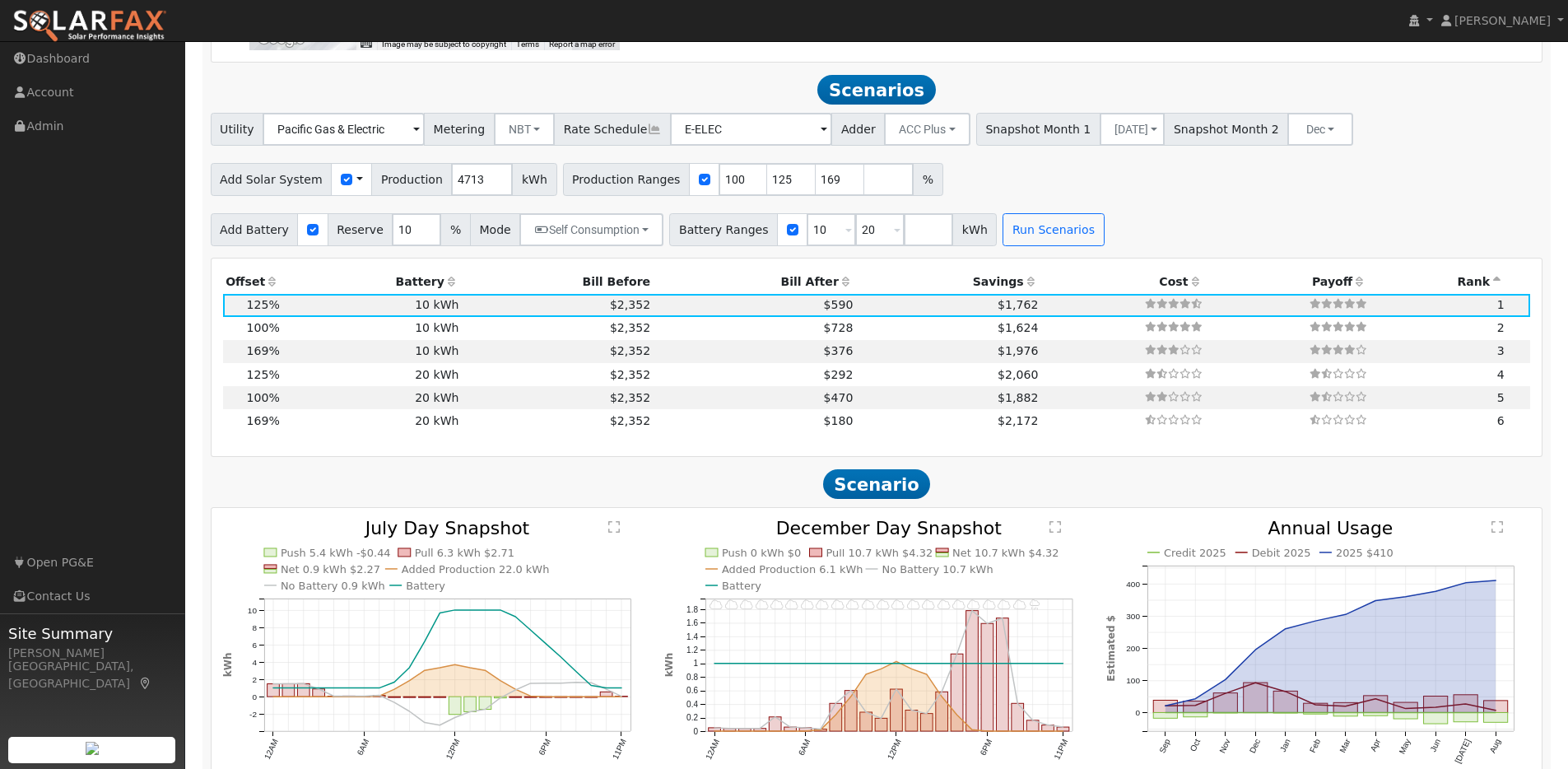
scroll to position [1562, 0]
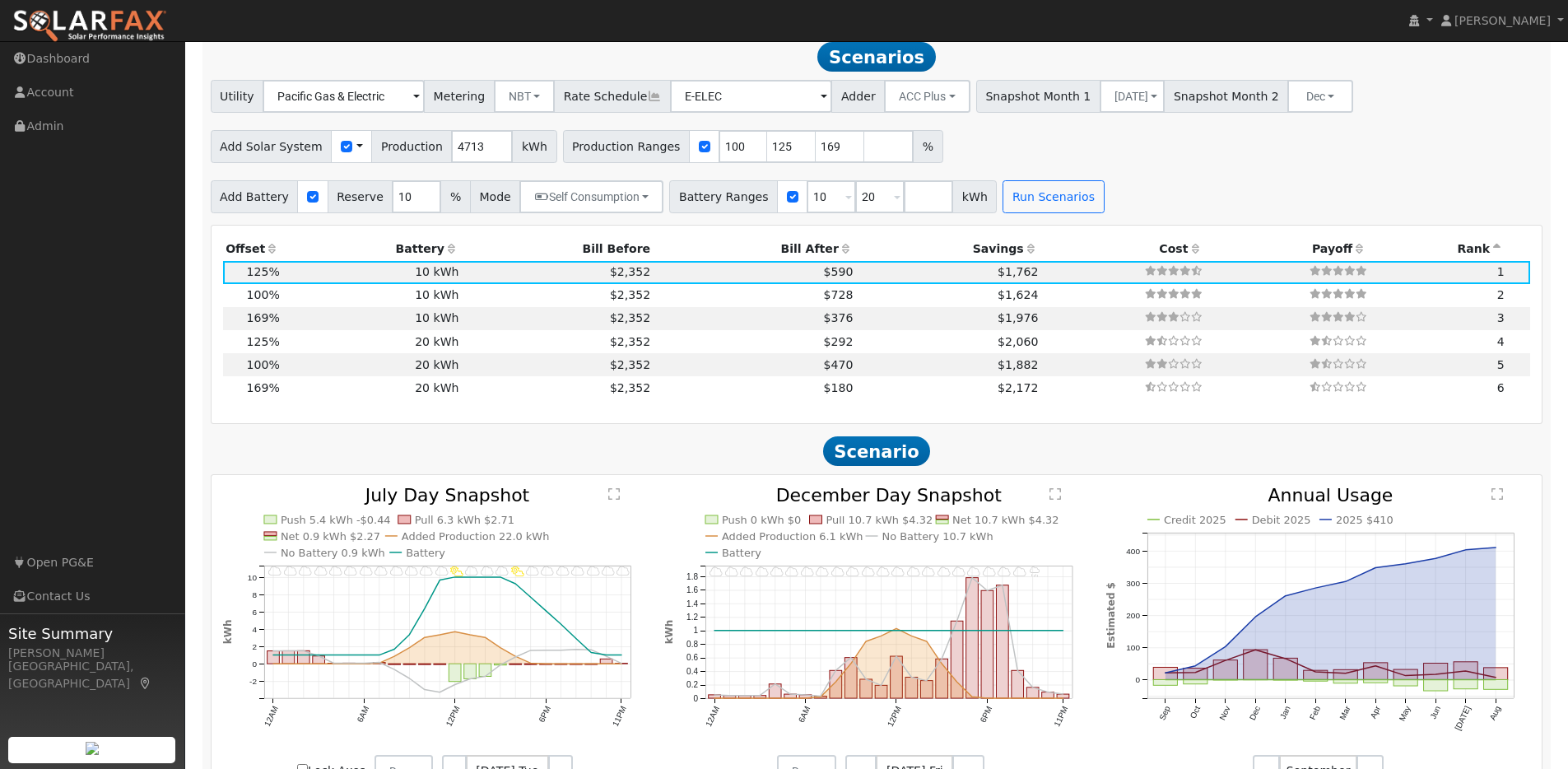
click at [269, 254] on icon at bounding box center [272, 248] width 15 height 11
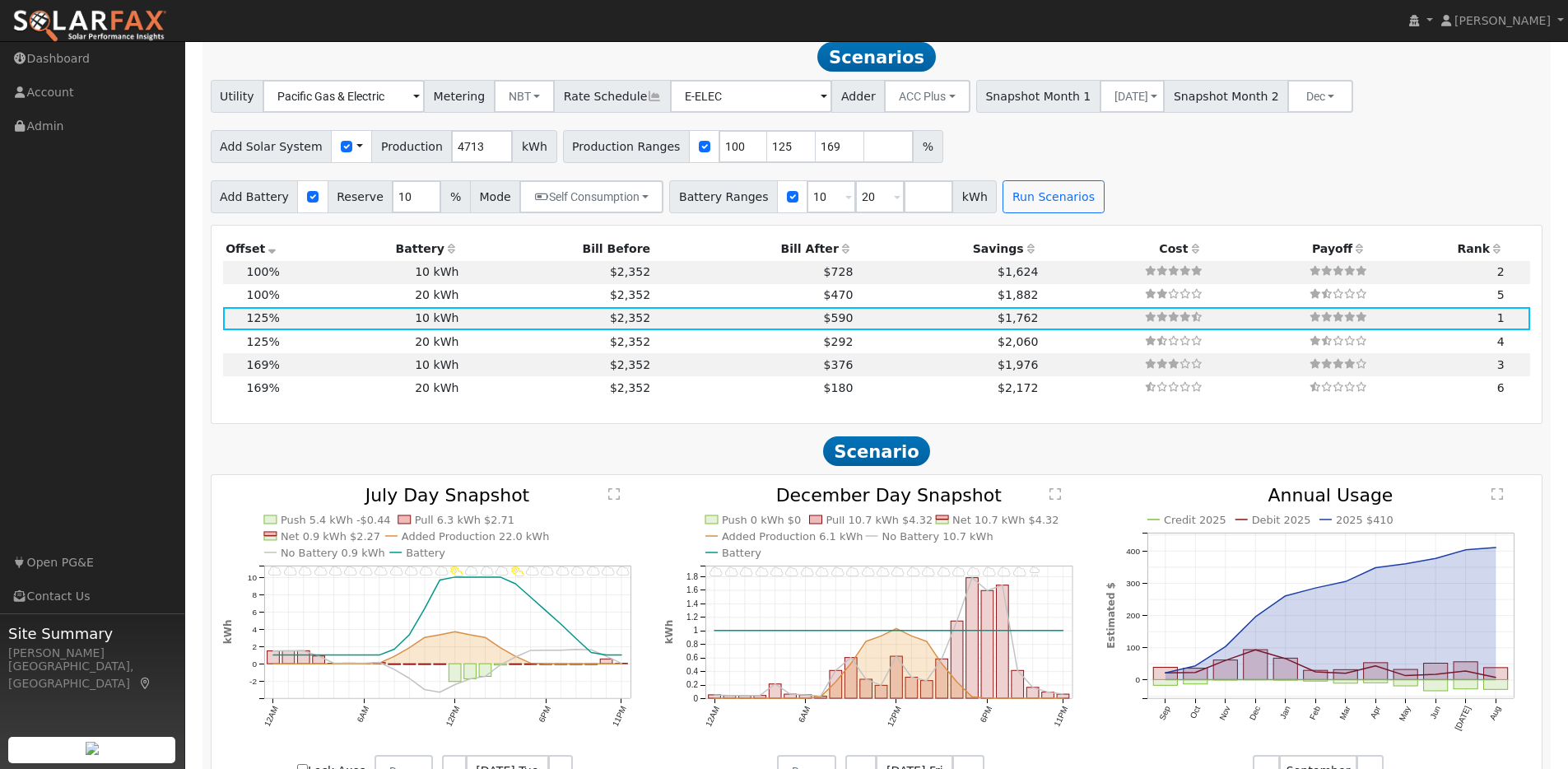
click at [269, 255] on icon at bounding box center [272, 248] width 15 height 11
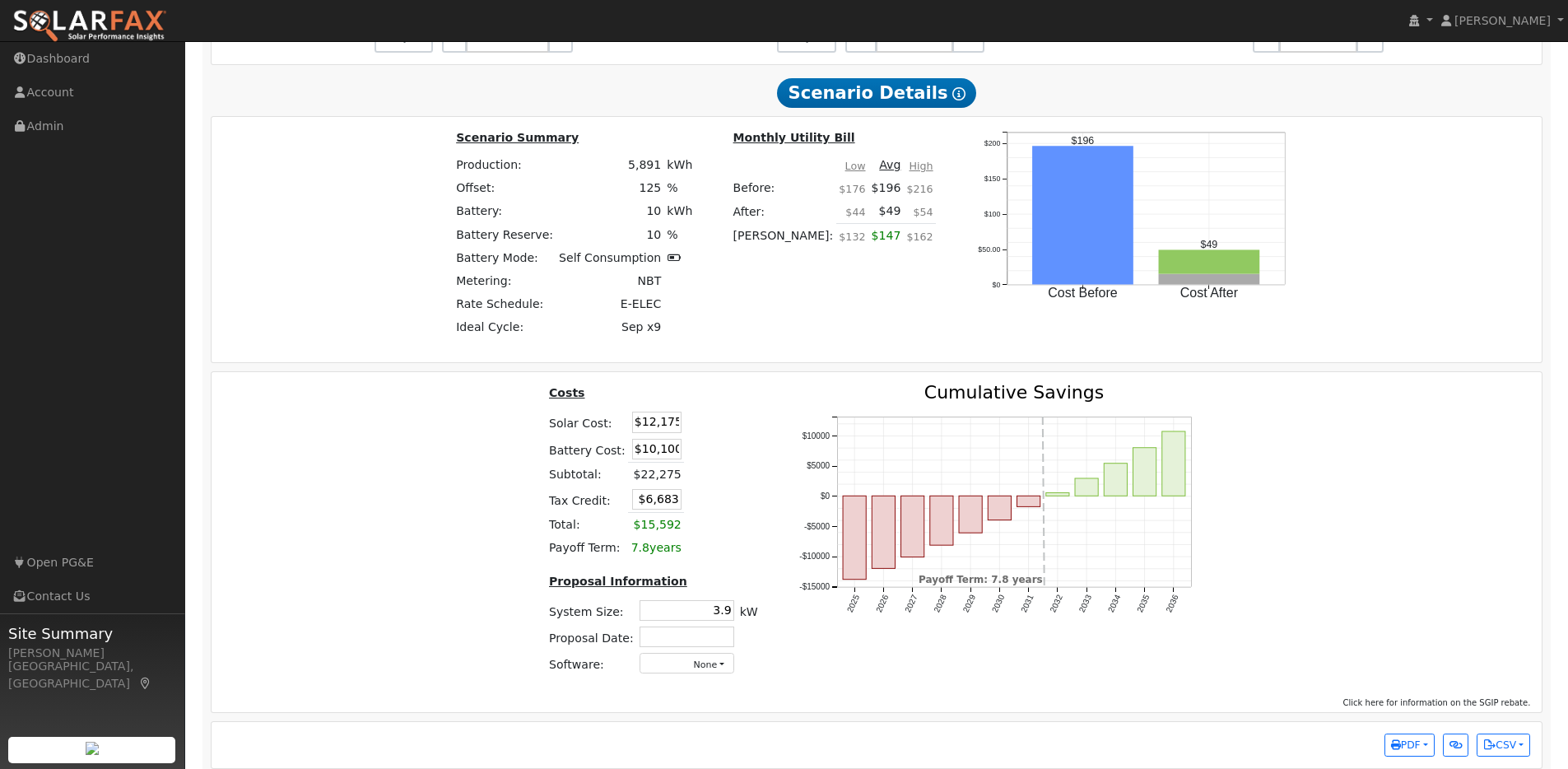
scroll to position [2322, 0]
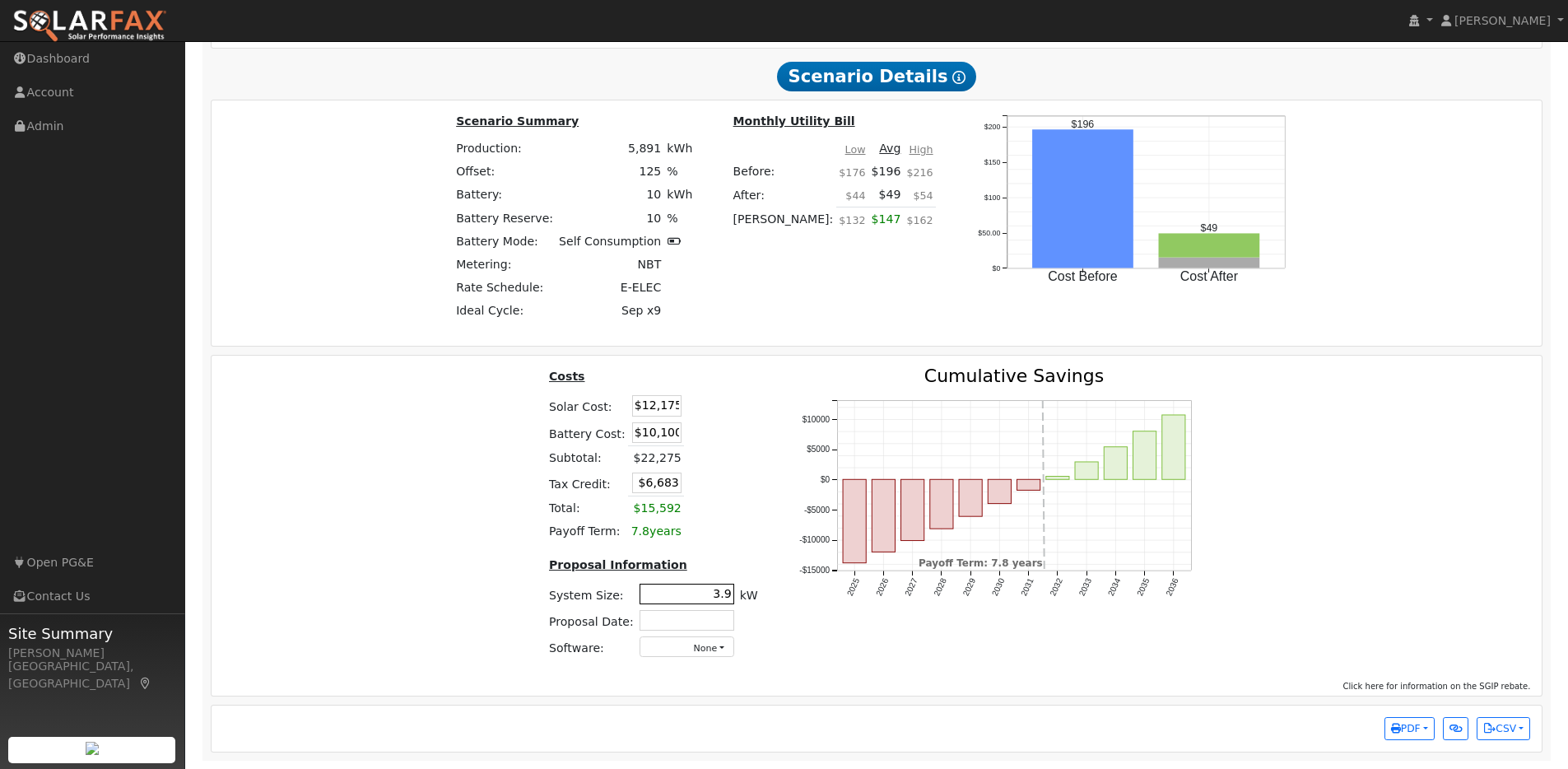
click at [728, 589] on input "3.9" at bounding box center [686, 594] width 95 height 21
type input "3"
type input "5.3"
type input "$16,430"
type input "$7,959"
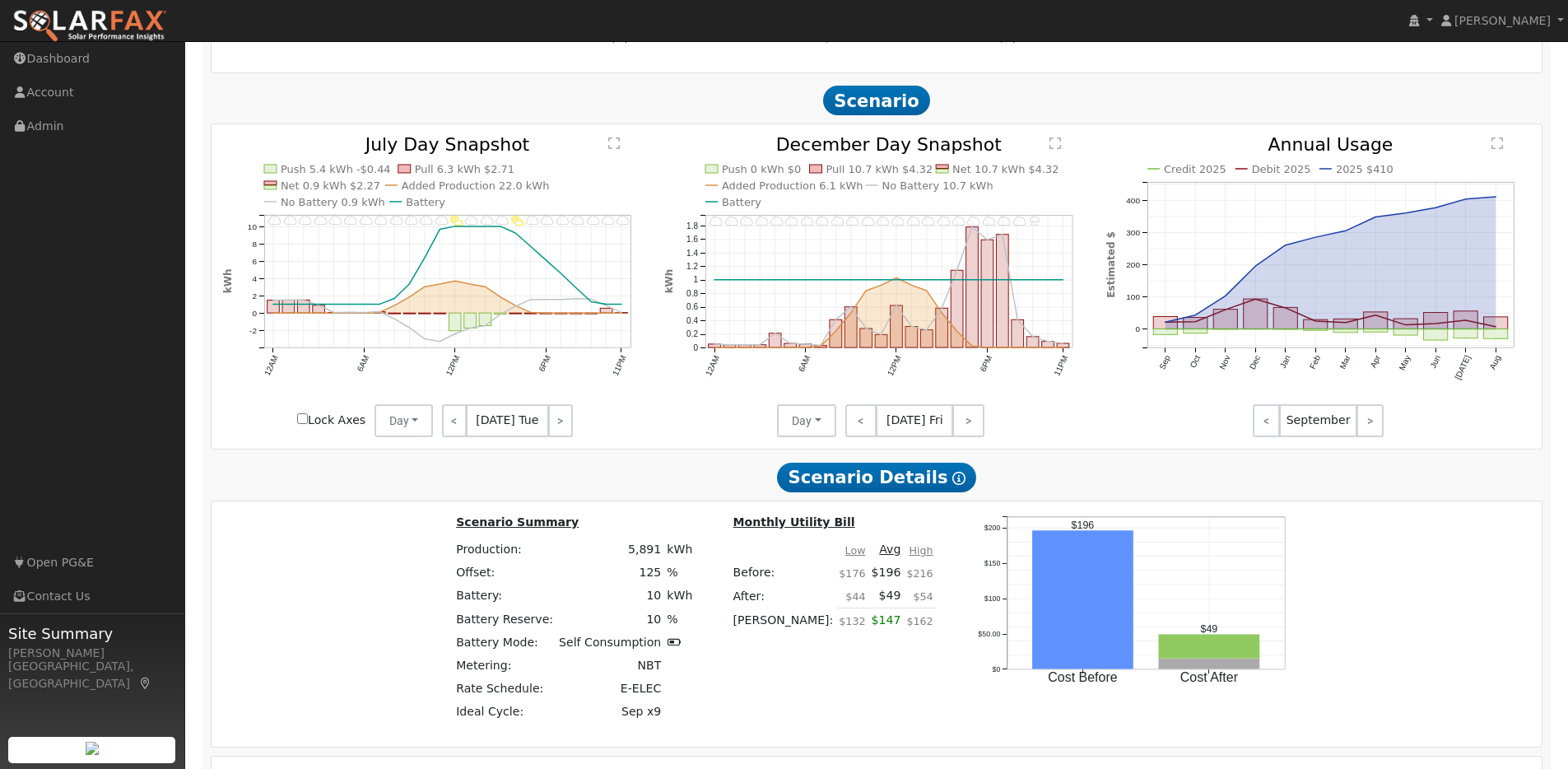
scroll to position [1616, 0]
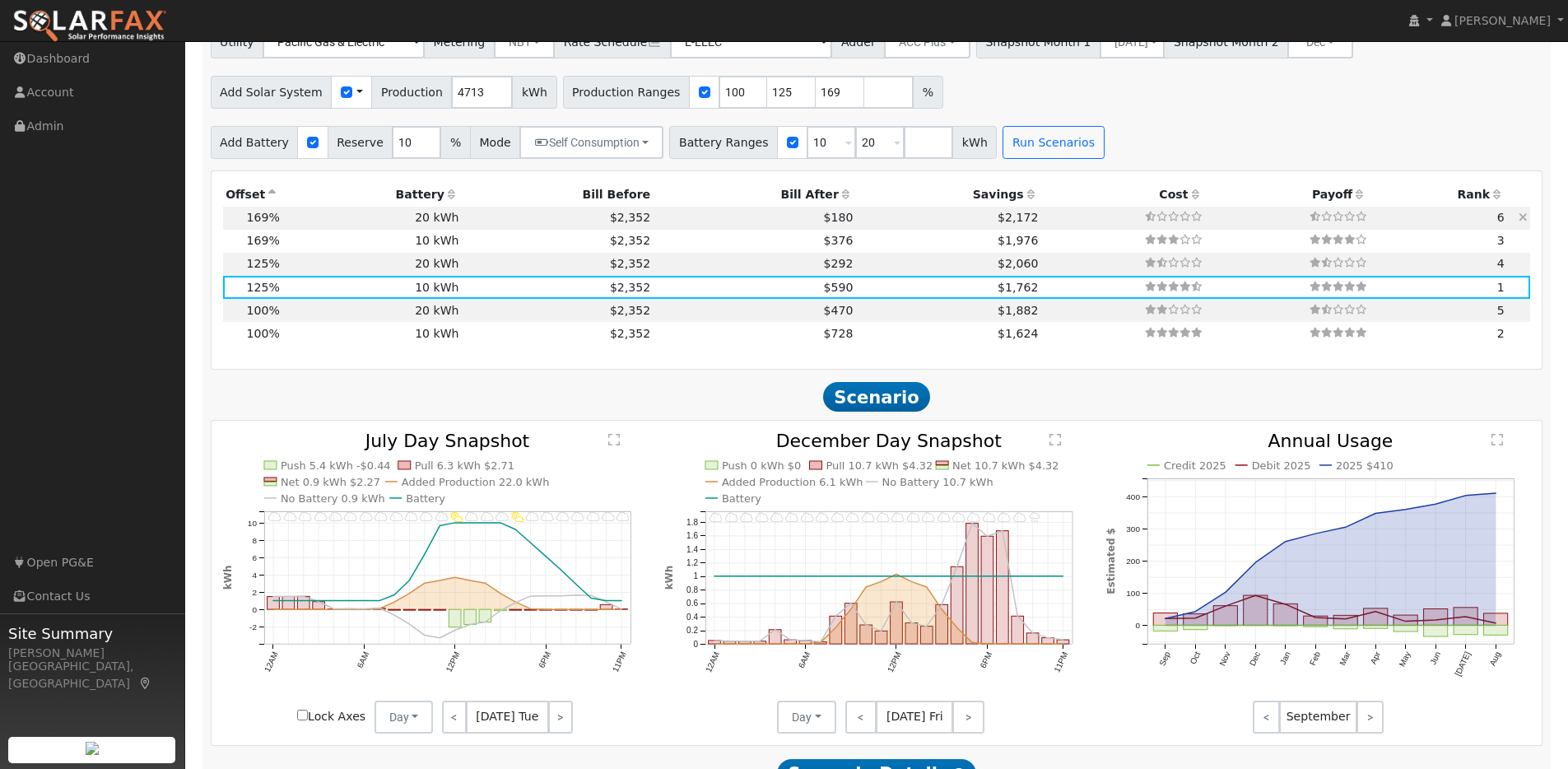
click at [320, 229] on td "20 kWh" at bounding box center [372, 218] width 180 height 23
type input "$16,461"
type input "$20,200"
type input "$10,998"
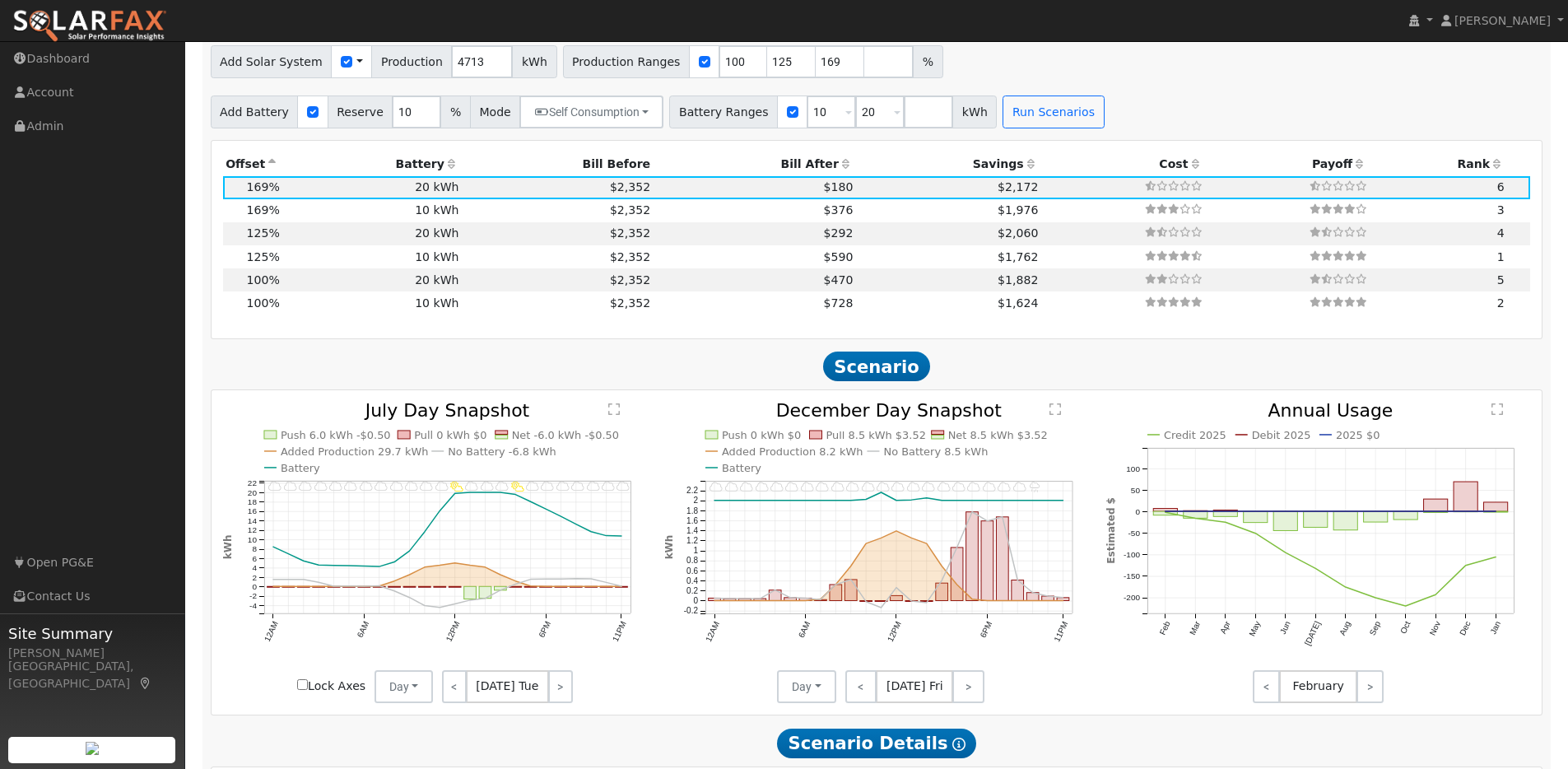
scroll to position [1677, 0]
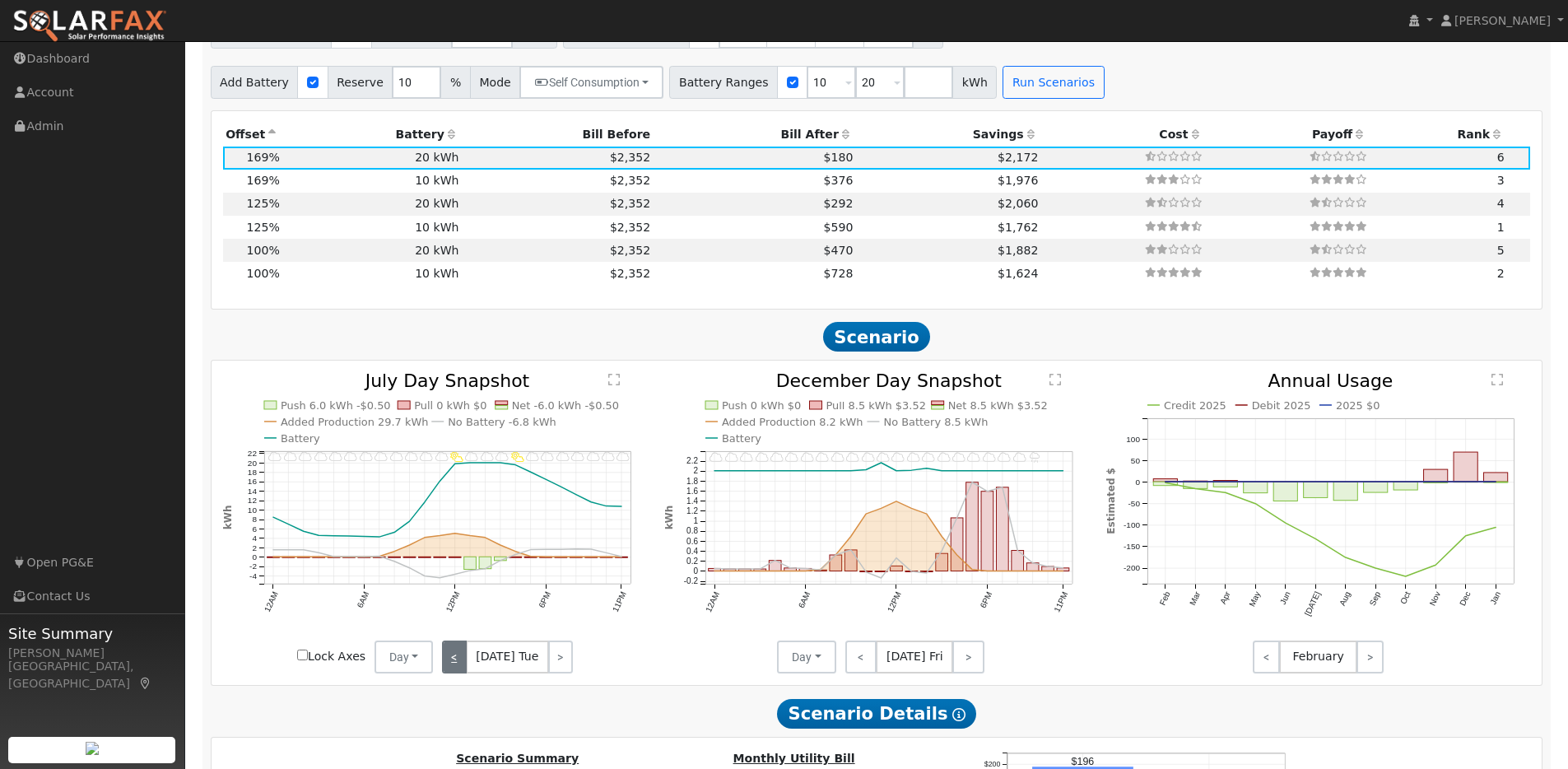
click at [460, 662] on link "<" at bounding box center [454, 657] width 24 height 33
click at [460, 662] on link "<" at bounding box center [453, 657] width 22 height 33
click at [460, 662] on link "<" at bounding box center [454, 657] width 24 height 33
click at [460, 662] on link "<" at bounding box center [455, 657] width 27 height 33
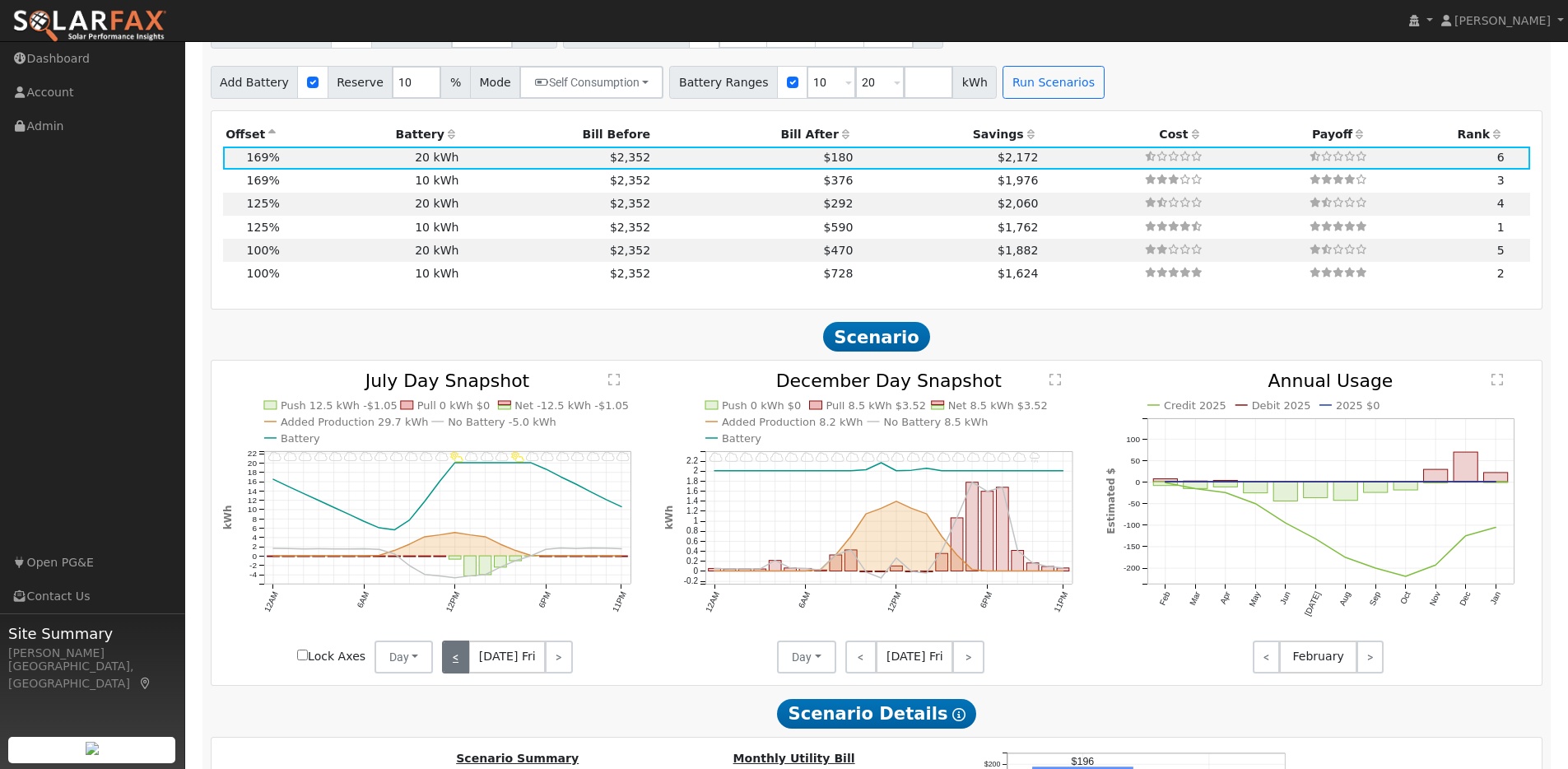
click at [460, 662] on link "<" at bounding box center [455, 657] width 27 height 33
click at [460, 662] on link "<" at bounding box center [453, 657] width 22 height 33
click at [460, 662] on link "<" at bounding box center [454, 657] width 24 height 33
click at [460, 662] on link "<" at bounding box center [453, 657] width 22 height 33
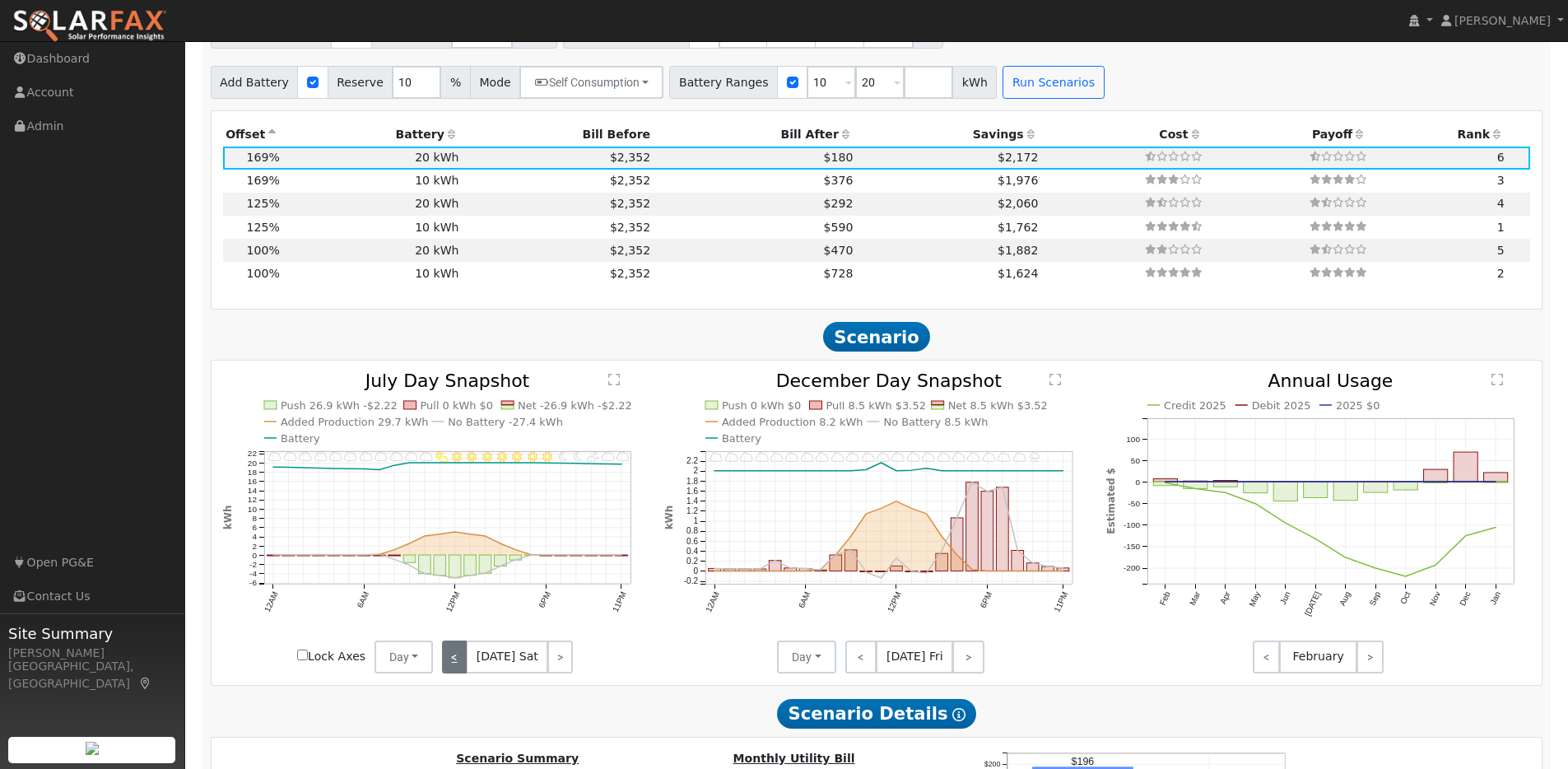
click at [460, 662] on link "<" at bounding box center [454, 657] width 24 height 33
click at [460, 662] on link "<" at bounding box center [455, 657] width 27 height 33
click at [460, 662] on link "<" at bounding box center [453, 657] width 22 height 33
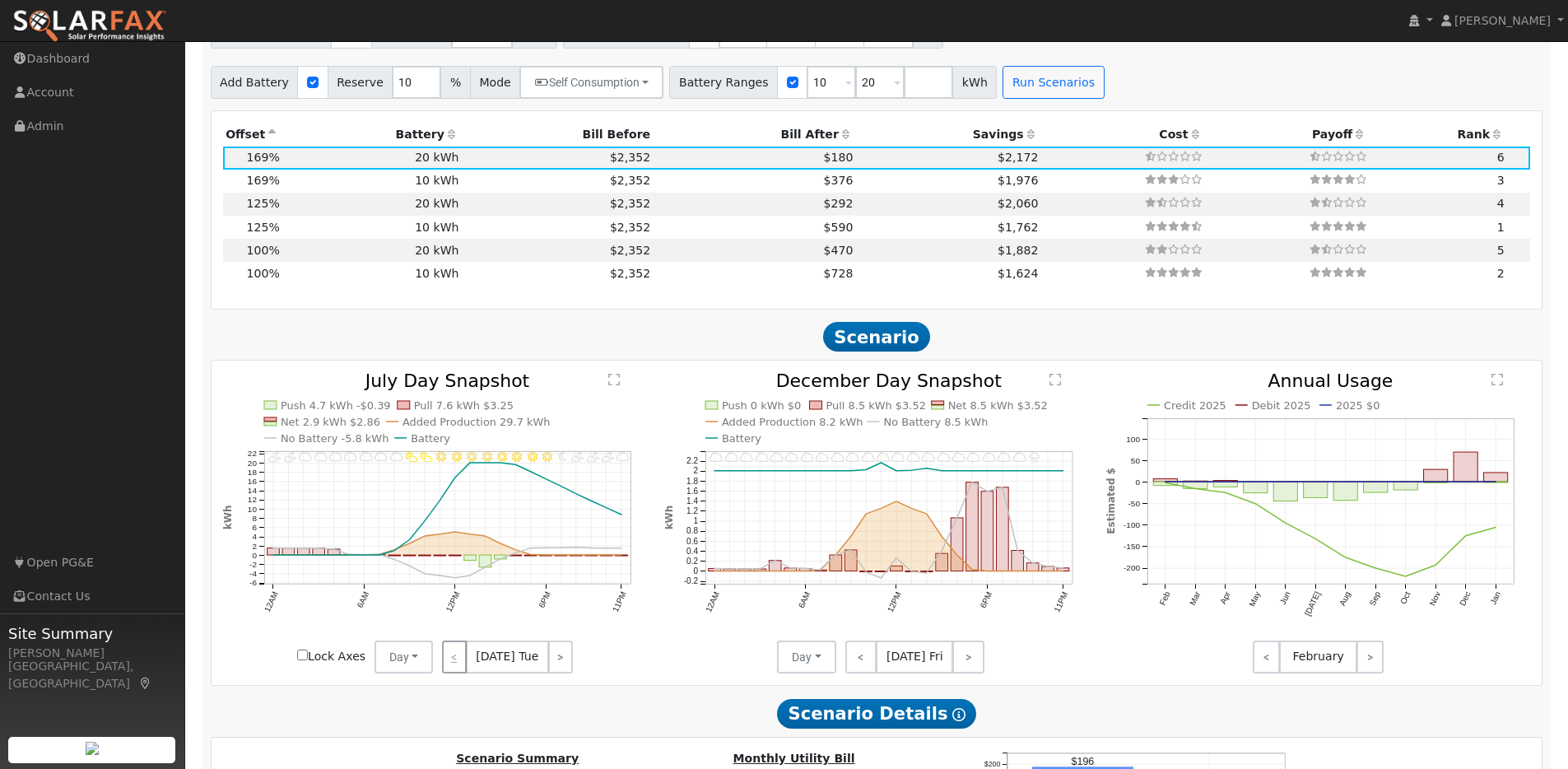
click at [460, 662] on div "< [DATE] Tue >" at bounding box center [507, 657] width 148 height 33
click at [553, 672] on link ">" at bounding box center [561, 657] width 24 height 33
click at [564, 667] on link ">" at bounding box center [561, 657] width 22 height 33
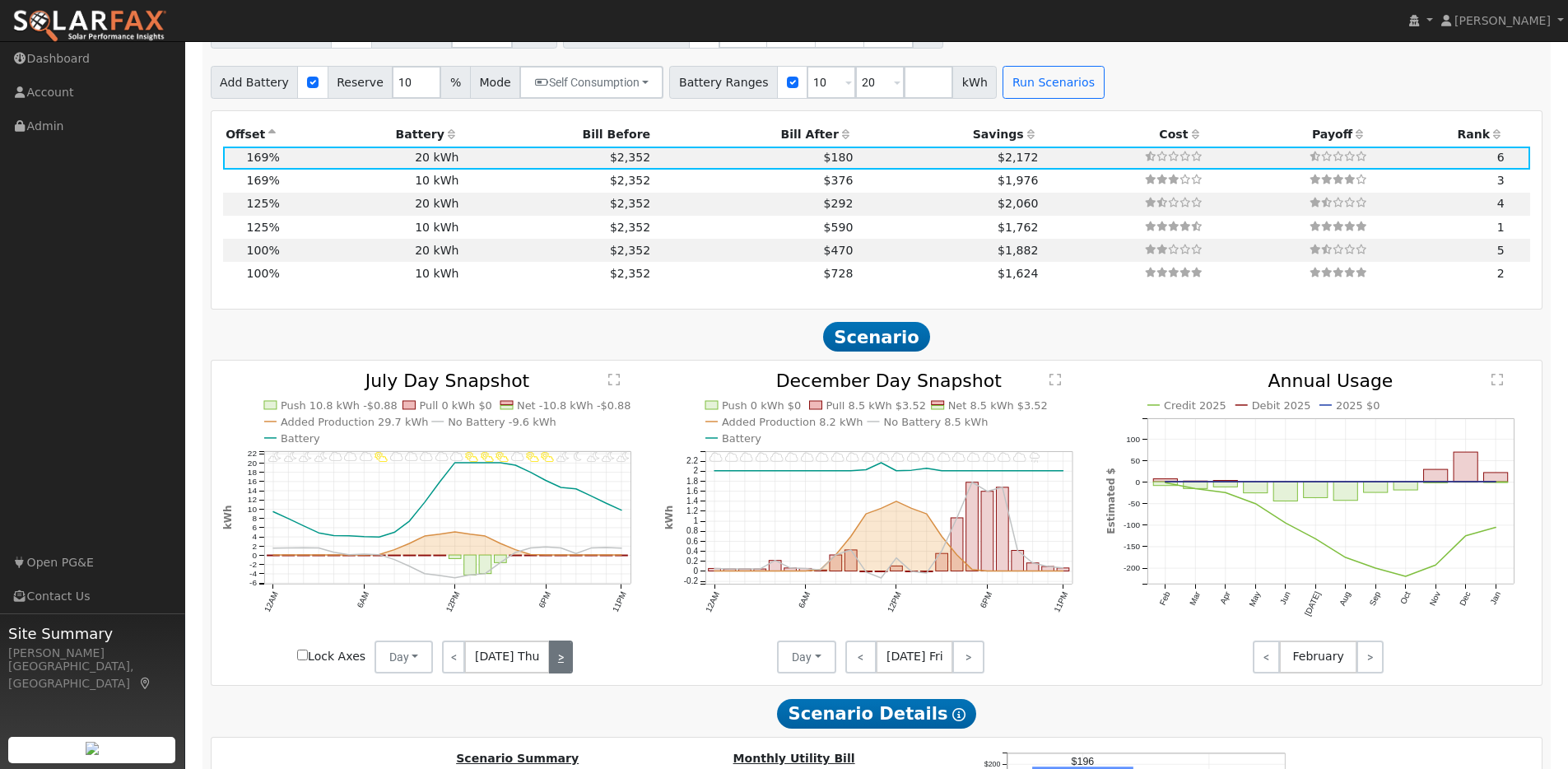
click at [564, 667] on link ">" at bounding box center [561, 657] width 24 height 33
click at [564, 667] on link ">" at bounding box center [558, 657] width 27 height 33
click at [564, 667] on link ">" at bounding box center [560, 657] width 24 height 33
click at [564, 667] on link ">" at bounding box center [561, 657] width 23 height 33
click at [564, 667] on link ">" at bounding box center [561, 657] width 22 height 33
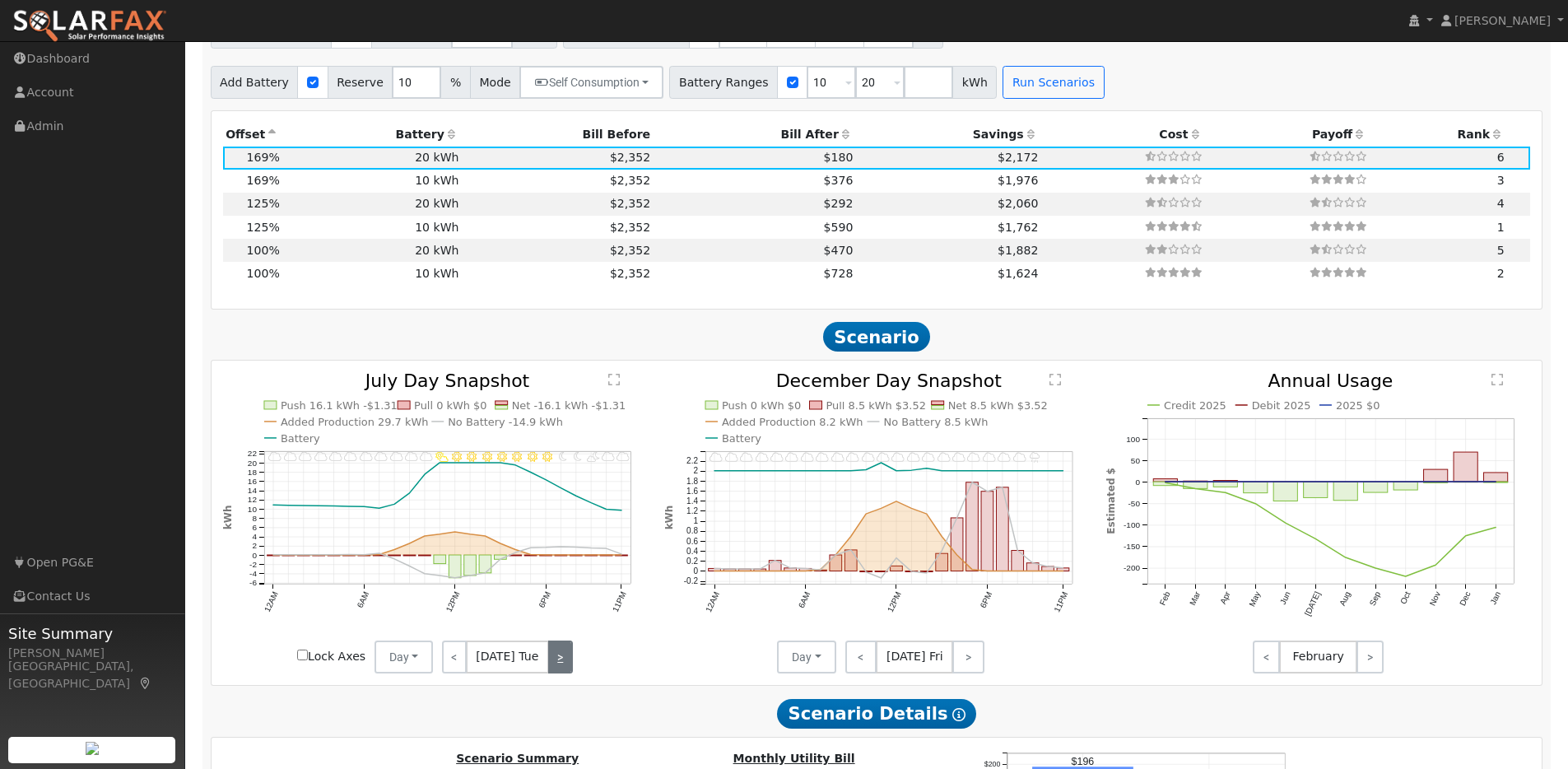
click at [564, 667] on link ">" at bounding box center [561, 657] width 24 height 33
click at [564, 667] on link ">" at bounding box center [561, 657] width 22 height 33
click at [564, 667] on link ">" at bounding box center [561, 657] width 24 height 33
click at [564, 667] on link ">" at bounding box center [558, 657] width 27 height 33
click at [564, 667] on link ">" at bounding box center [560, 657] width 24 height 33
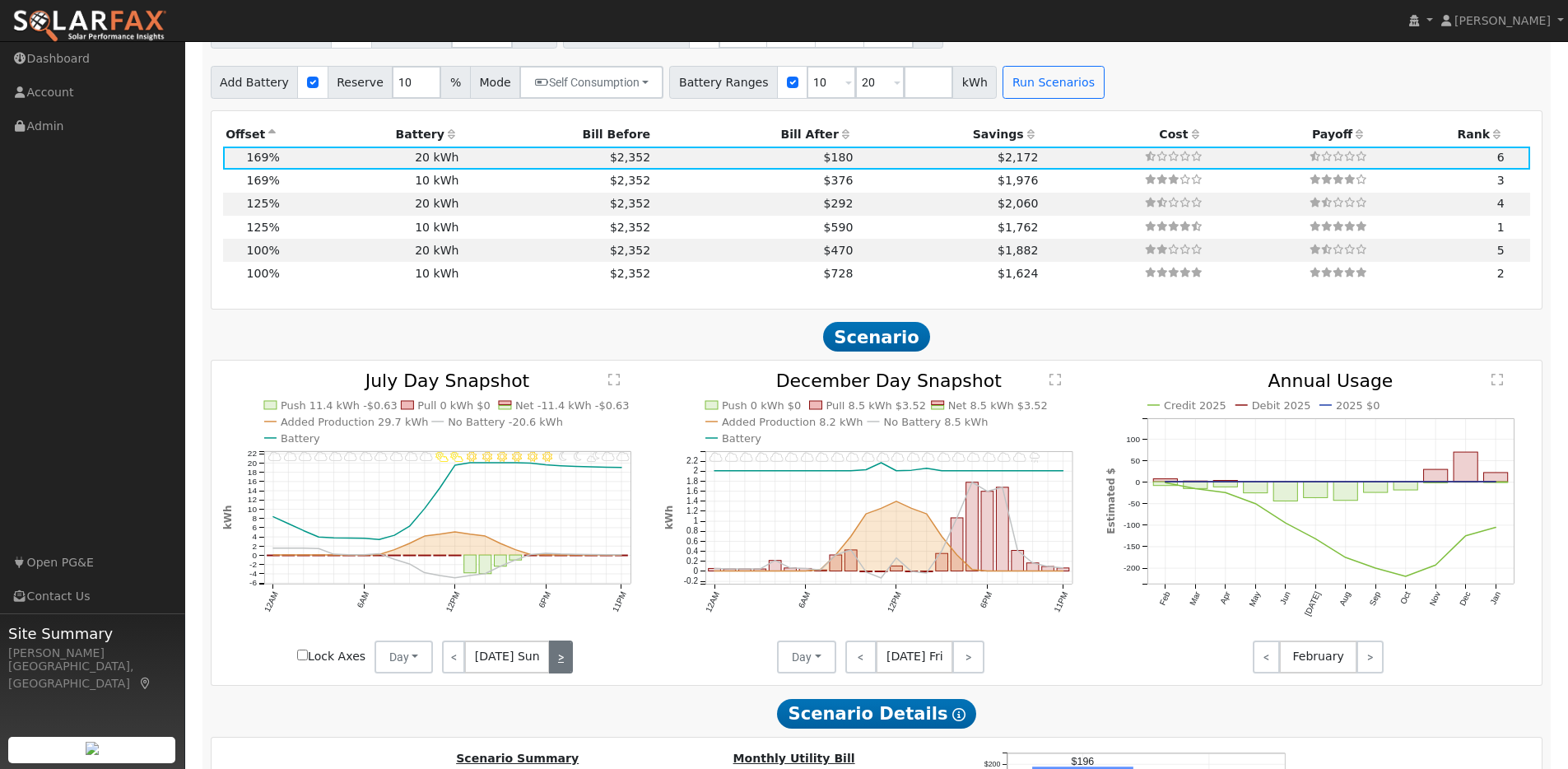
click at [564, 667] on link ">" at bounding box center [561, 657] width 23 height 33
click at [564, 667] on link ">" at bounding box center [561, 657] width 22 height 33
click at [564, 667] on link ">" at bounding box center [561, 657] width 24 height 33
click at [564, 667] on link ">" at bounding box center [561, 657] width 22 height 33
click at [564, 667] on link ">" at bounding box center [561, 657] width 24 height 33
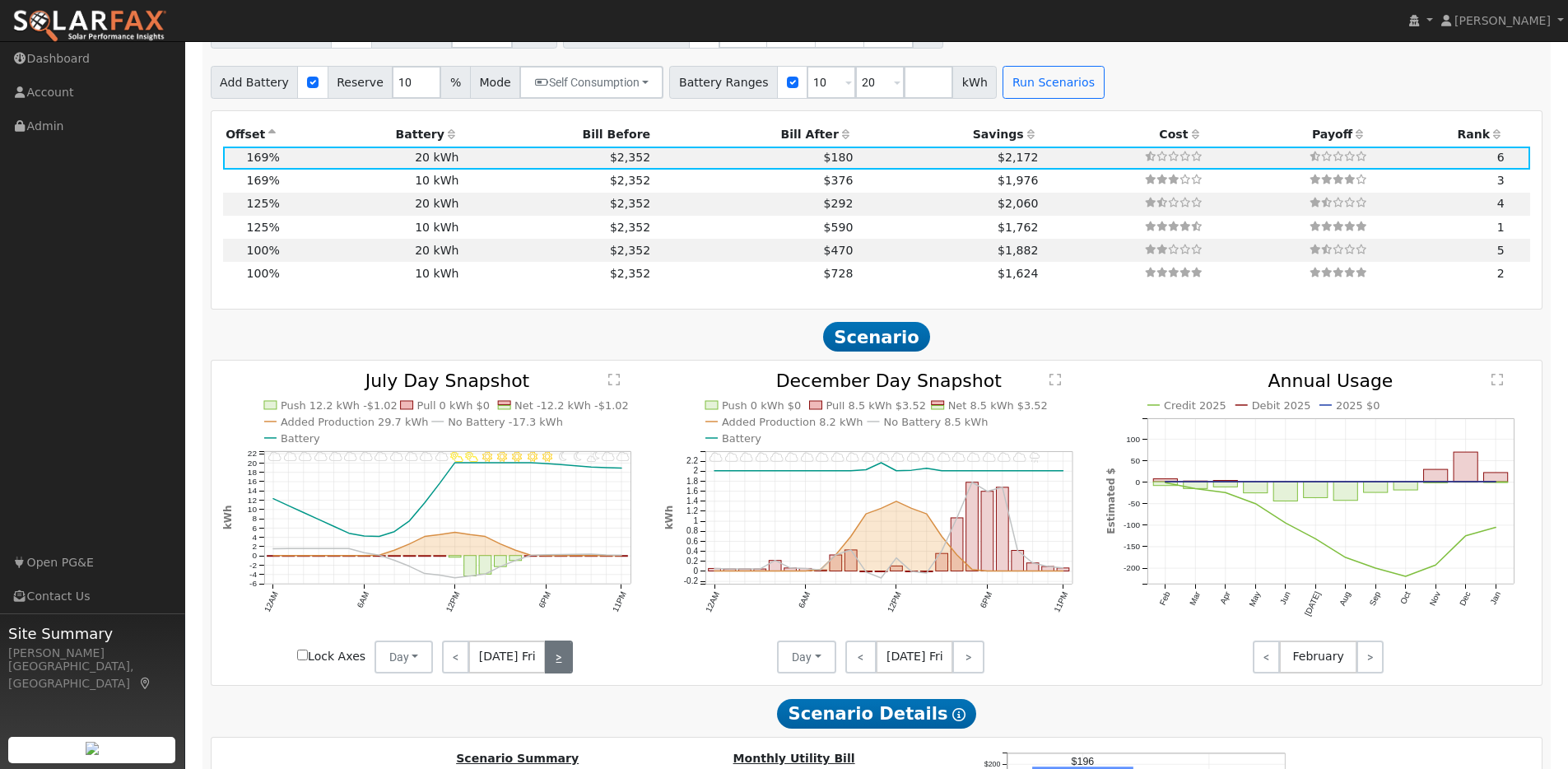
click at [564, 667] on link ">" at bounding box center [558, 657] width 27 height 33
click at [564, 667] on link ">" at bounding box center [560, 657] width 24 height 33
click at [564, 667] on link ">" at bounding box center [561, 657] width 23 height 33
click at [564, 667] on link ">" at bounding box center [561, 657] width 22 height 33
click at [564, 667] on link ">" at bounding box center [561, 657] width 24 height 33
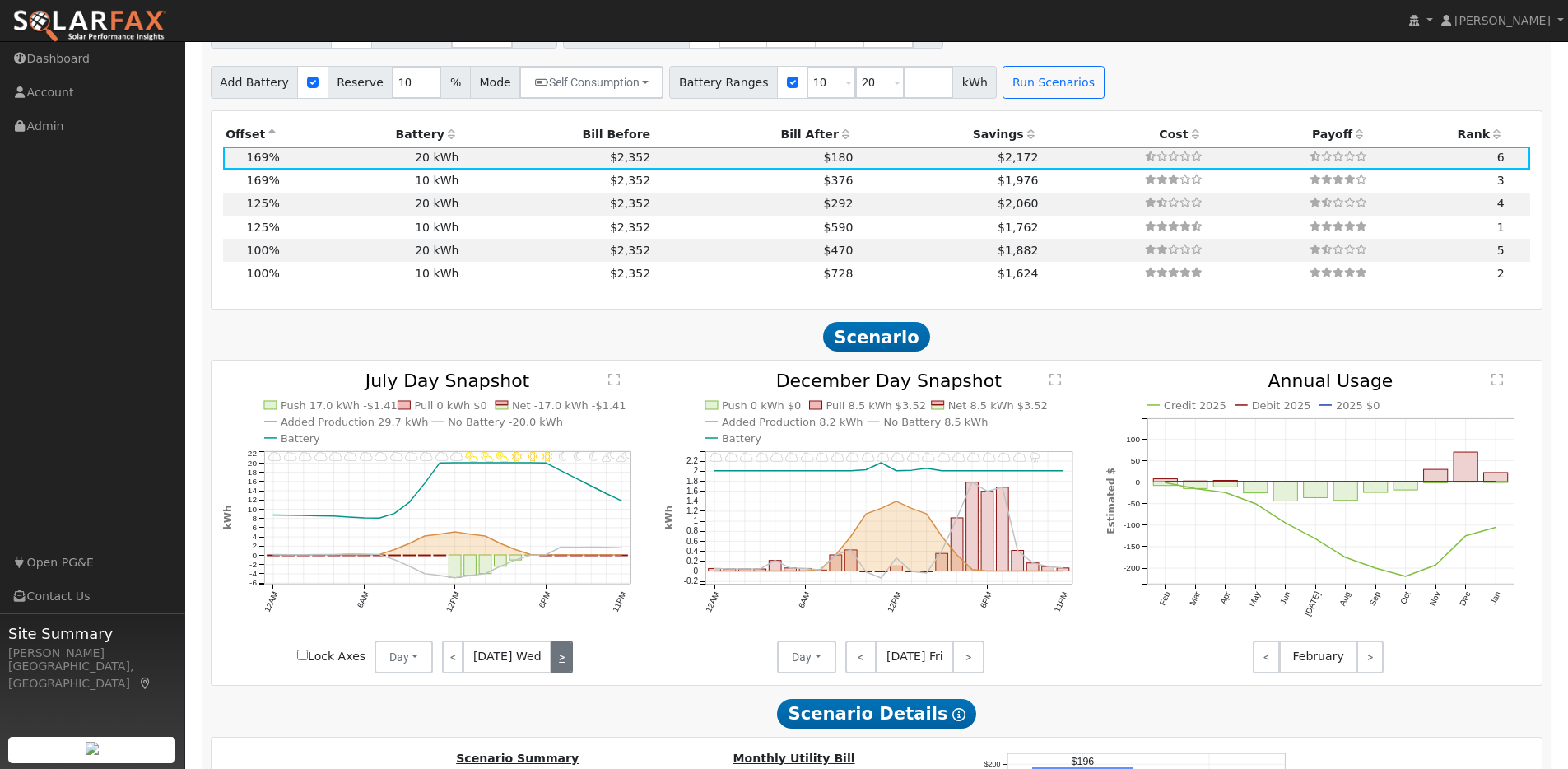
click at [564, 667] on link ">" at bounding box center [561, 657] width 22 height 33
click at [564, 667] on link ">" at bounding box center [561, 657] width 24 height 33
click at [564, 667] on link ">" at bounding box center [558, 657] width 27 height 33
click at [564, 667] on link ">" at bounding box center [560, 657] width 24 height 33
click at [564, 667] on link ">" at bounding box center [561, 657] width 23 height 33
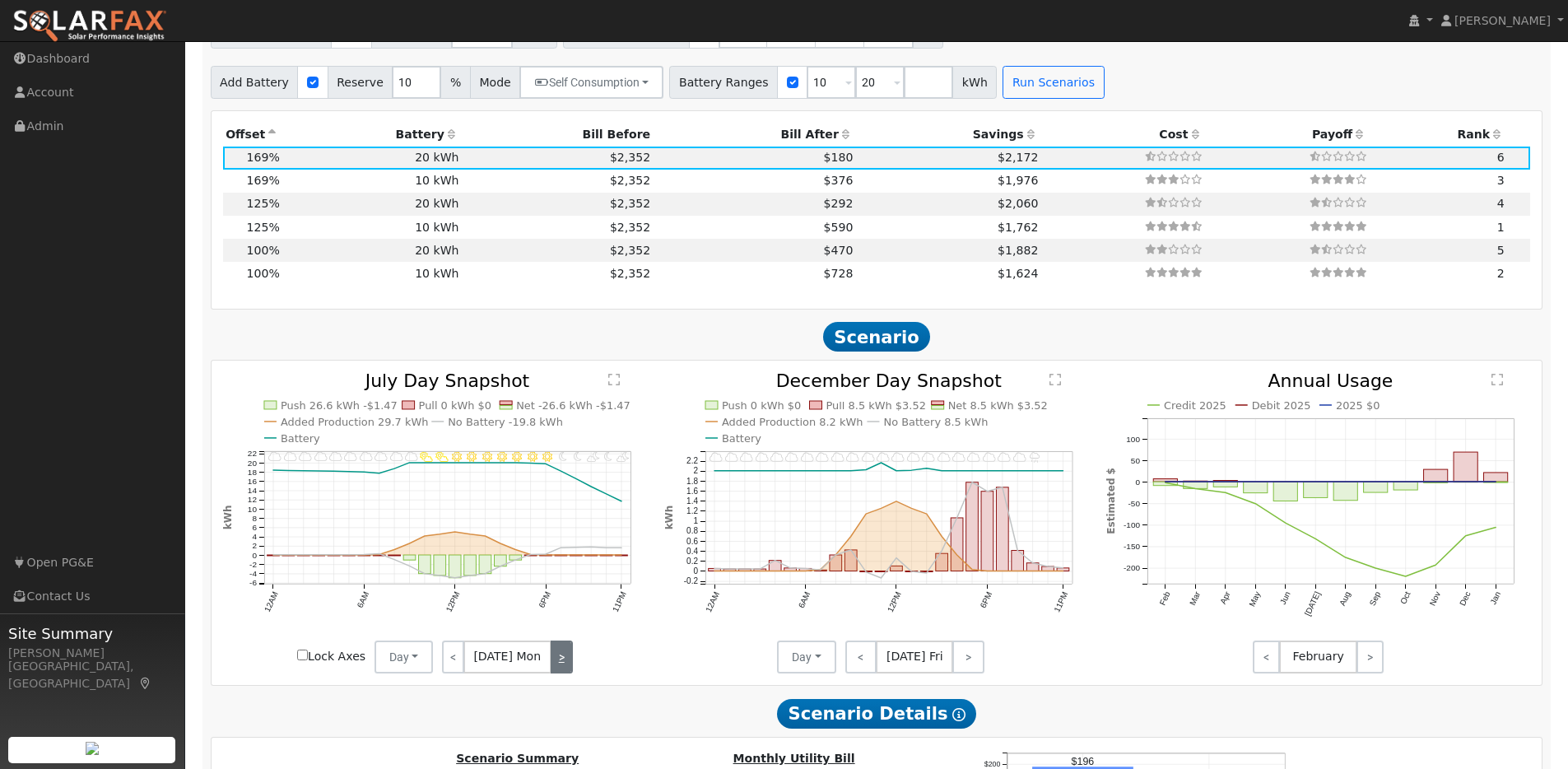
click at [564, 667] on link ">" at bounding box center [561, 657] width 22 height 33
click at [564, 667] on link ">" at bounding box center [561, 657] width 24 height 33
click at [564, 667] on link ">" at bounding box center [561, 657] width 22 height 33
click at [564, 667] on div "< [DATE] Thu >" at bounding box center [507, 657] width 148 height 33
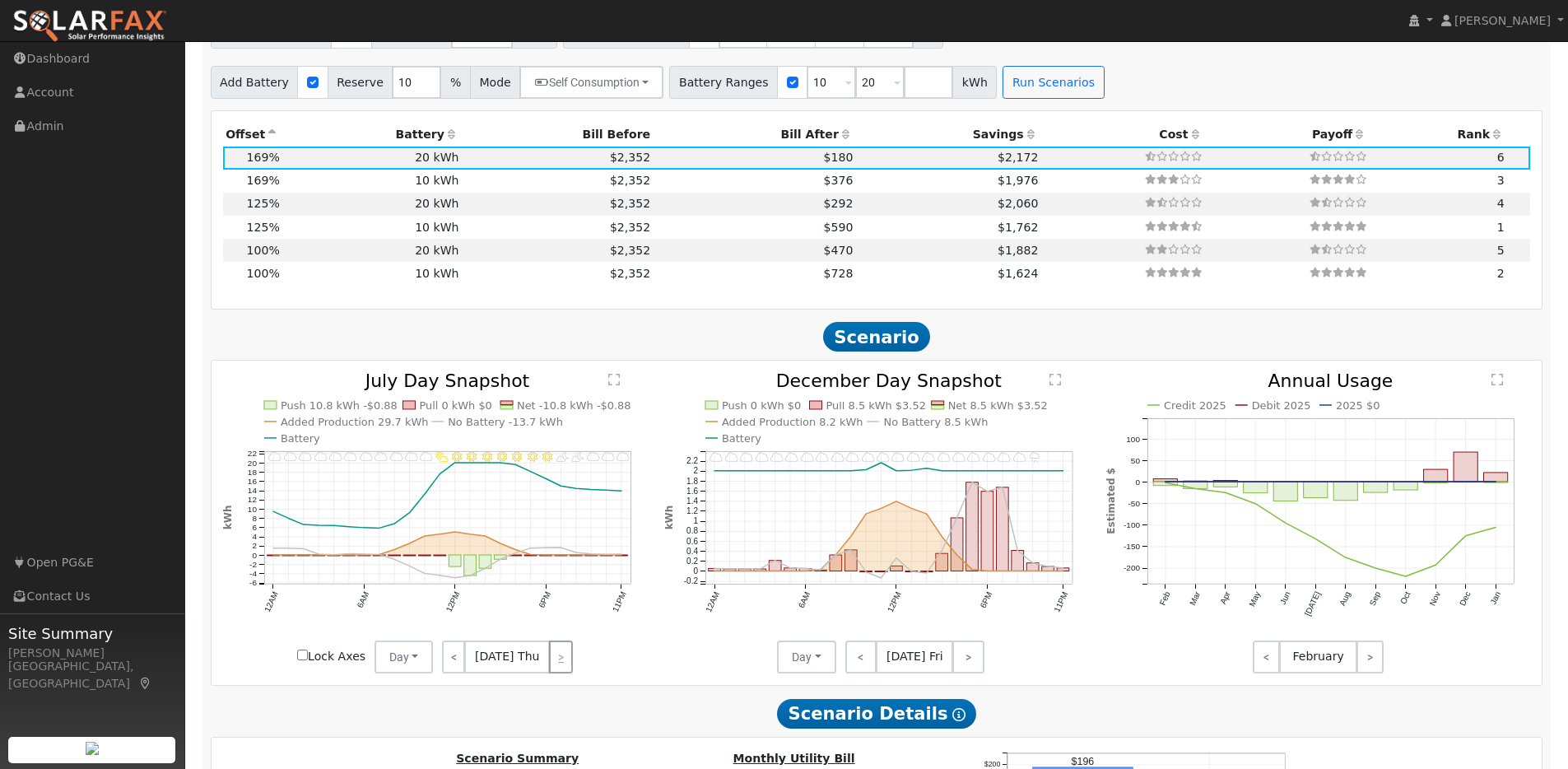
click at [564, 667] on div "< [DATE] Thu >" at bounding box center [507, 657] width 148 height 33
click at [862, 671] on link "<" at bounding box center [861, 657] width 32 height 33
click at [862, 671] on link "<" at bounding box center [859, 657] width 28 height 33
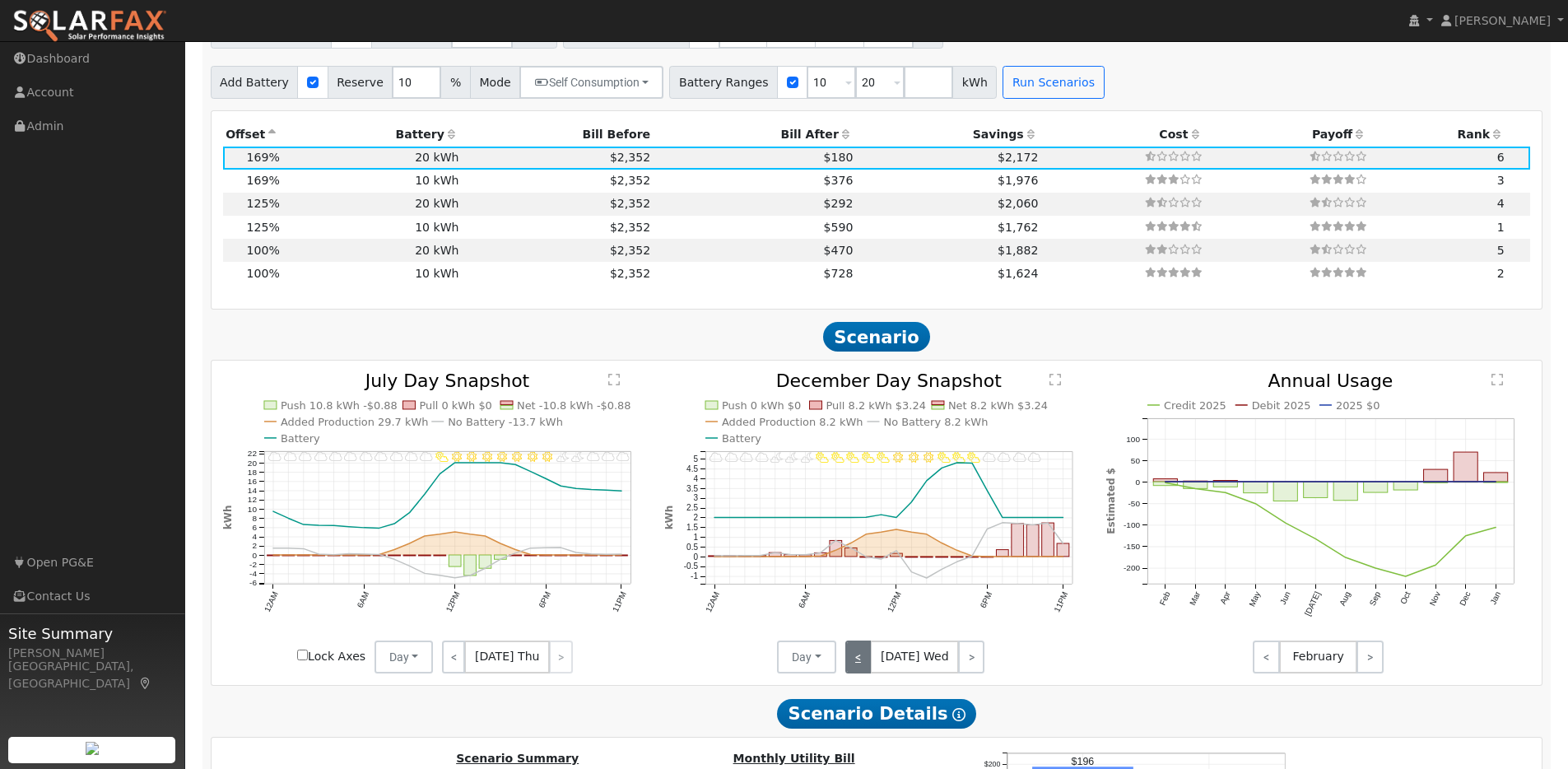
click at [862, 671] on link "<" at bounding box center [858, 657] width 26 height 33
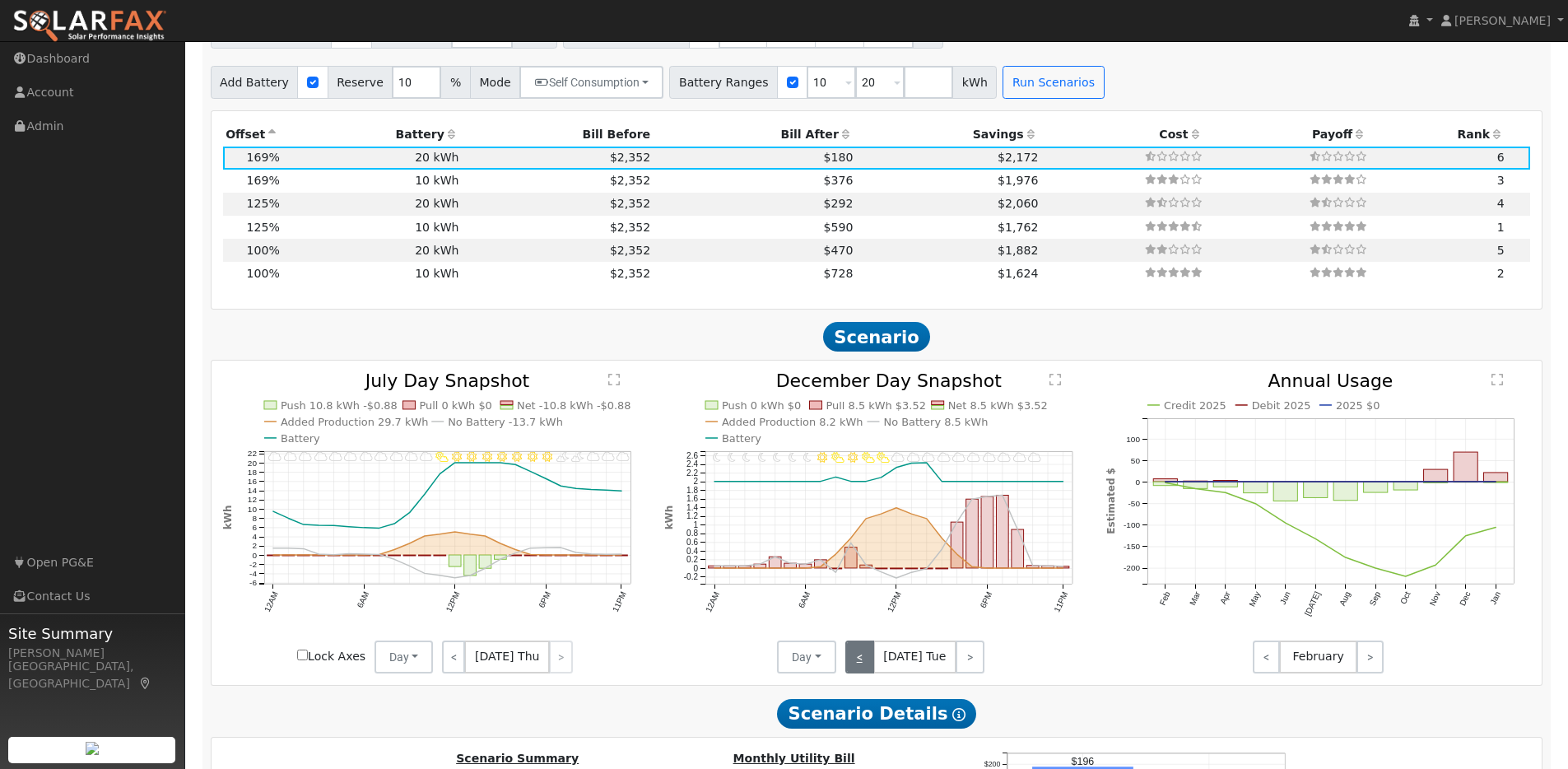
click at [862, 671] on link "<" at bounding box center [859, 657] width 29 height 33
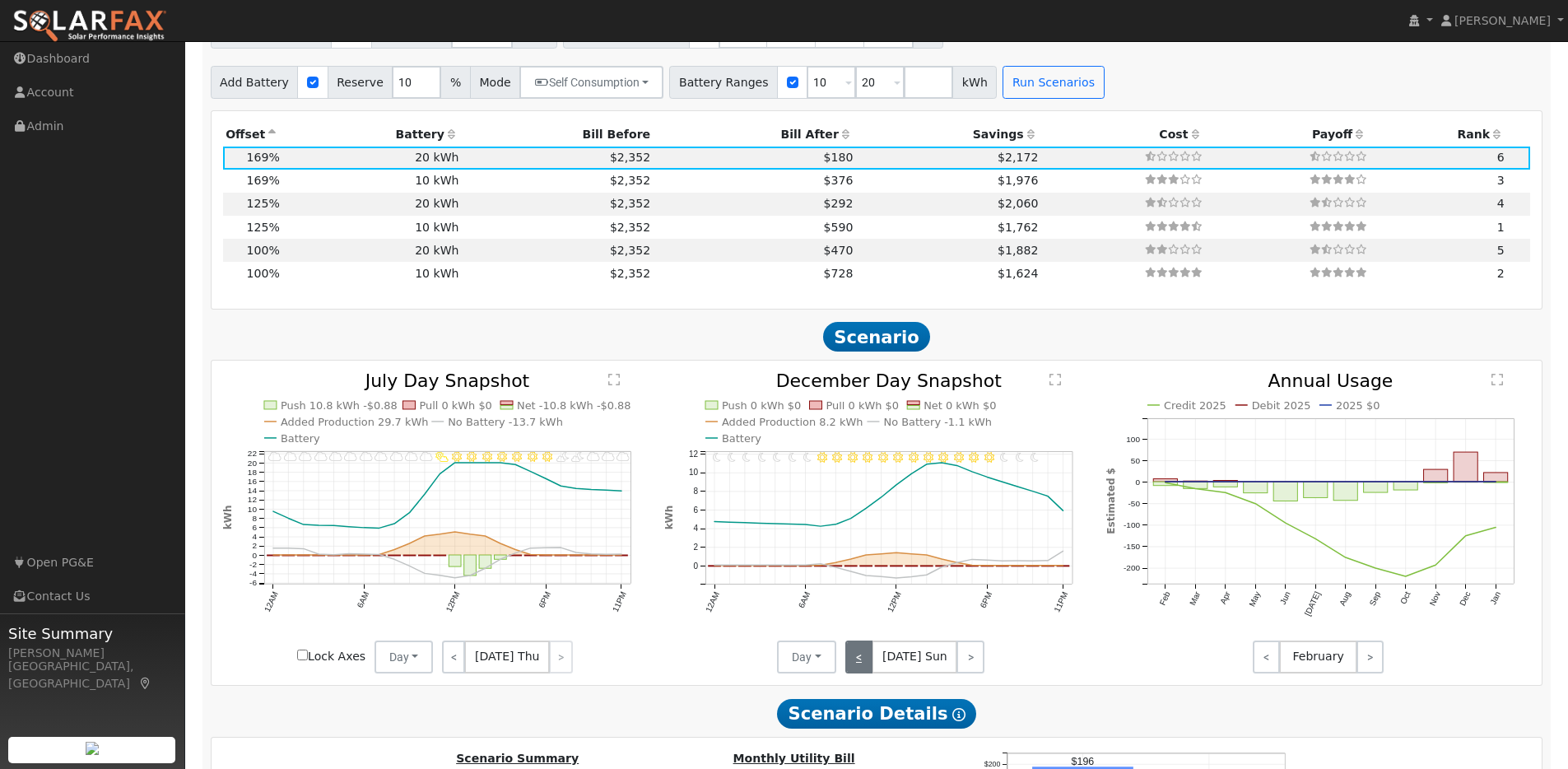
click at [862, 671] on link "<" at bounding box center [859, 657] width 28 height 33
click at [862, 671] on link "<" at bounding box center [860, 657] width 30 height 33
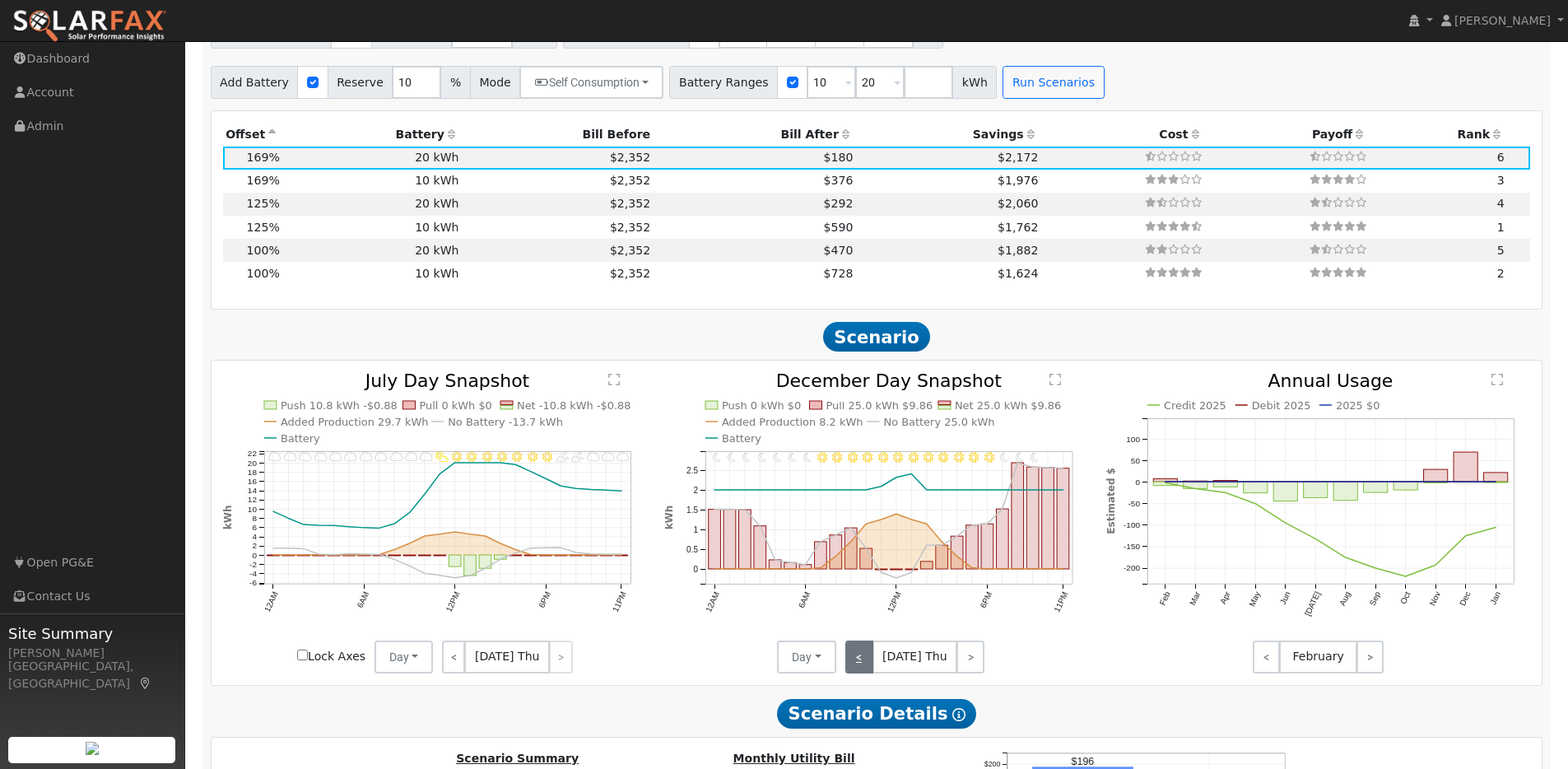
click at [862, 671] on link "<" at bounding box center [859, 657] width 28 height 33
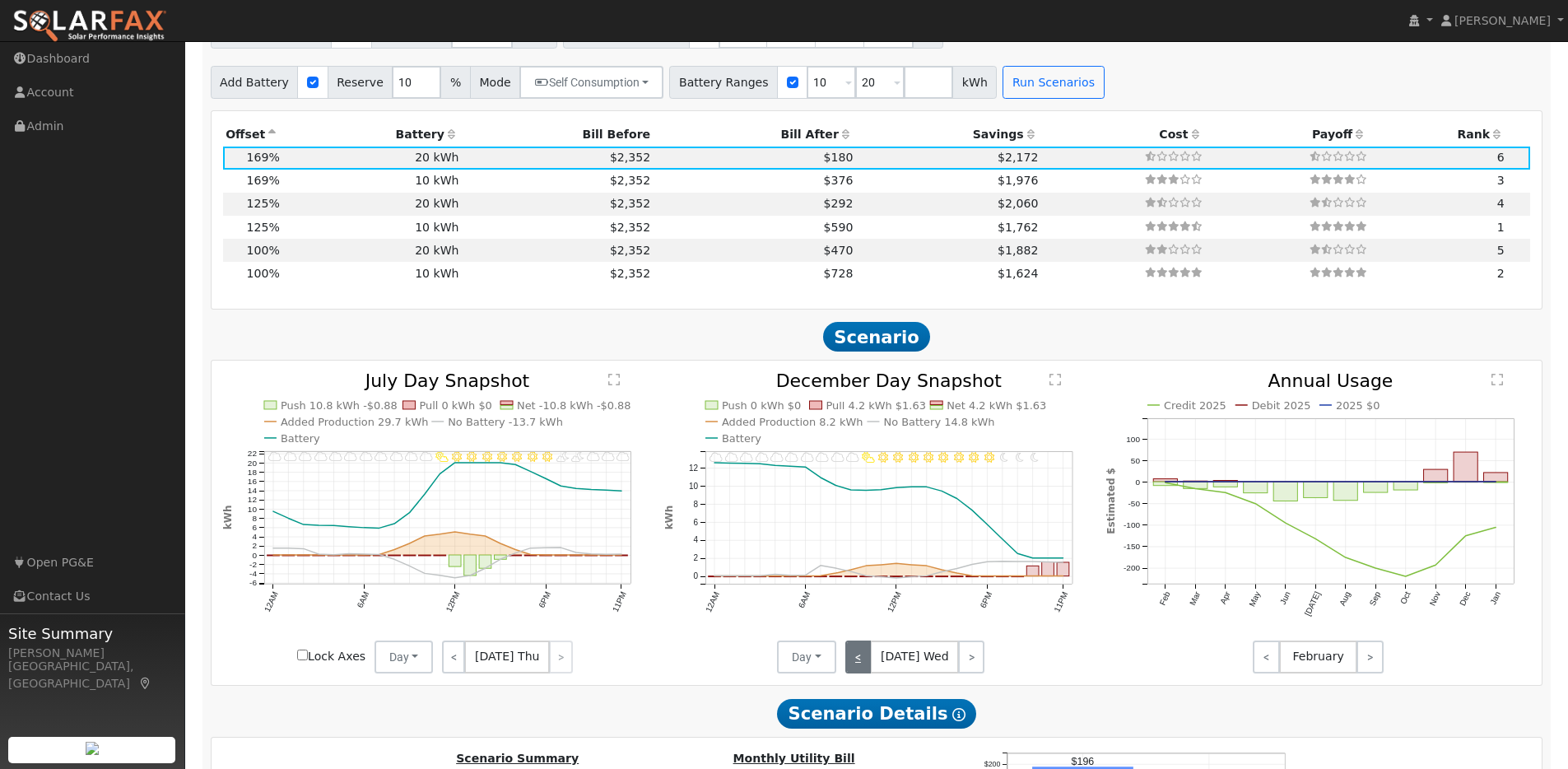
click at [862, 671] on link "<" at bounding box center [858, 657] width 26 height 33
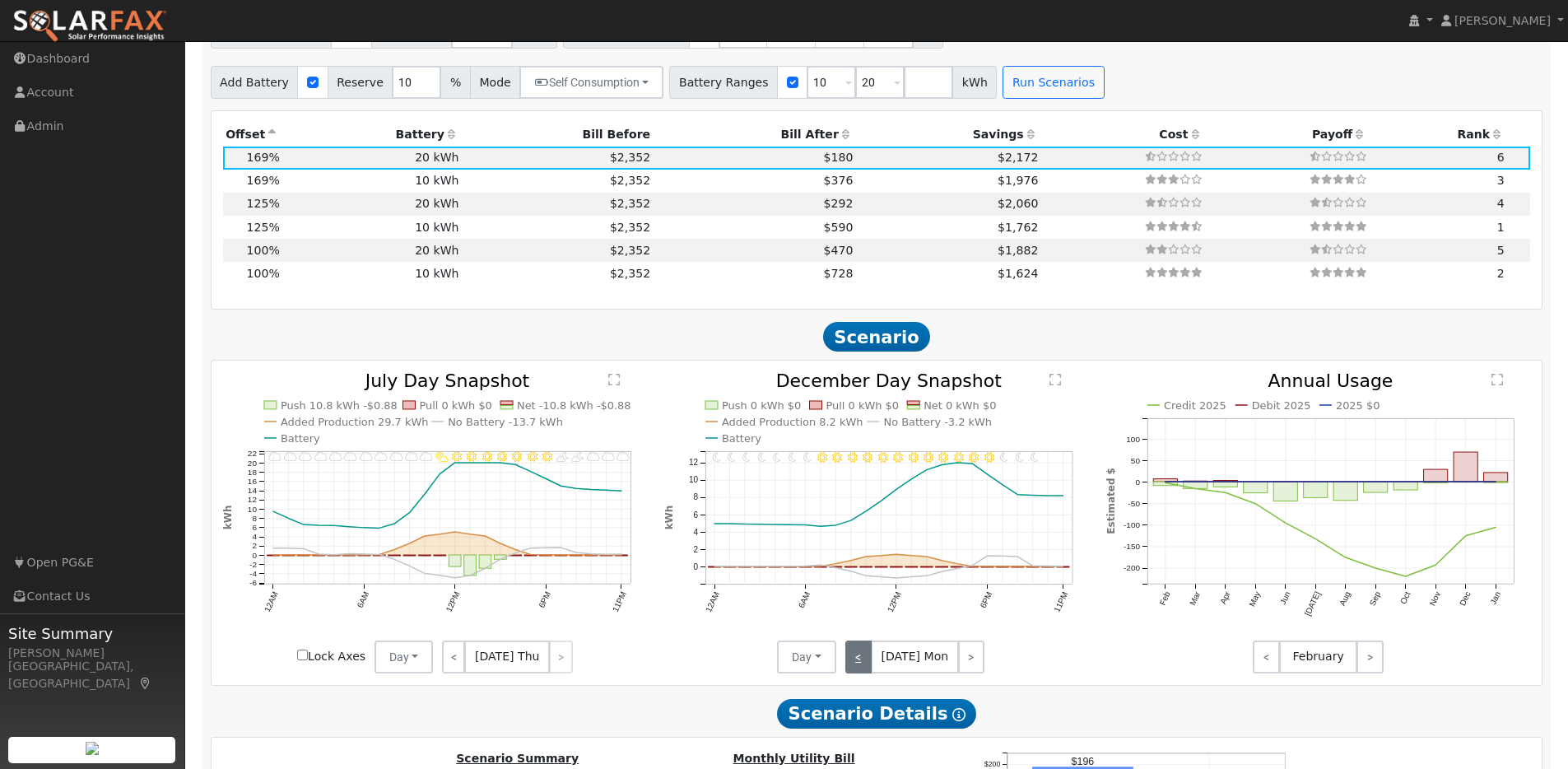
click at [862, 671] on link "<" at bounding box center [858, 657] width 26 height 33
click at [862, 671] on div "< [DATE] Sun >" at bounding box center [910, 657] width 148 height 33
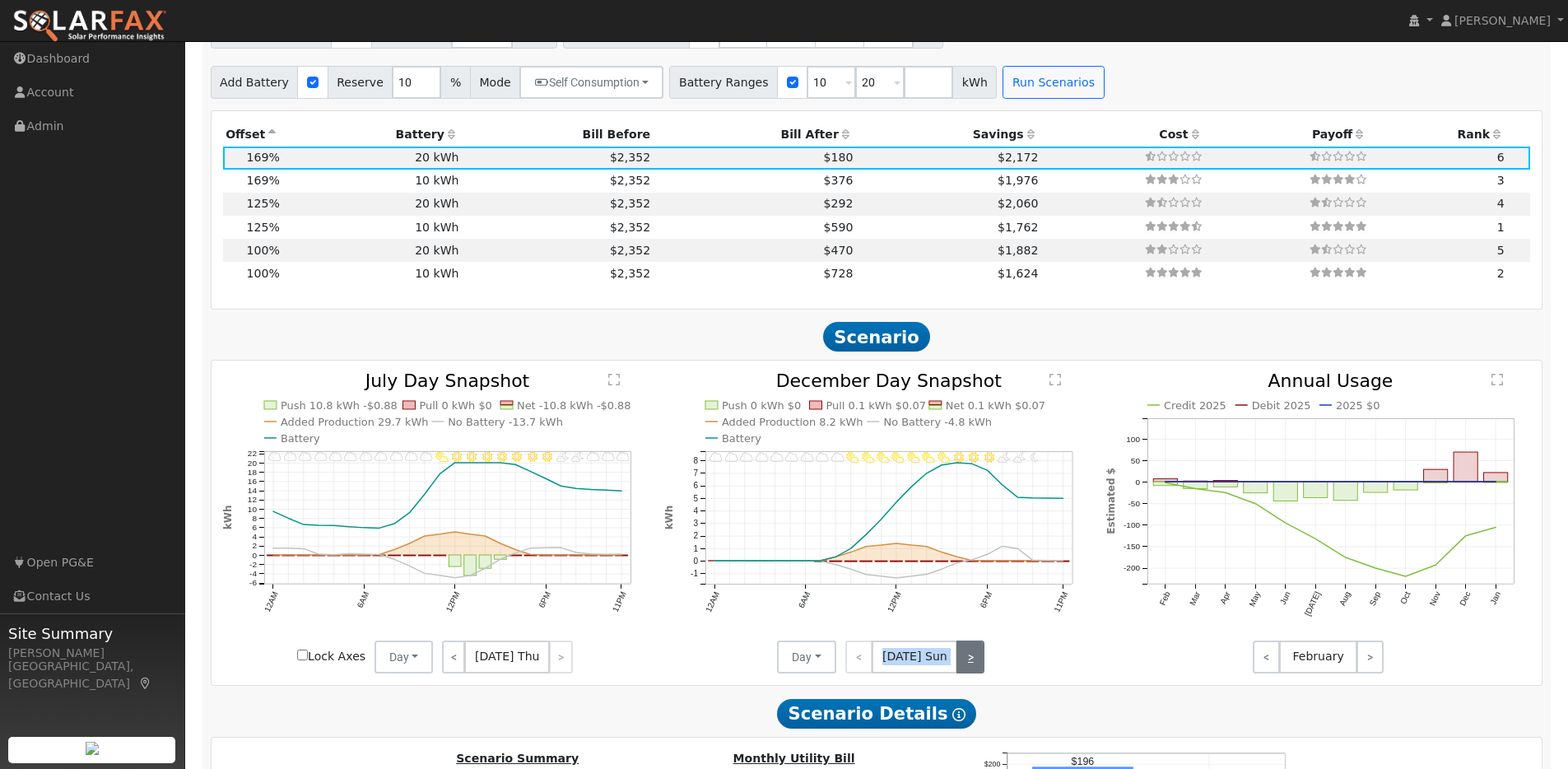
click at [971, 661] on link ">" at bounding box center [971, 657] width 28 height 33
click at [975, 658] on link ">" at bounding box center [971, 657] width 26 height 33
click at [975, 658] on link ">" at bounding box center [970, 657] width 29 height 33
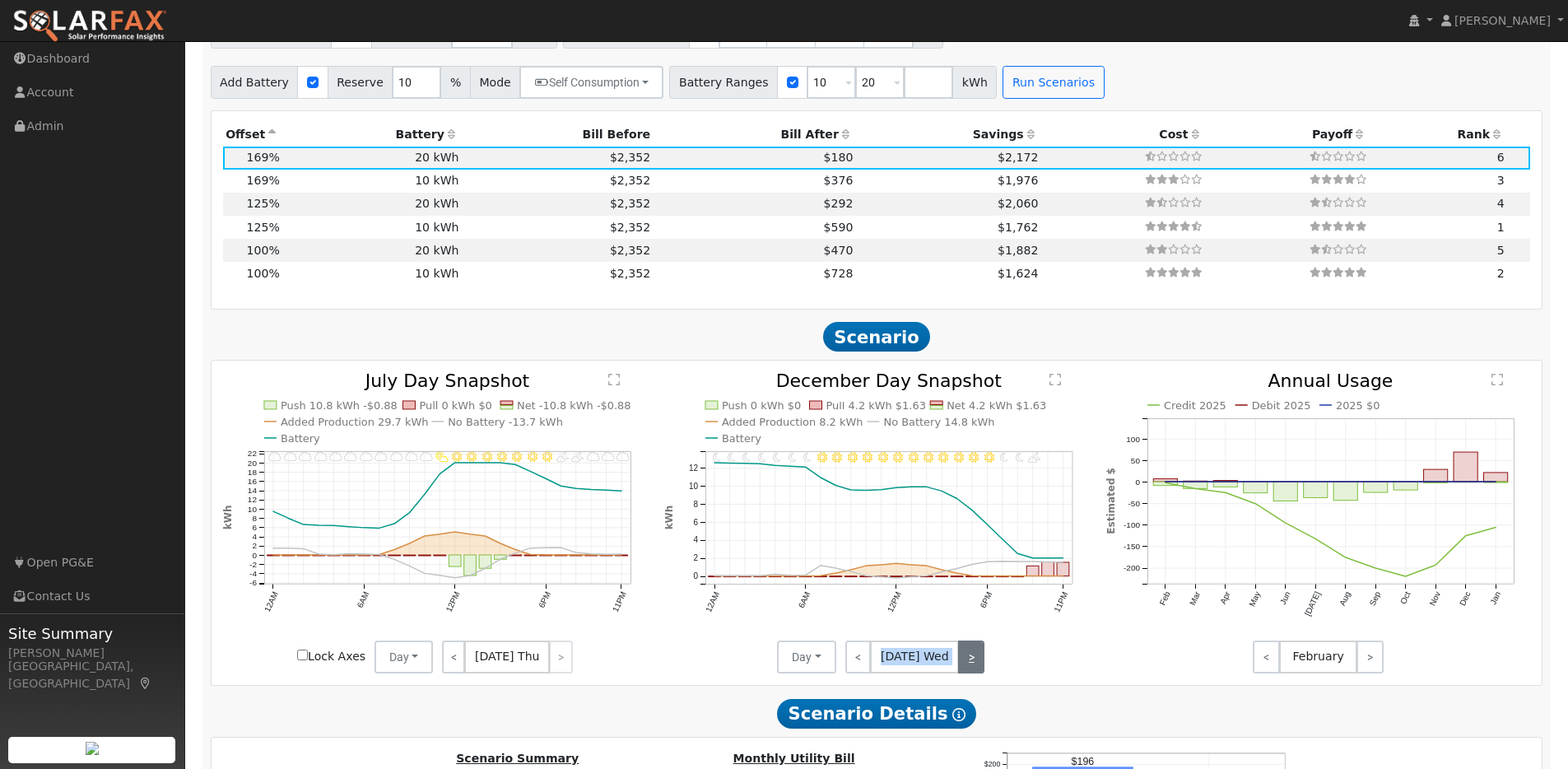
click at [958, 662] on link ">" at bounding box center [971, 657] width 26 height 33
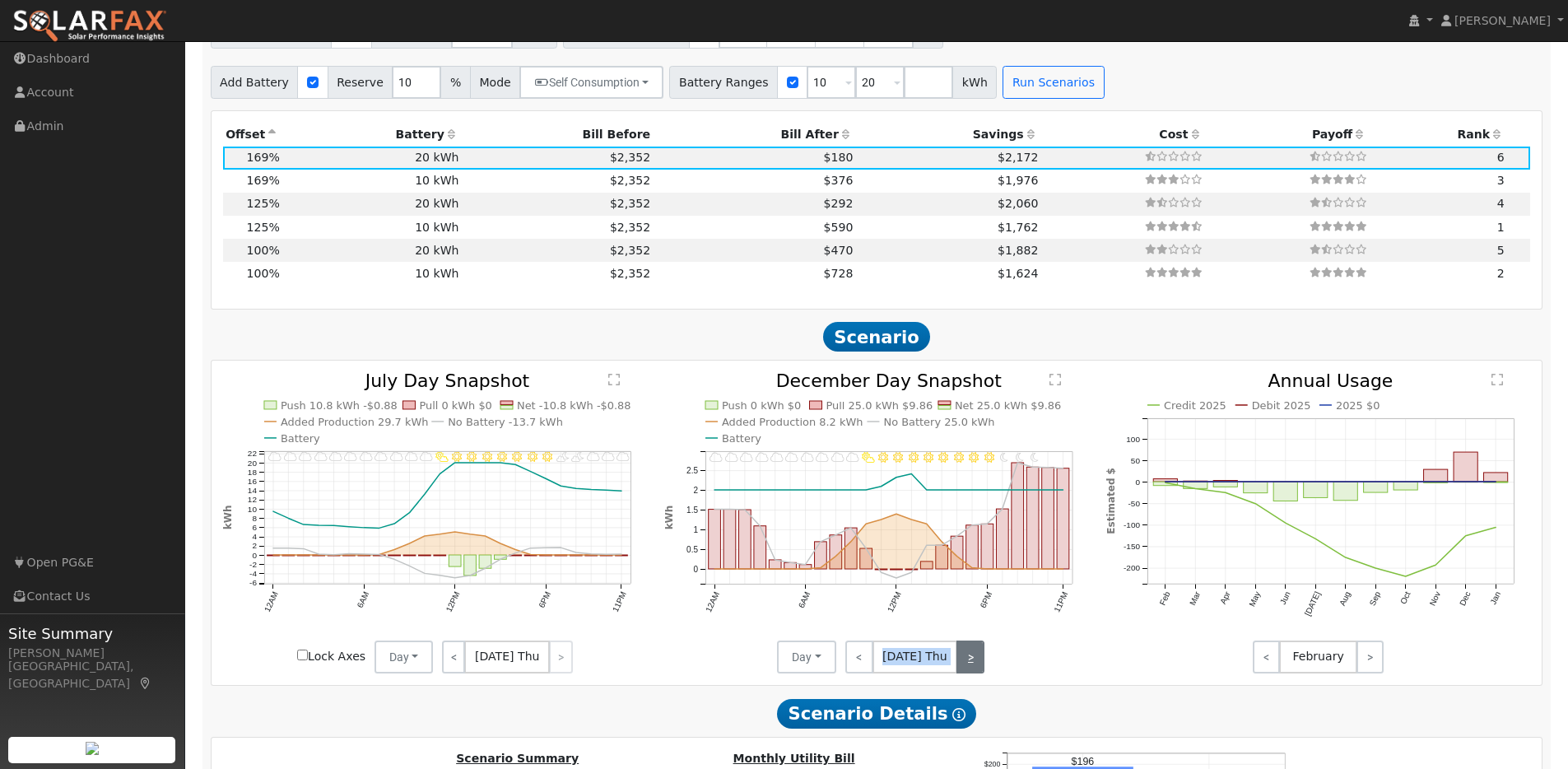
click at [975, 661] on link ">" at bounding box center [971, 657] width 28 height 33
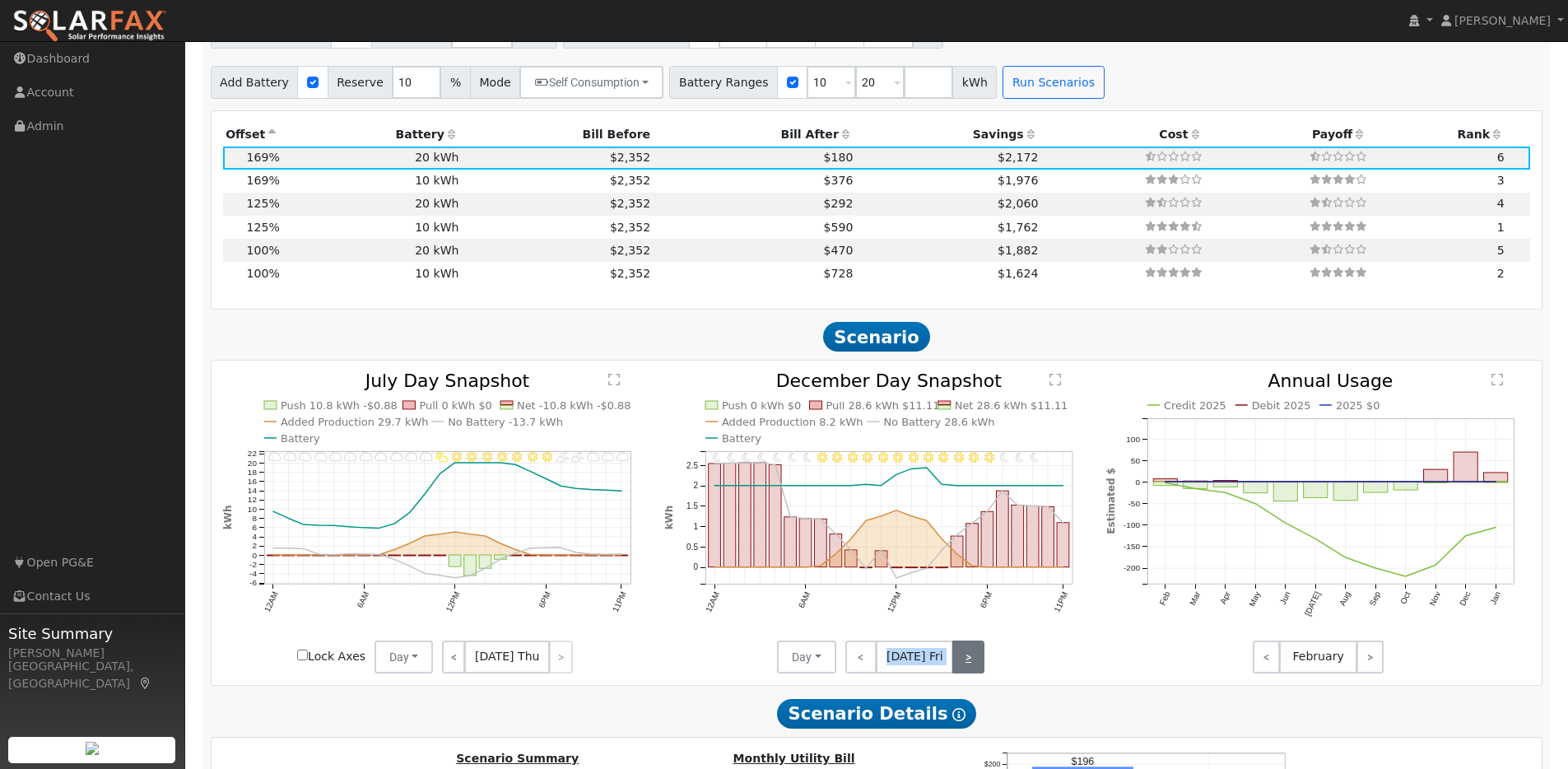
click at [975, 661] on link ">" at bounding box center [968, 657] width 32 height 33
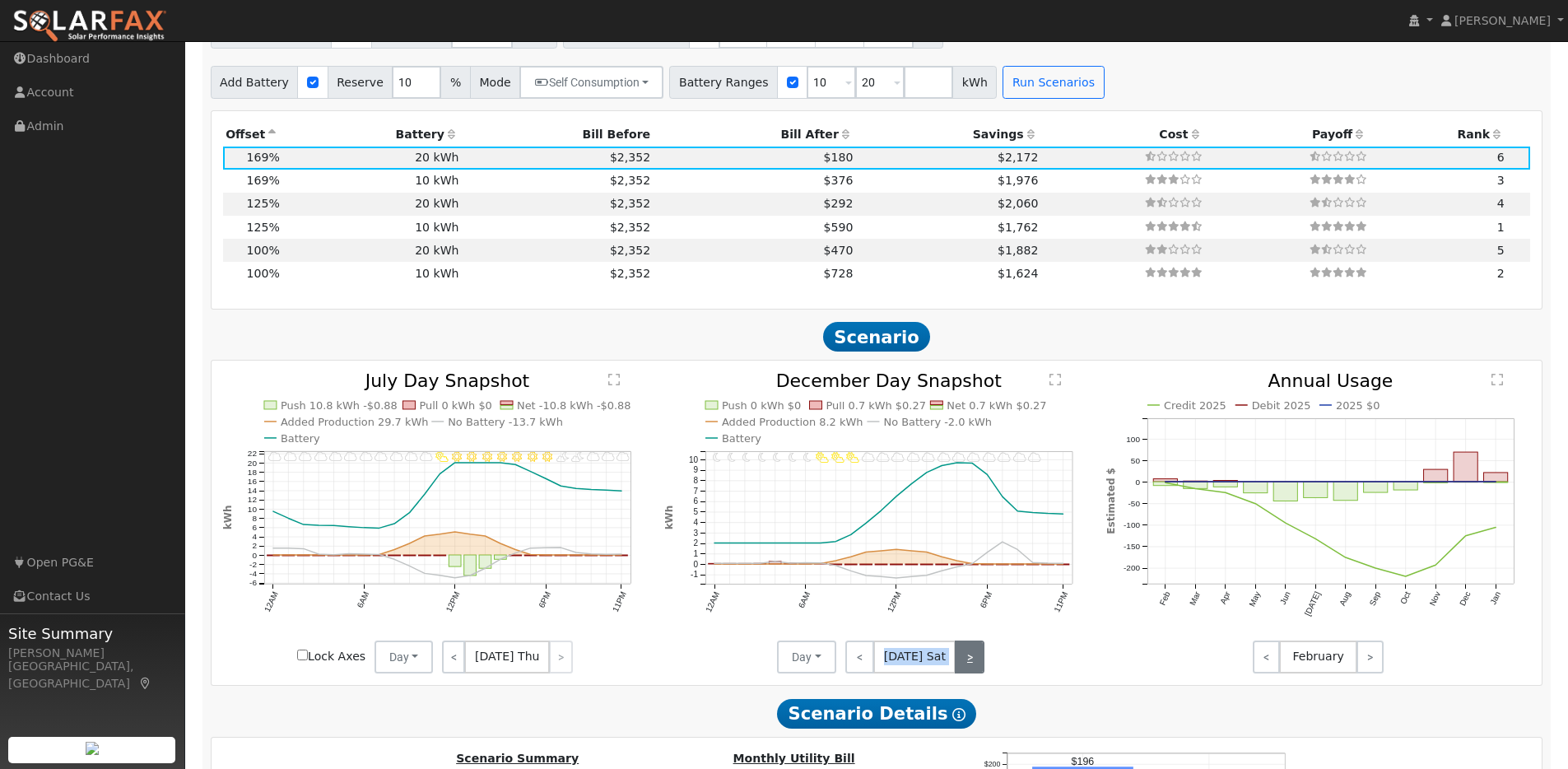
click at [974, 662] on link ">" at bounding box center [970, 657] width 30 height 33
click at [974, 662] on link ">" at bounding box center [971, 657] width 28 height 33
click at [974, 662] on link ">" at bounding box center [971, 657] width 26 height 33
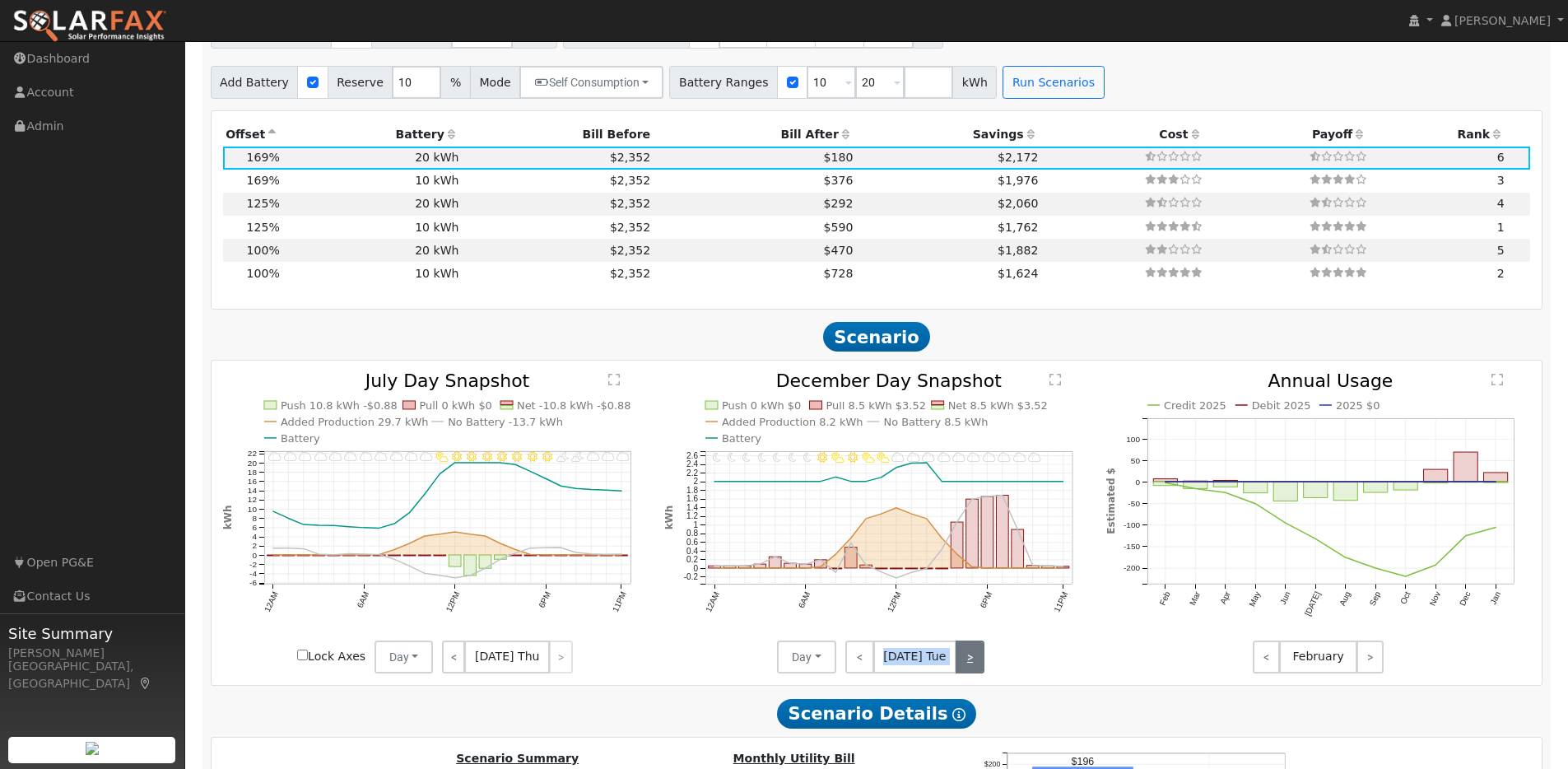
click at [974, 662] on link ">" at bounding box center [970, 657] width 29 height 33
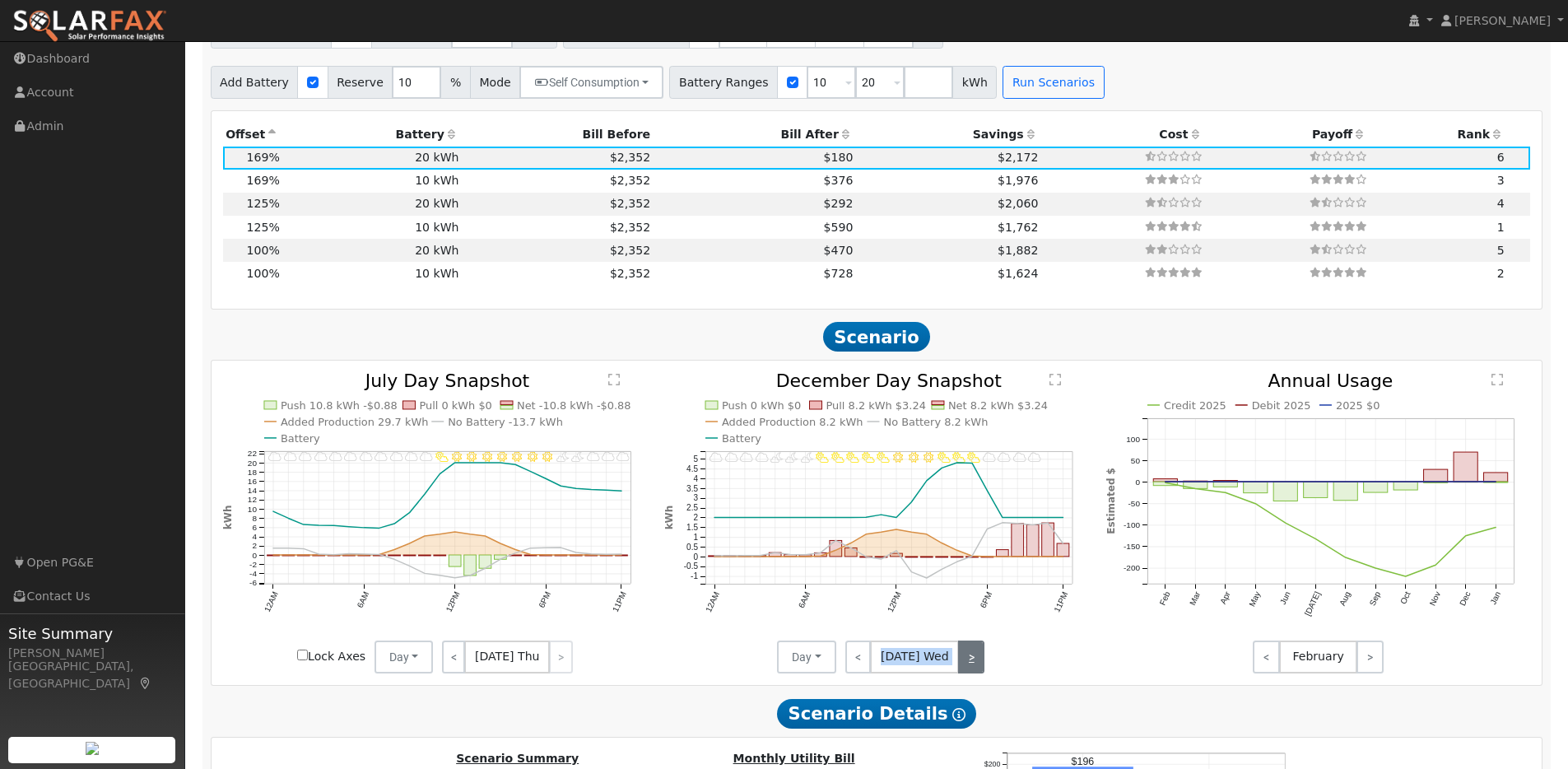
click at [974, 662] on link ">" at bounding box center [971, 657] width 26 height 33
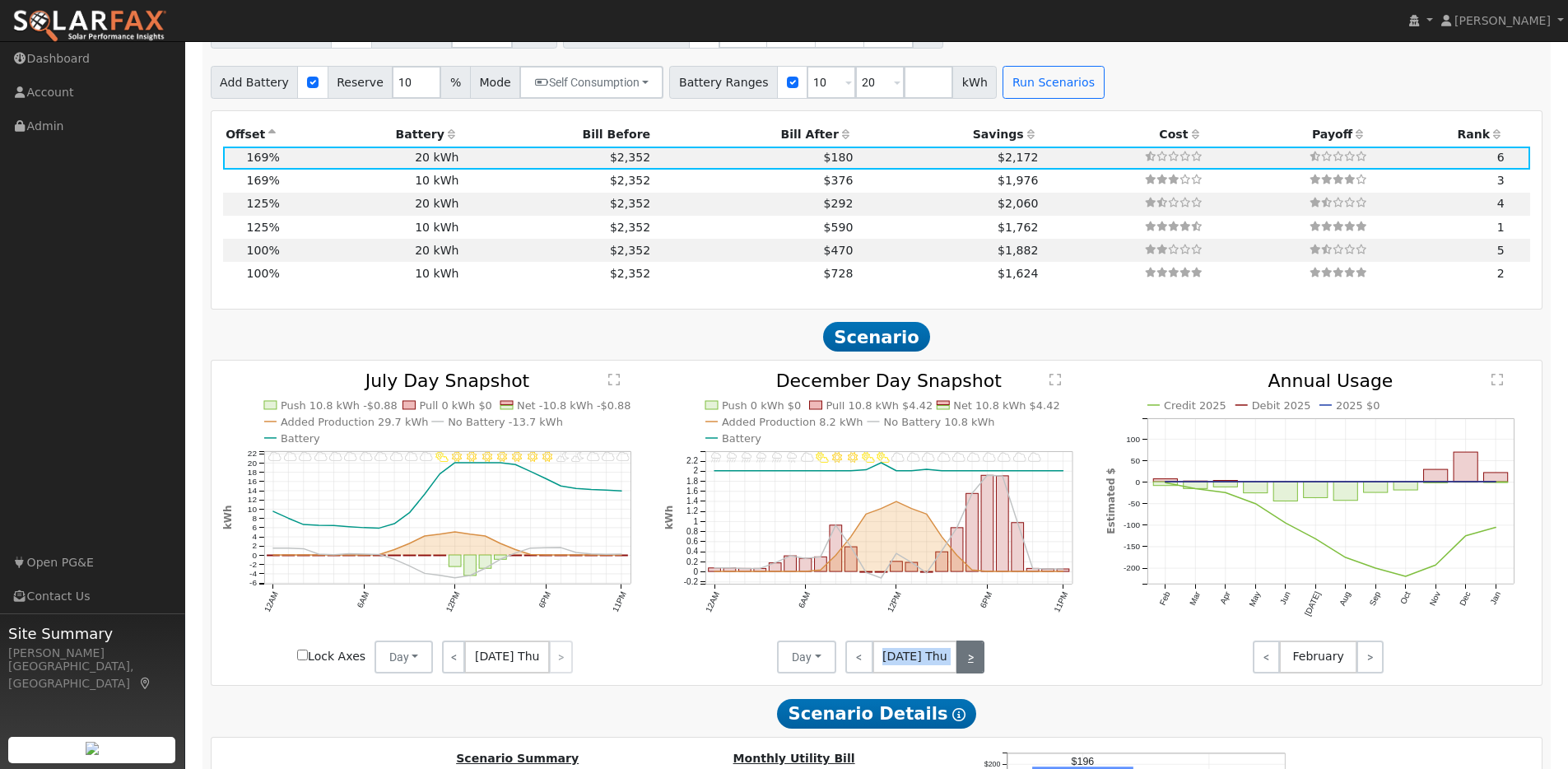
click at [974, 662] on link ">" at bounding box center [971, 657] width 28 height 33
click at [974, 662] on link ">" at bounding box center [968, 657] width 32 height 33
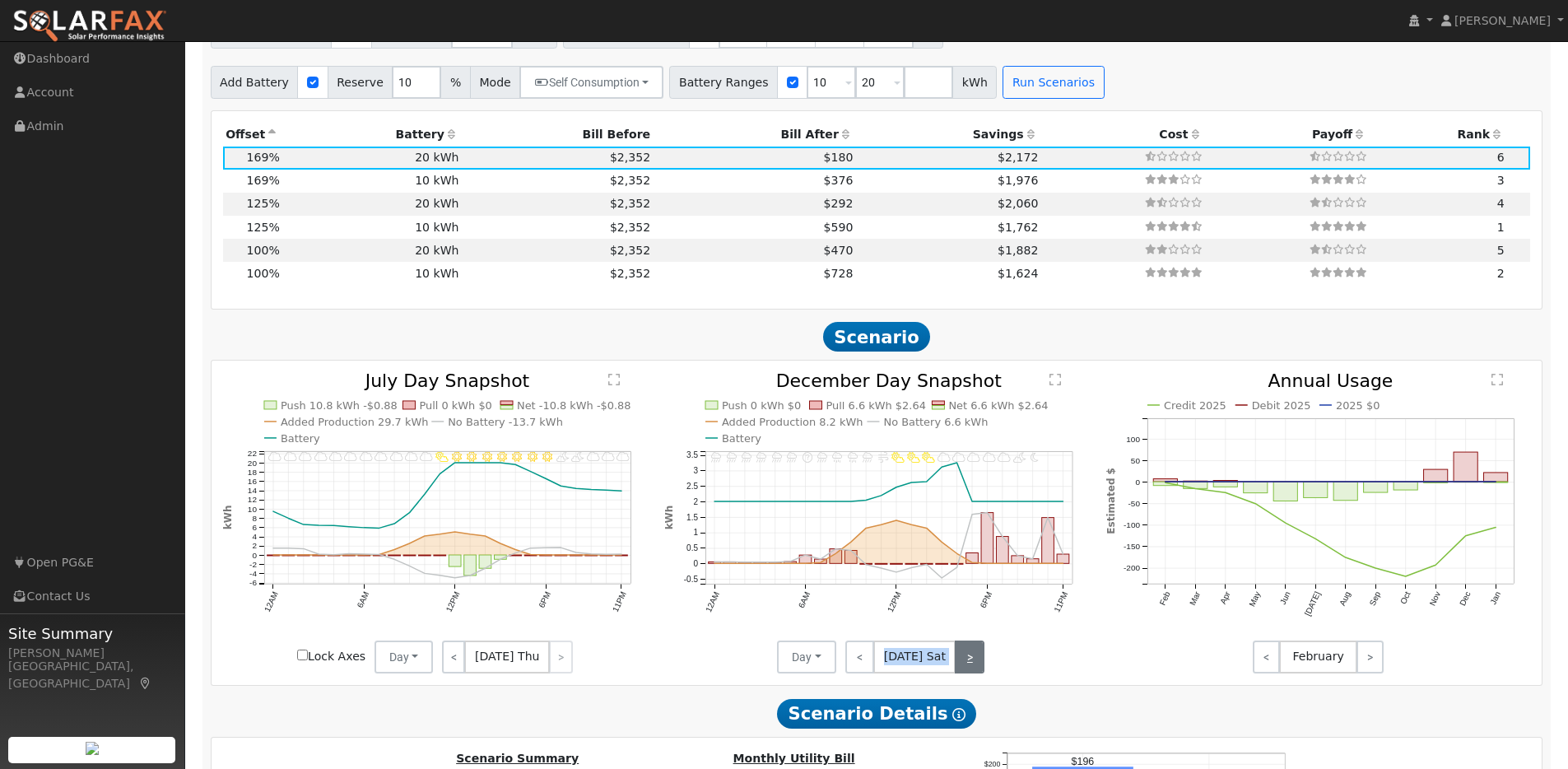
click at [974, 662] on link ">" at bounding box center [970, 657] width 30 height 33
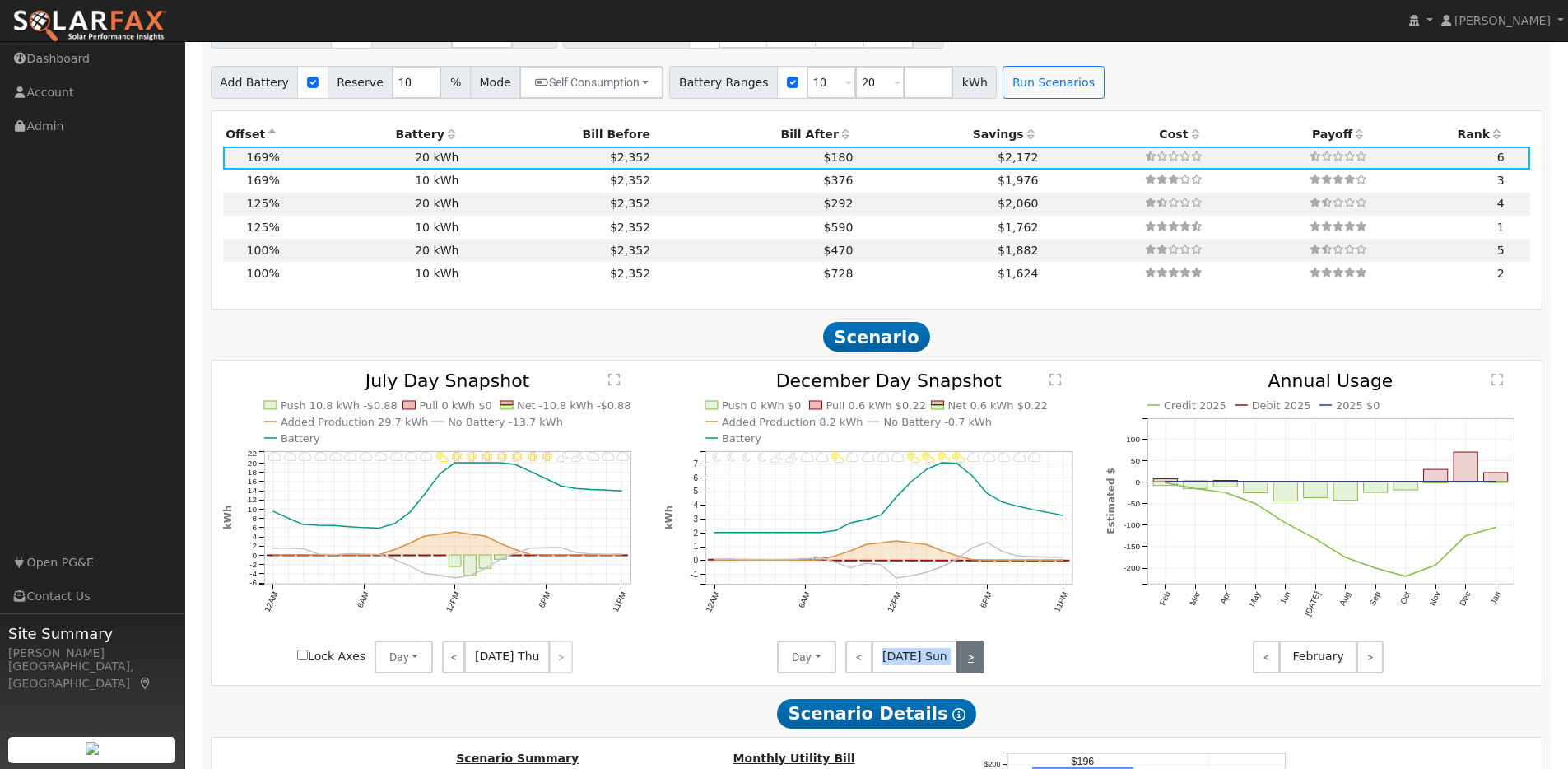
click at [974, 662] on link ">" at bounding box center [971, 657] width 28 height 33
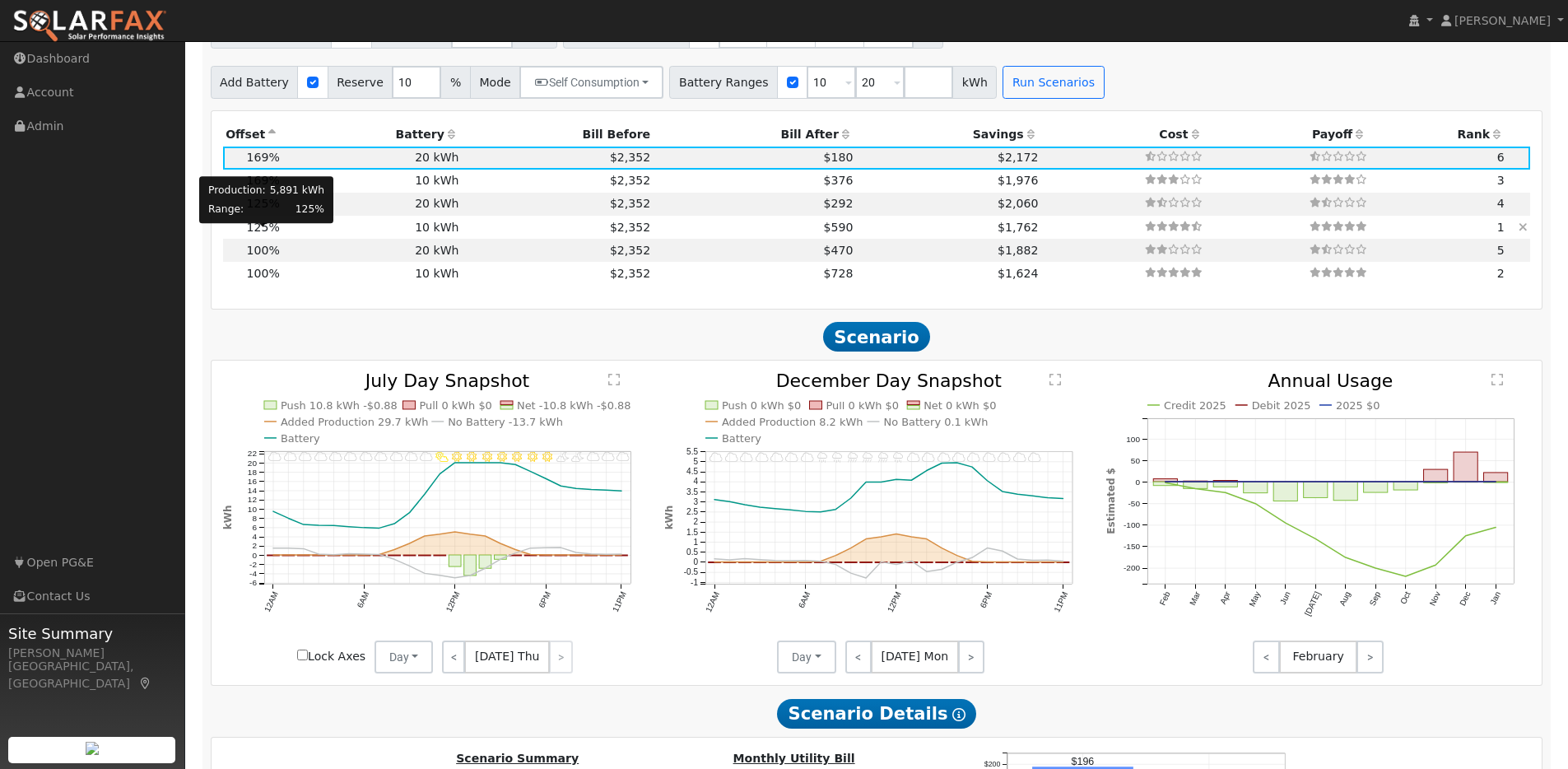
click at [264, 229] on span "125%" at bounding box center [263, 227] width 33 height 13
type input "$16,430"
type input "$10,100"
type input "$7,959"
